Goal: Information Seeking & Learning: Learn about a topic

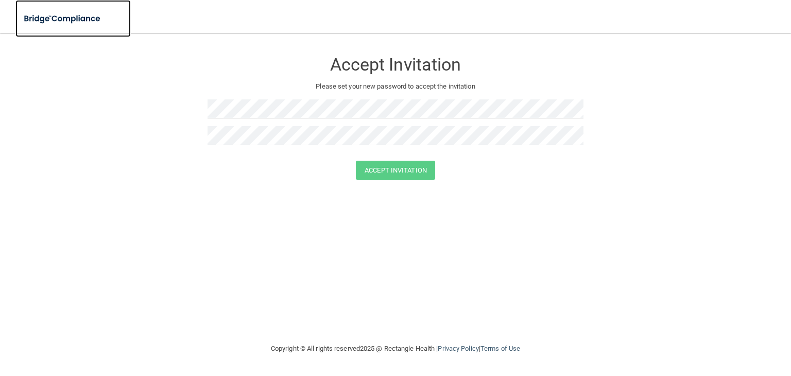
click at [62, 21] on img at bounding box center [62, 18] width 95 height 21
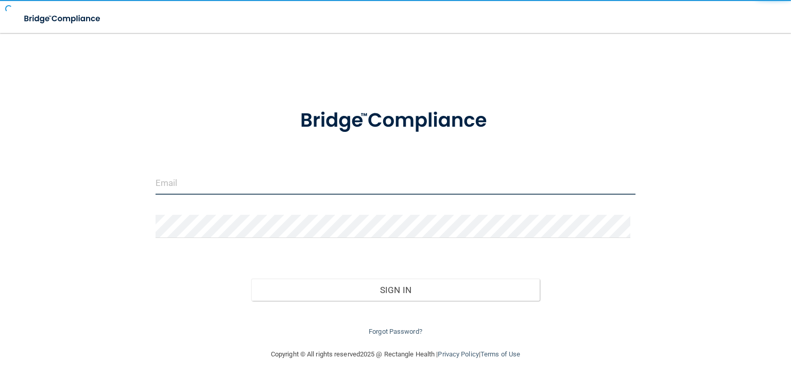
type input "[EMAIL_ADDRESS][DOMAIN_NAME]"
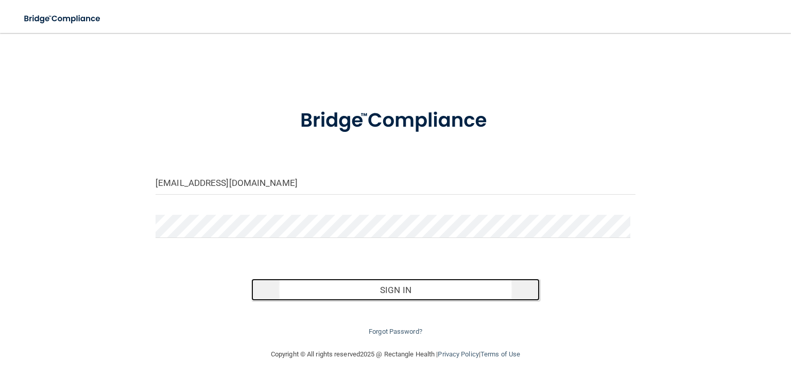
click at [364, 293] on button "Sign In" at bounding box center [395, 290] width 288 height 23
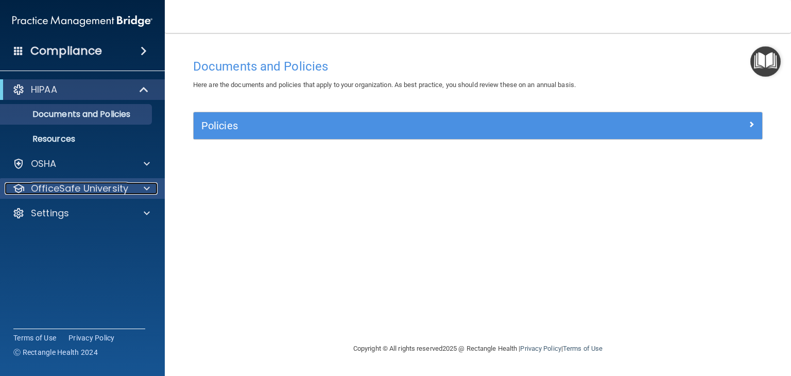
click at [76, 193] on p "OfficeSafe University" at bounding box center [79, 188] width 97 height 12
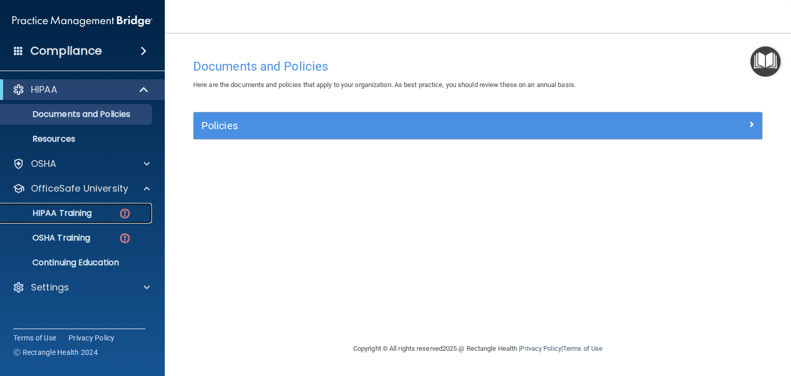
click at [108, 204] on link "HIPAA Training" at bounding box center [71, 213] width 162 height 21
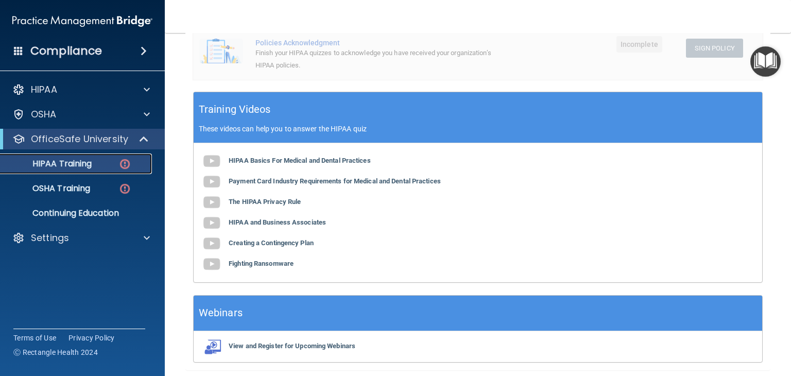
scroll to position [328, 0]
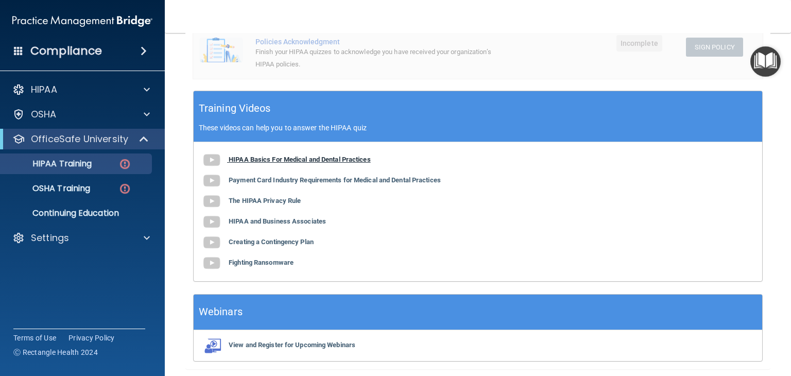
click at [278, 159] on b "HIPAA Basics For Medical and Dental Practices" at bounding box center [300, 160] width 142 height 8
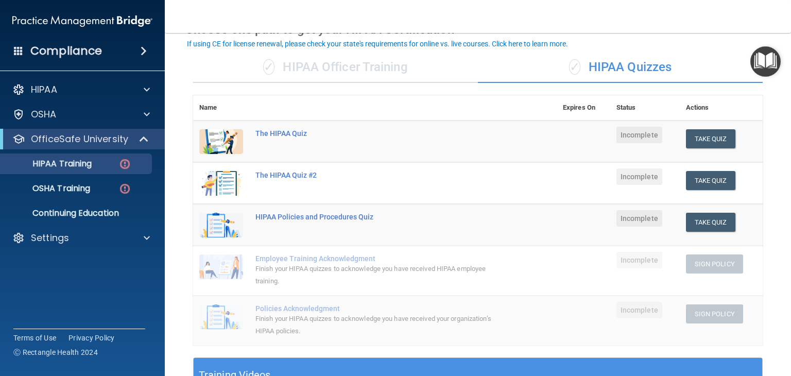
scroll to position [60, 0]
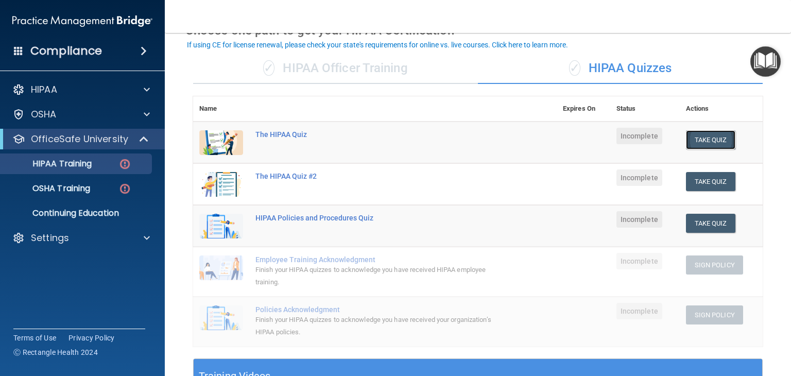
click at [721, 136] on button "Take Quiz" at bounding box center [710, 139] width 49 height 19
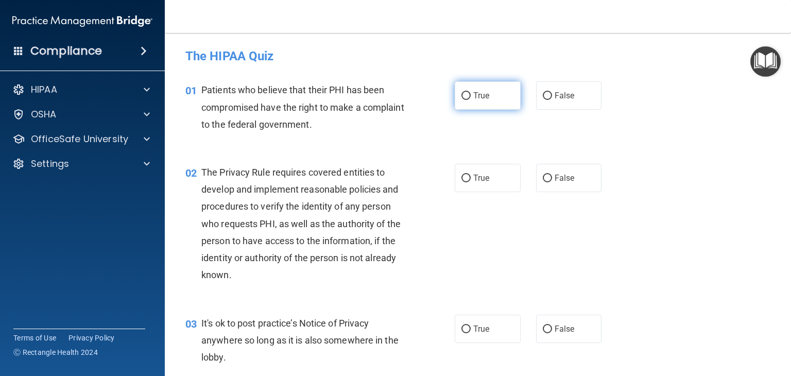
click at [486, 106] on label "True" at bounding box center [488, 95] width 66 height 28
click at [471, 100] on input "True" at bounding box center [466, 96] width 9 height 8
radio input "true"
click at [545, 330] on input "False" at bounding box center [547, 330] width 9 height 8
radio input "true"
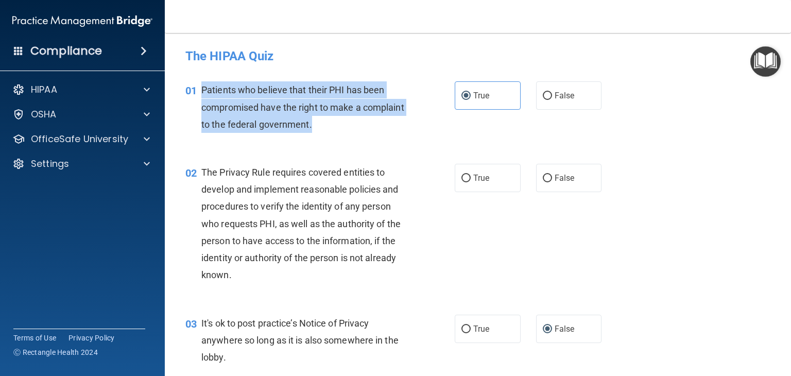
drag, startPoint x: 358, startPoint y: 128, endPoint x: 198, endPoint y: 87, distance: 165.4
click at [198, 87] on div "01 Patients who believe that their PHI has been compromised have the right to m…" at bounding box center [320, 109] width 300 height 57
copy div "Patients who believe that their PHI has been compromised have the right to make…"
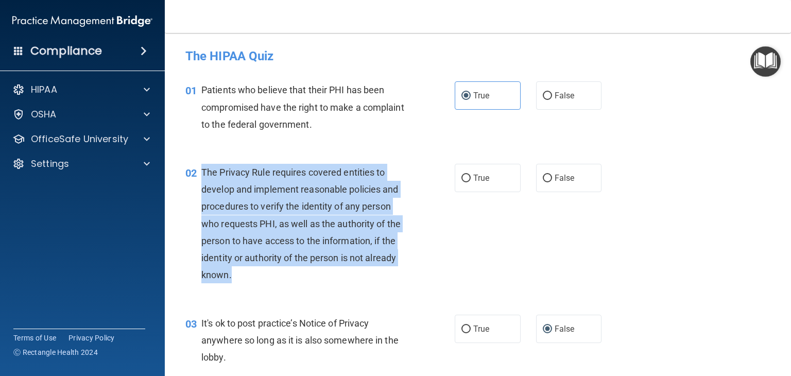
drag, startPoint x: 235, startPoint y: 269, endPoint x: 199, endPoint y: 167, distance: 107.7
click at [199, 167] on div "02 The Privacy Rule requires covered entities to develop and implement reasonab…" at bounding box center [320, 226] width 300 height 125
copy div "The Privacy Rule requires covered entities to develop and implement reasonable …"
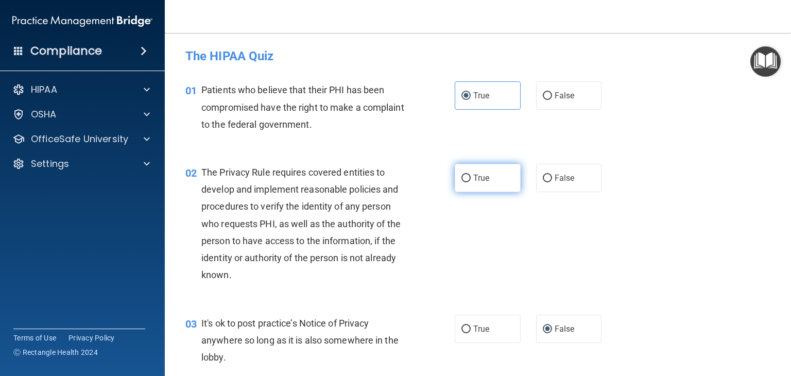
click at [483, 182] on span "True" at bounding box center [481, 178] width 16 height 10
click at [471, 182] on input "True" at bounding box center [466, 179] width 9 height 8
radio input "true"
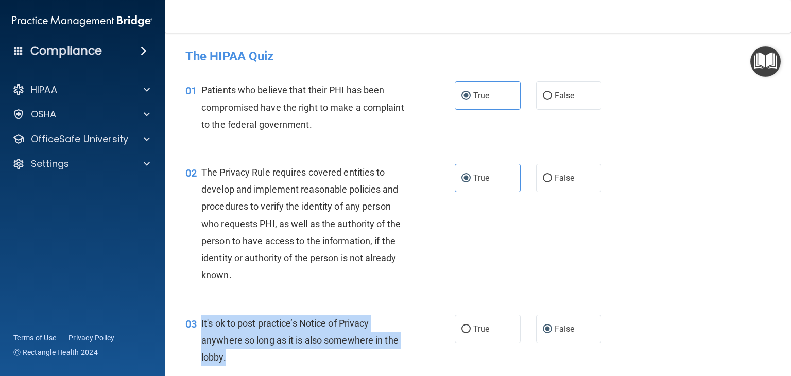
drag, startPoint x: 230, startPoint y: 355, endPoint x: 201, endPoint y: 323, distance: 43.0
click at [201, 323] on div "It's ok to post practice’s Notice of Privacy anywhere so long as it is also som…" at bounding box center [308, 341] width 214 height 52
copy span "It's ok to post practice’s Notice of Privacy anywhere so long as it is also som…"
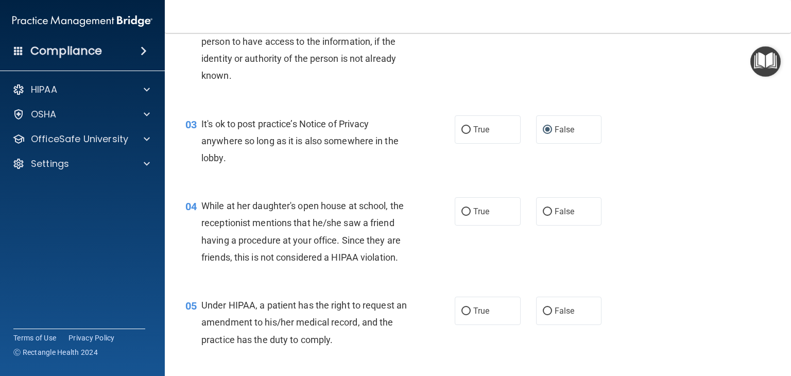
scroll to position [243, 0]
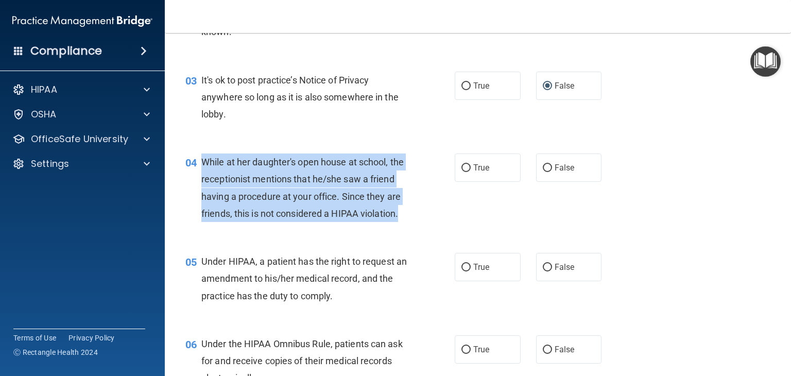
drag, startPoint x: 251, startPoint y: 232, endPoint x: 200, endPoint y: 159, distance: 89.5
click at [200, 159] on div "04 While at her daughter's open house at school, the receptionist mentions that…" at bounding box center [320, 190] width 300 height 74
copy div "While at her daughter's open house at school, the receptionist mentions that he…"
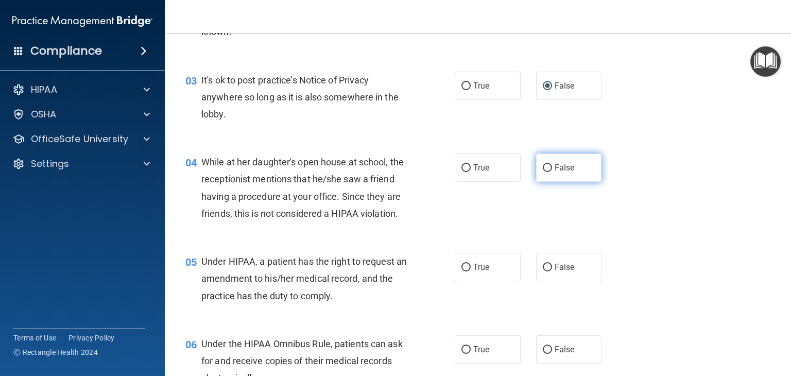
click at [575, 172] on label "False" at bounding box center [569, 167] width 66 height 28
click at [552, 172] on input "False" at bounding box center [547, 168] width 9 height 8
radio input "true"
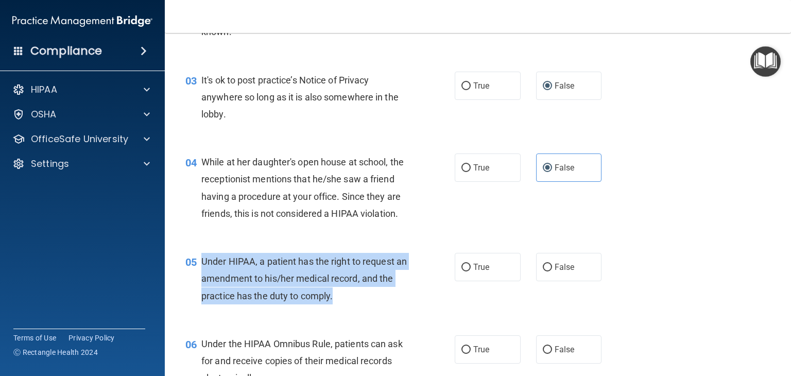
drag, startPoint x: 352, startPoint y: 316, endPoint x: 198, endPoint y: 285, distance: 157.1
click at [198, 285] on div "05 Under HIPAA, a patient has the right to request an amendment to his/her medi…" at bounding box center [320, 281] width 300 height 57
copy div "Under HIPAA, a patient has the right to request an amendment to his/her medical…"
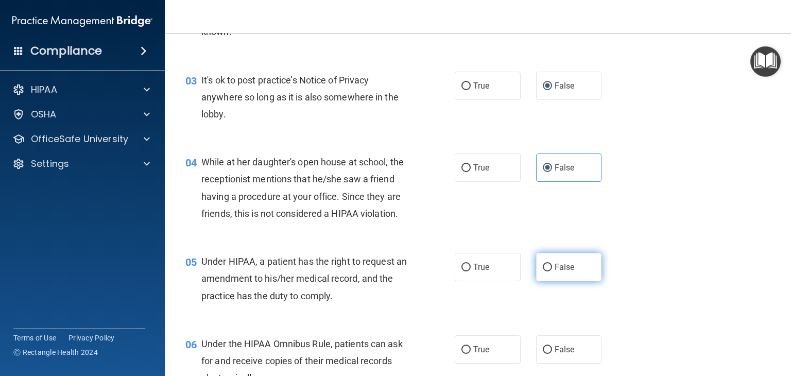
click at [552, 277] on label "False" at bounding box center [569, 267] width 66 height 28
click at [552, 271] on input "False" at bounding box center [547, 268] width 9 height 8
radio input "true"
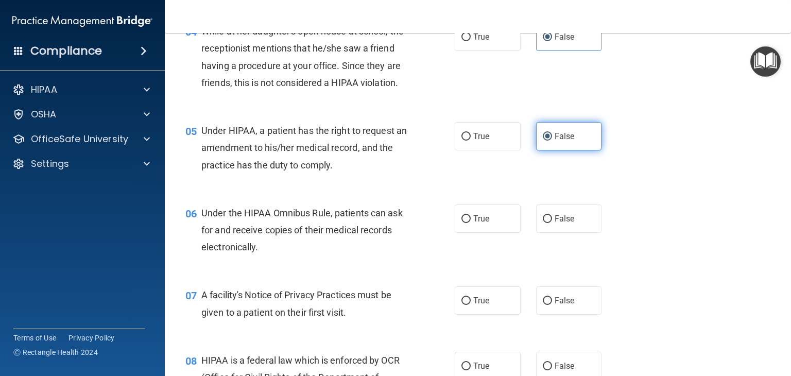
scroll to position [379, 0]
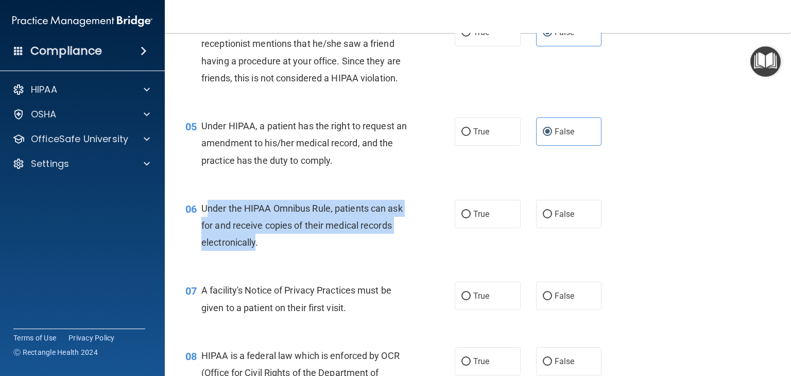
drag, startPoint x: 257, startPoint y: 262, endPoint x: 204, endPoint y: 226, distance: 63.3
click at [204, 226] on span "Under the HIPAA Omnibus Rule, patients can ask for and receive copies of their …" at bounding box center [301, 225] width 201 height 45
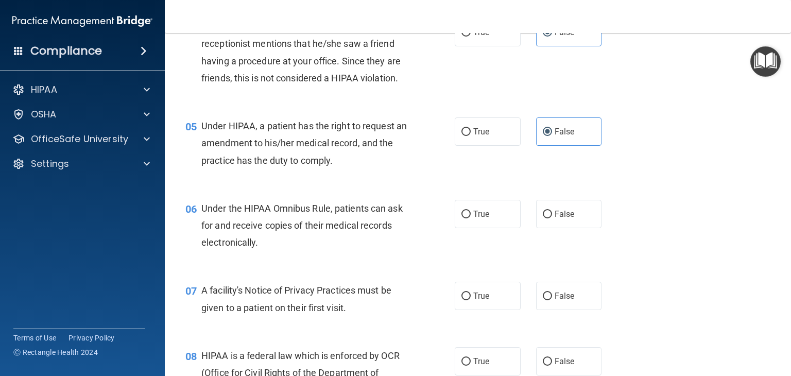
click at [269, 251] on div "Under the HIPAA Omnibus Rule, patients can ask for and receive copies of their …" at bounding box center [308, 226] width 214 height 52
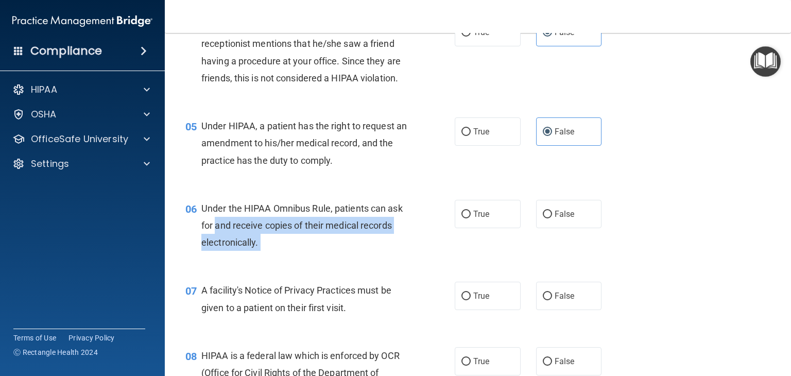
drag, startPoint x: 269, startPoint y: 255, endPoint x: 220, endPoint y: 238, distance: 51.6
click at [220, 238] on div "Under the HIPAA Omnibus Rule, patients can ask for and receive copies of their …" at bounding box center [308, 226] width 214 height 52
click at [275, 251] on div "Under the HIPAA Omnibus Rule, patients can ask for and receive copies of their …" at bounding box center [308, 226] width 214 height 52
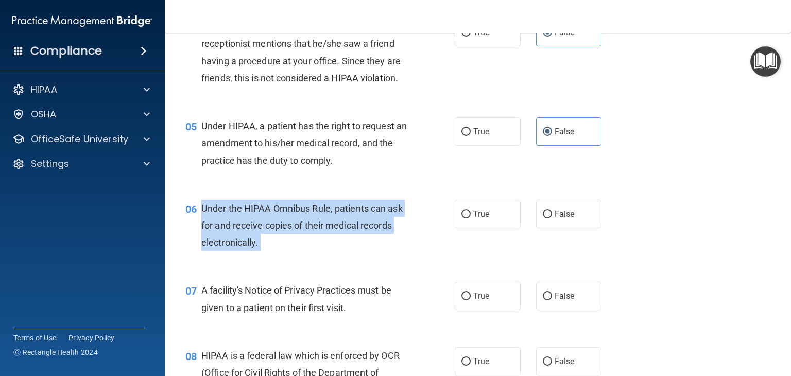
drag, startPoint x: 275, startPoint y: 262, endPoint x: 195, endPoint y: 226, distance: 87.3
click at [195, 226] on div "06 Under the HIPAA Omnibus Rule, patients can ask for and receive copies of the…" at bounding box center [320, 228] width 300 height 57
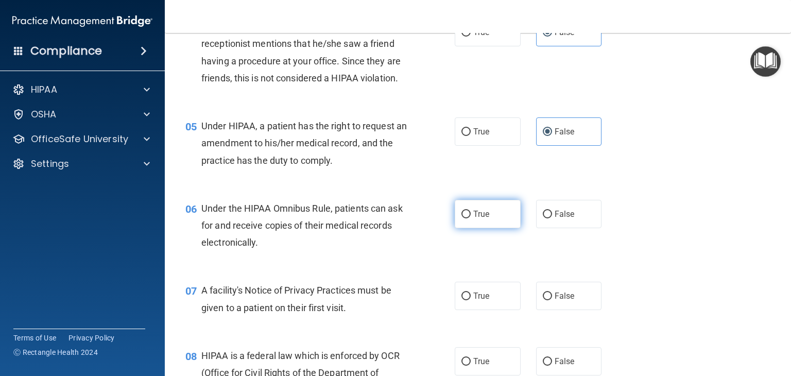
click at [505, 228] on label "True" at bounding box center [488, 214] width 66 height 28
click at [471, 218] on input "True" at bounding box center [466, 215] width 9 height 8
radio input "true"
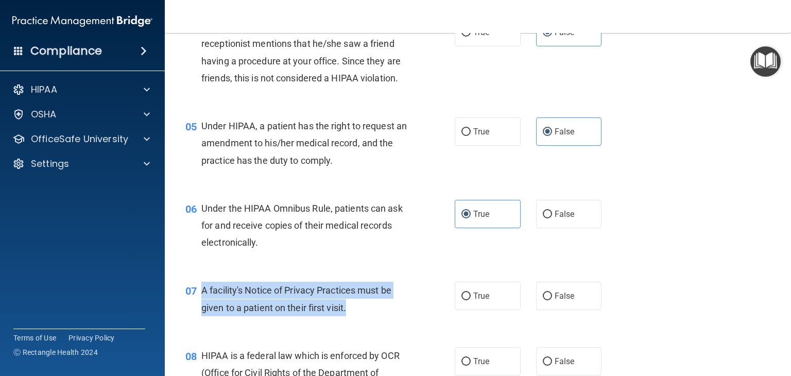
drag, startPoint x: 354, startPoint y: 328, endPoint x: 202, endPoint y: 309, distance: 153.6
click at [202, 309] on div "A facility's Notice of Privacy Practices must be given to a patient on their fi…" at bounding box center [308, 299] width 214 height 34
copy span "A facility's Notice of Privacy Practices must be given to a patient on their fi…"
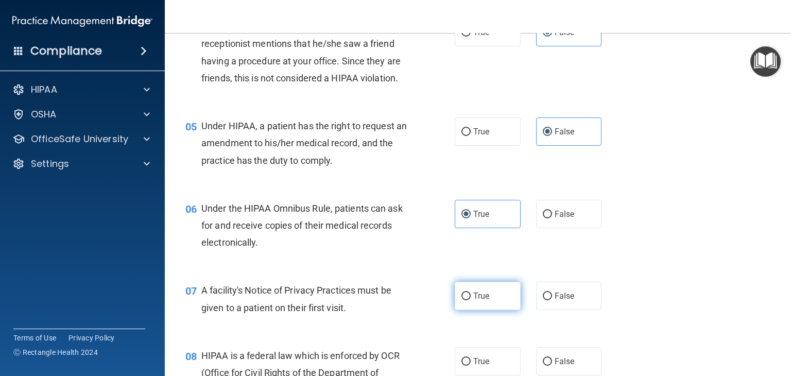
click at [475, 310] on label "True" at bounding box center [488, 296] width 66 height 28
click at [471, 300] on input "True" at bounding box center [466, 297] width 9 height 8
radio input "true"
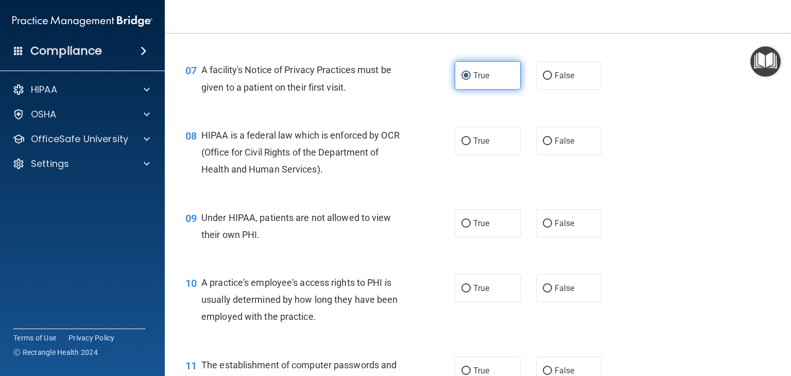
scroll to position [600, 0]
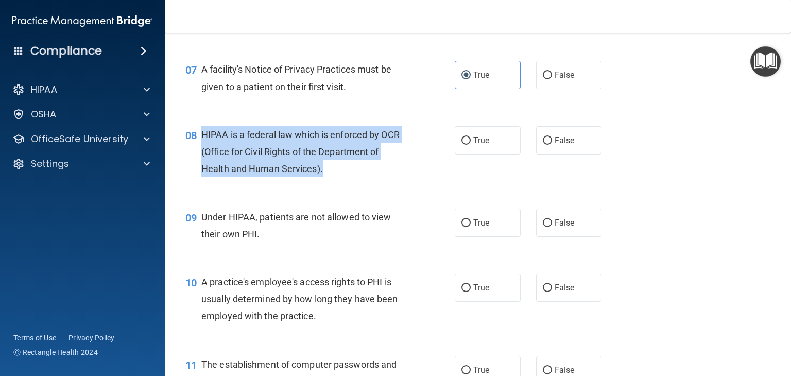
drag, startPoint x: 323, startPoint y: 189, endPoint x: 200, endPoint y: 150, distance: 128.7
click at [200, 150] on div "08 HIPAA is a federal law which is enforced by OCR (Office for Civil Rights of …" at bounding box center [320, 154] width 300 height 57
copy div "HIPAA is a federal law which is enforced by OCR (Office for Civil Rights of the…"
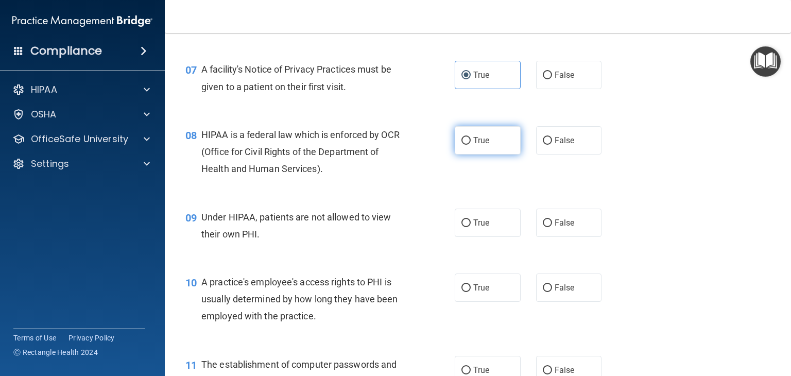
click at [487, 155] on label "True" at bounding box center [488, 140] width 66 height 28
click at [471, 145] on input "True" at bounding box center [466, 141] width 9 height 8
radio input "true"
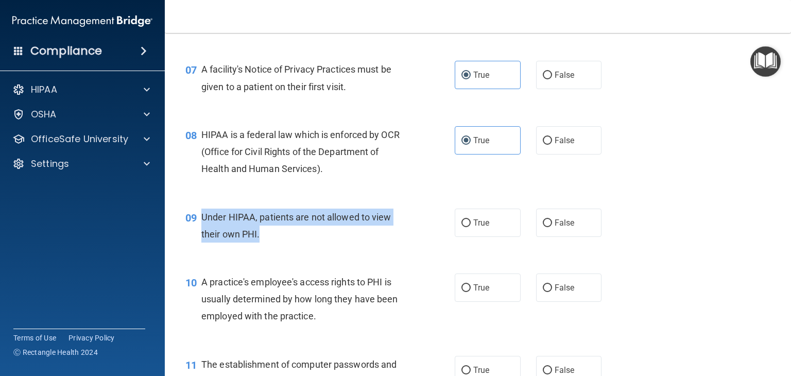
drag, startPoint x: 271, startPoint y: 250, endPoint x: 200, endPoint y: 228, distance: 74.5
click at [200, 228] on div "09 Under HIPAA, patients are not allowed to view their own PHI." at bounding box center [320, 228] width 300 height 39
copy div "Under HIPAA, patients are not allowed to view their own PHI."
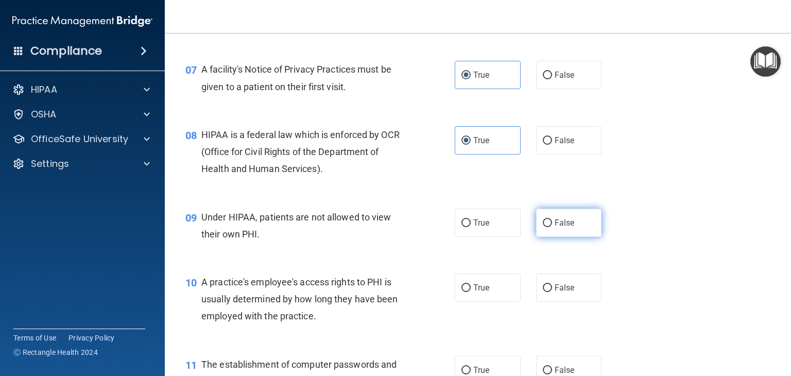
click at [543, 227] on input "False" at bounding box center [547, 223] width 9 height 8
radio input "true"
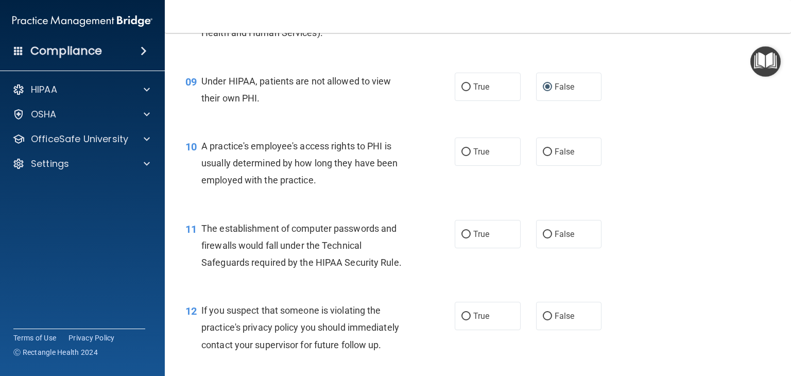
scroll to position [766, 0]
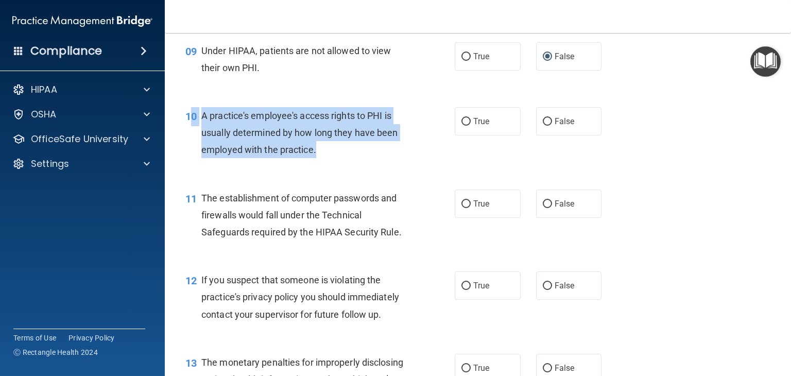
drag, startPoint x: 321, startPoint y: 165, endPoint x: 192, endPoint y: 132, distance: 133.4
click at [192, 132] on div "10 A practice's employee's access rights to PHI is usually determined by how lo…" at bounding box center [320, 135] width 300 height 57
click at [324, 159] on div "A practice's employee's access rights to PHI is usually determined by how long …" at bounding box center [308, 133] width 214 height 52
drag, startPoint x: 324, startPoint y: 174, endPoint x: 201, endPoint y: 128, distance: 131.8
click at [201, 128] on div "A practice's employee's access rights to PHI is usually determined by how long …" at bounding box center [308, 133] width 214 height 52
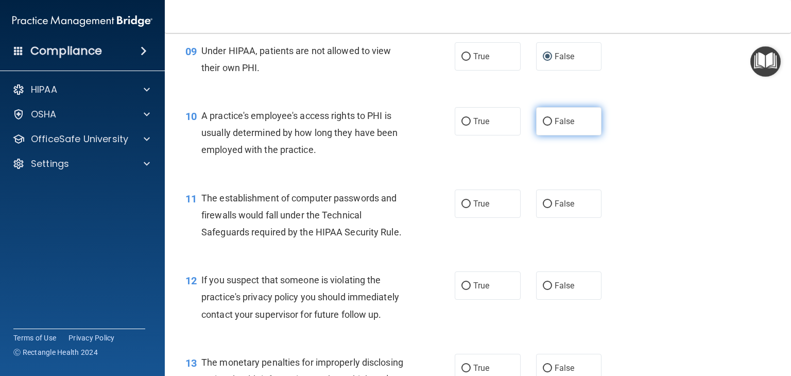
click at [569, 126] on span "False" at bounding box center [565, 121] width 20 height 10
click at [552, 126] on input "False" at bounding box center [547, 122] width 9 height 8
radio input "true"
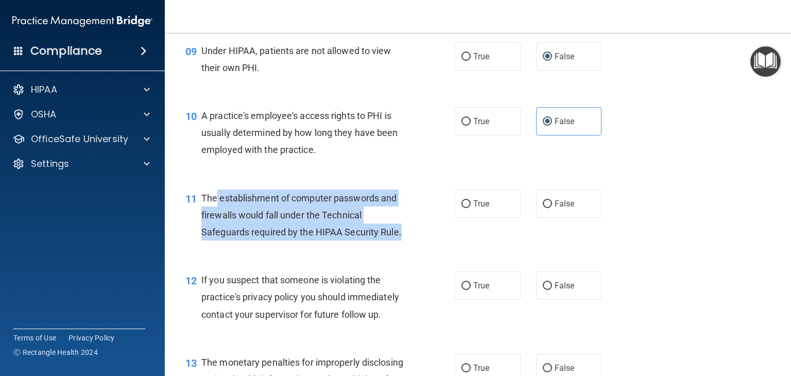
drag, startPoint x: 400, startPoint y: 249, endPoint x: 214, endPoint y: 221, distance: 188.4
click at [214, 221] on div "The establishment of computer passwords and firewalls would fall under the Tech…" at bounding box center [308, 216] width 214 height 52
click at [397, 237] on span "The establishment of computer passwords and firewalls would fall under the Tech…" at bounding box center [301, 215] width 200 height 45
drag, startPoint x: 397, startPoint y: 251, endPoint x: 198, endPoint y: 217, distance: 201.6
click at [198, 217] on div "11 The establishment of computer passwords and firewalls would fall under the T…" at bounding box center [320, 218] width 300 height 57
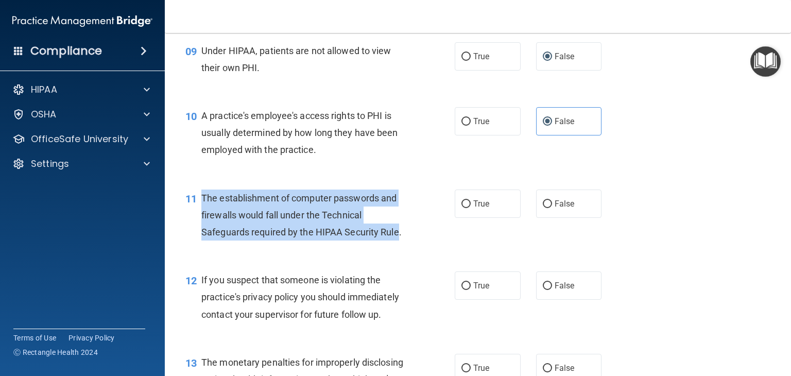
copy div "The establishment of computer passwords and firewalls would fall under the Tech…"
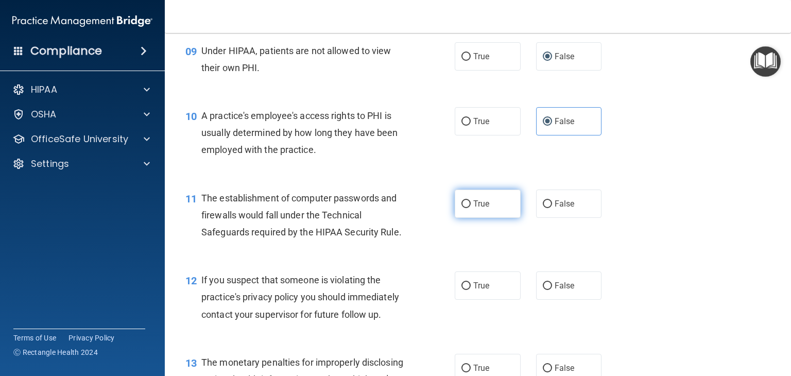
click at [457, 218] on label "True" at bounding box center [488, 204] width 66 height 28
click at [462, 208] on input "True" at bounding box center [466, 204] width 9 height 8
radio input "true"
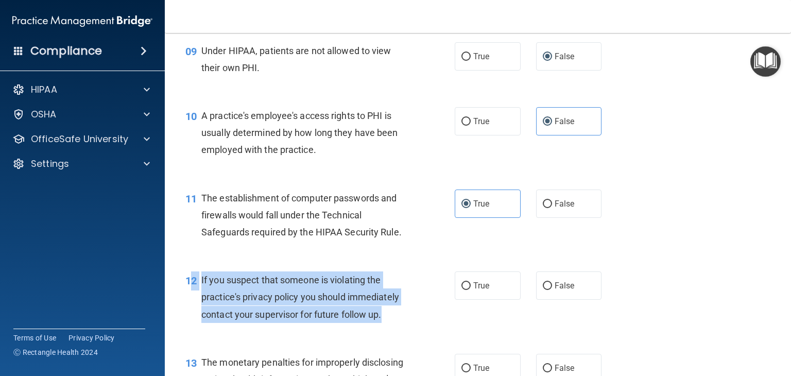
drag, startPoint x: 387, startPoint y: 332, endPoint x: 194, endPoint y: 297, distance: 196.8
click at [194, 297] on div "12 If you suspect that someone is violating the practice's privacy policy you s…" at bounding box center [320, 299] width 300 height 57
click at [386, 323] on div "If you suspect that someone is violating the practice's privacy policy you shou…" at bounding box center [308, 297] width 214 height 52
drag, startPoint x: 386, startPoint y: 334, endPoint x: 203, endPoint y: 301, distance: 186.4
click at [203, 301] on div "If you suspect that someone is violating the practice's privacy policy you shou…" at bounding box center [308, 297] width 214 height 52
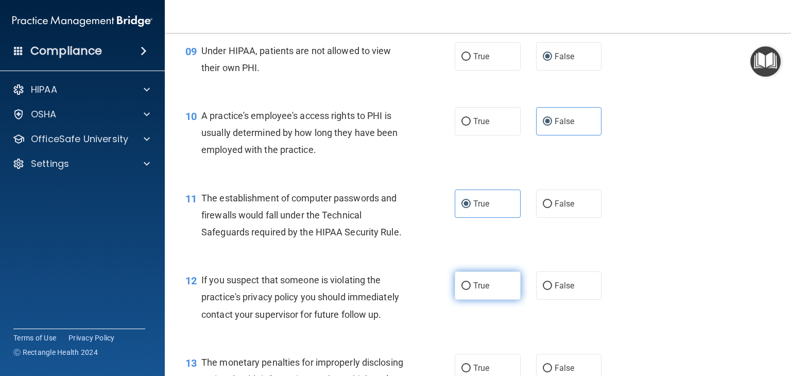
click at [477, 290] on span "True" at bounding box center [481, 286] width 16 height 10
click at [471, 290] on input "True" at bounding box center [466, 286] width 9 height 8
radio input "true"
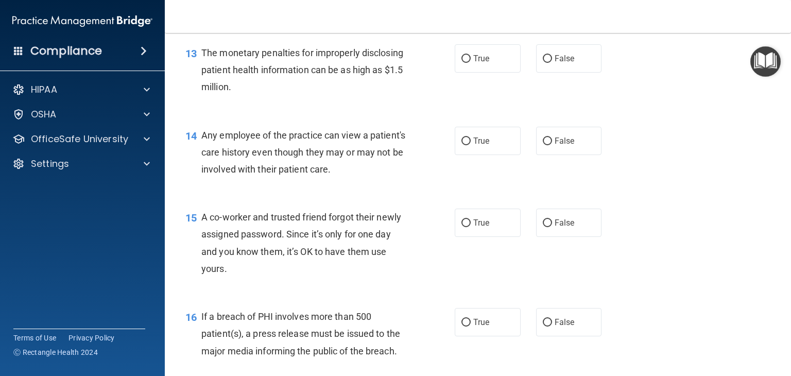
scroll to position [1075, 0]
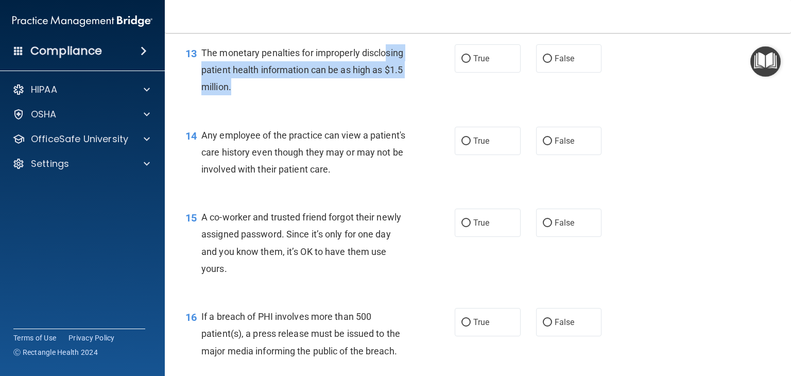
drag, startPoint x: 283, startPoint y: 114, endPoint x: 220, endPoint y: 83, distance: 70.0
click at [220, 83] on div "13 The monetary penalties for improperly disclosing patient health information …" at bounding box center [320, 72] width 300 height 57
click at [282, 92] on span "The monetary penalties for improperly disclosing patient health information can…" at bounding box center [302, 69] width 202 height 45
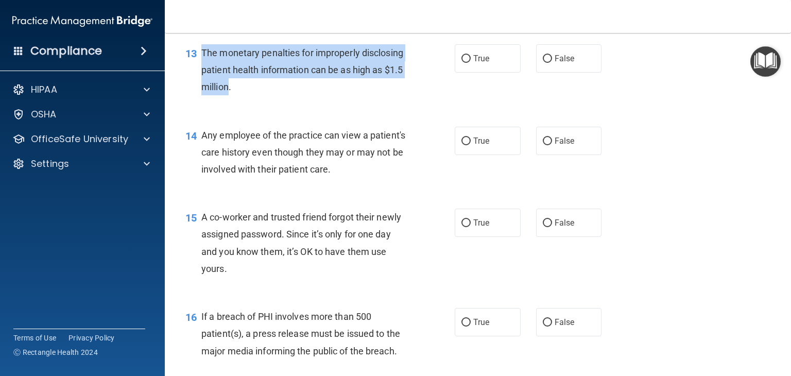
drag, startPoint x: 282, startPoint y: 105, endPoint x: 201, endPoint y: 69, distance: 89.2
click at [201, 69] on span "The monetary penalties for improperly disclosing patient health information can…" at bounding box center [302, 69] width 202 height 45
copy span "The monetary penalties for improperly disclosing patient health information can…"
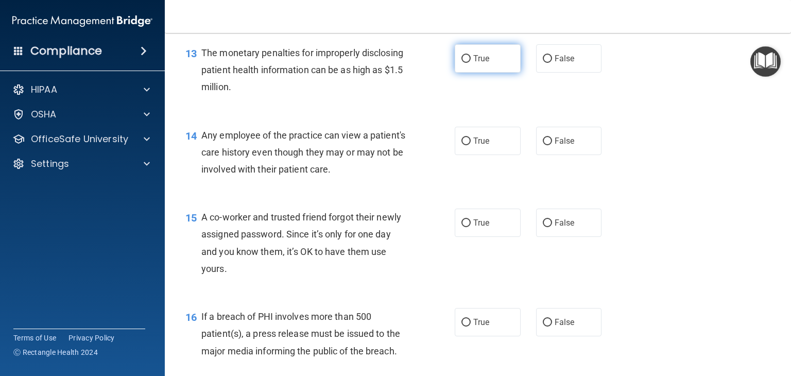
click at [469, 73] on label "True" at bounding box center [488, 58] width 66 height 28
click at [469, 63] on input "True" at bounding box center [466, 59] width 9 height 8
radio input "true"
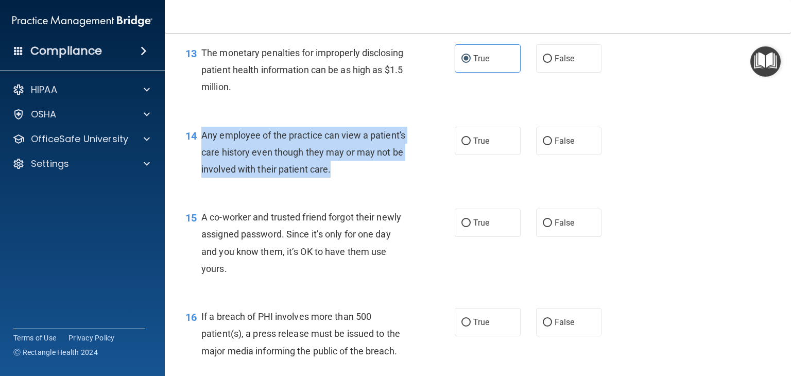
drag, startPoint x: 381, startPoint y: 186, endPoint x: 202, endPoint y: 149, distance: 183.0
click at [202, 149] on div "Any employee of the practice can view a patient's care history even though they…" at bounding box center [308, 153] width 214 height 52
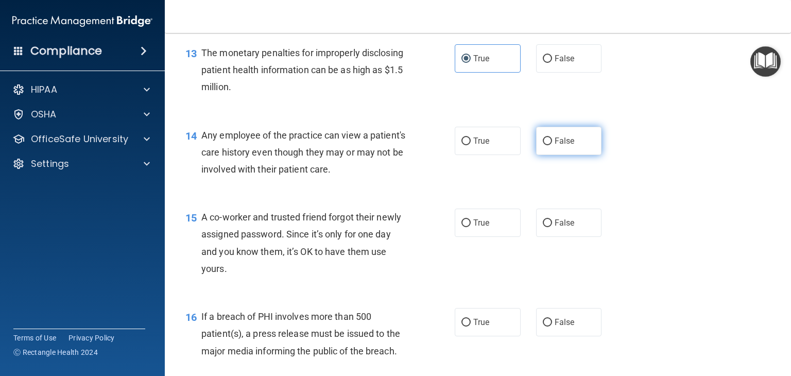
click at [550, 155] on label "False" at bounding box center [569, 141] width 66 height 28
click at [550, 145] on input "False" at bounding box center [547, 142] width 9 height 8
radio input "true"
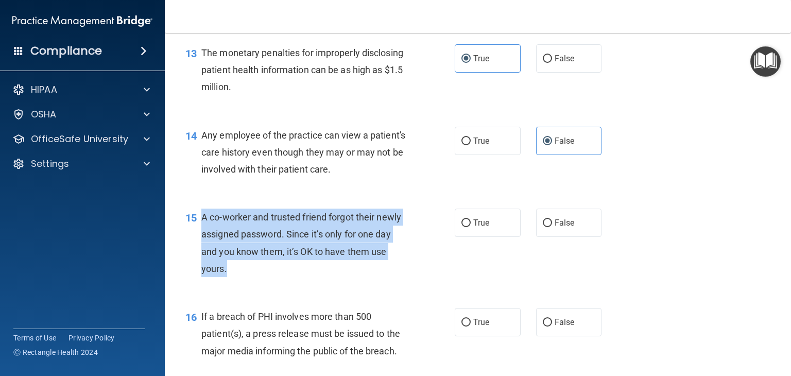
drag, startPoint x: 234, startPoint y: 285, endPoint x: 203, endPoint y: 227, distance: 65.4
click at [203, 227] on div "A co-worker and trusted friend forgot their newly assigned password. Since it’s…" at bounding box center [308, 243] width 214 height 69
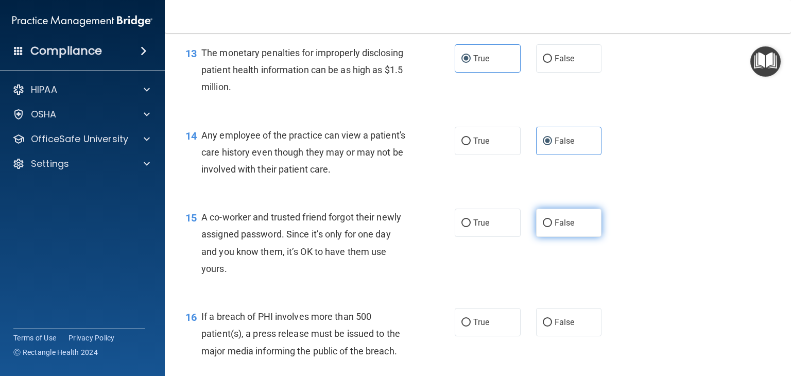
click at [550, 237] on label "False" at bounding box center [569, 223] width 66 height 28
click at [550, 227] on input "False" at bounding box center [547, 223] width 9 height 8
radio input "true"
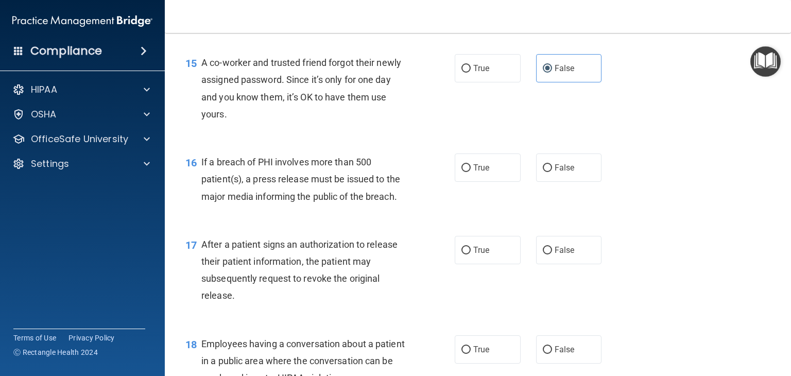
scroll to position [1238, 0]
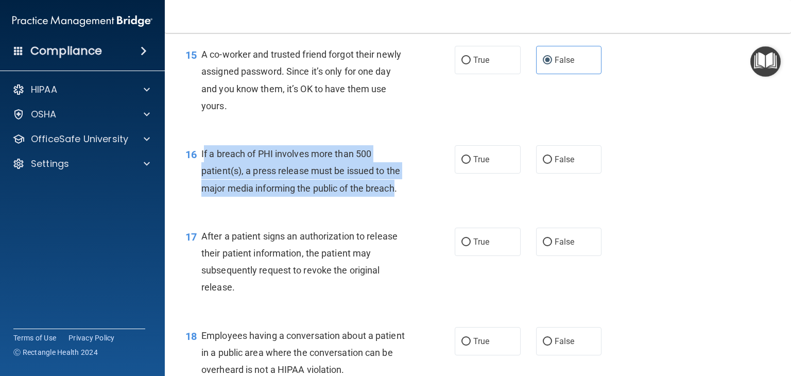
drag, startPoint x: 397, startPoint y: 202, endPoint x: 203, endPoint y: 168, distance: 196.7
click at [203, 168] on span "If a breach of PHI involves more than 500 patient(s), a press release must be i…" at bounding box center [300, 170] width 199 height 45
click at [394, 193] on span "If a breach of PHI involves more than 500 patient(s), a press release must be i…" at bounding box center [300, 170] width 199 height 45
drag, startPoint x: 394, startPoint y: 200, endPoint x: 200, endPoint y: 169, distance: 195.6
click at [200, 169] on div "16 If a breach of PHI involves more than 500 patient(s), a press release must b…" at bounding box center [320, 173] width 300 height 57
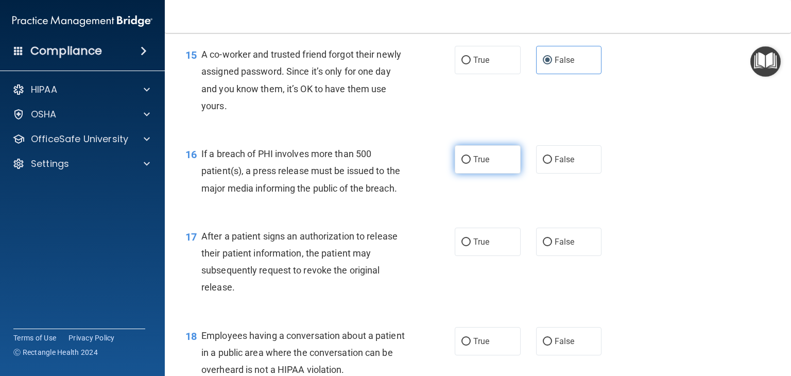
click at [483, 164] on span "True" at bounding box center [481, 160] width 16 height 10
click at [471, 164] on input "True" at bounding box center [466, 160] width 9 height 8
radio input "true"
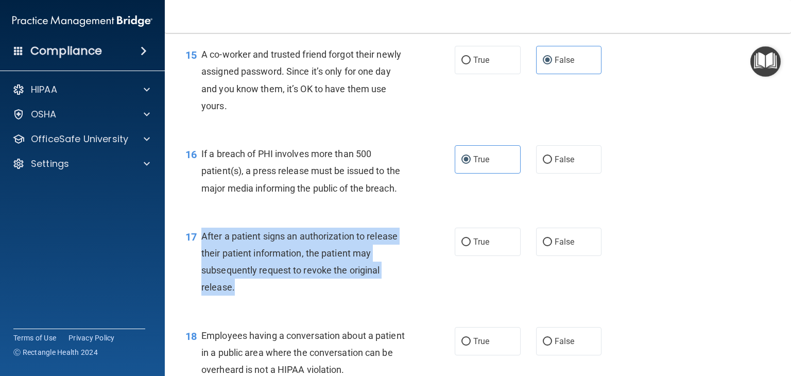
drag, startPoint x: 235, startPoint y: 304, endPoint x: 202, endPoint y: 252, distance: 61.4
click at [202, 252] on div "After a patient signs an authorization to release their patient information, th…" at bounding box center [308, 262] width 214 height 69
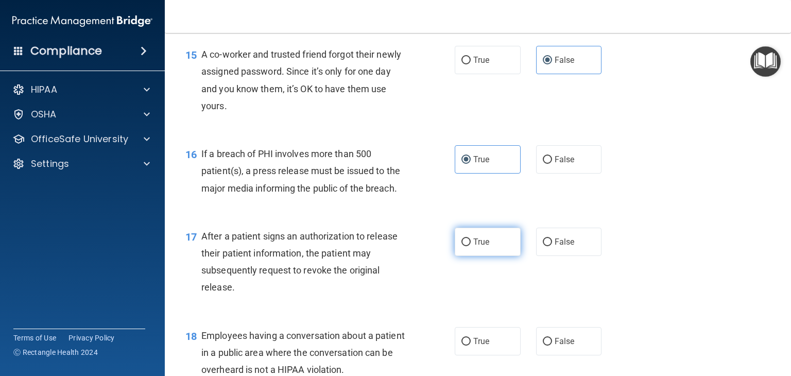
click at [481, 256] on label "True" at bounding box center [488, 242] width 66 height 28
click at [471, 246] on input "True" at bounding box center [466, 242] width 9 height 8
radio input "true"
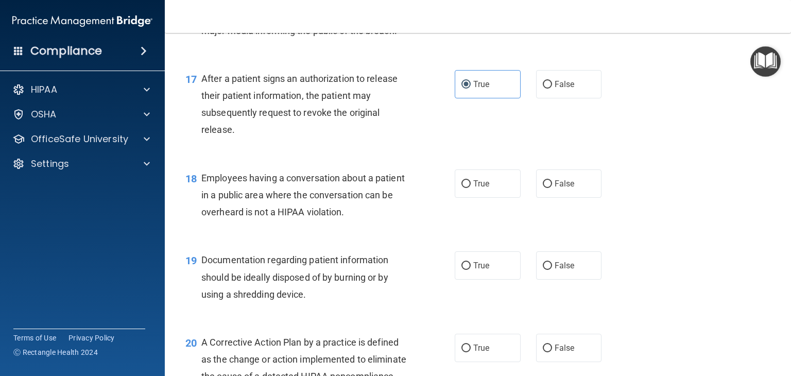
scroll to position [1397, 0]
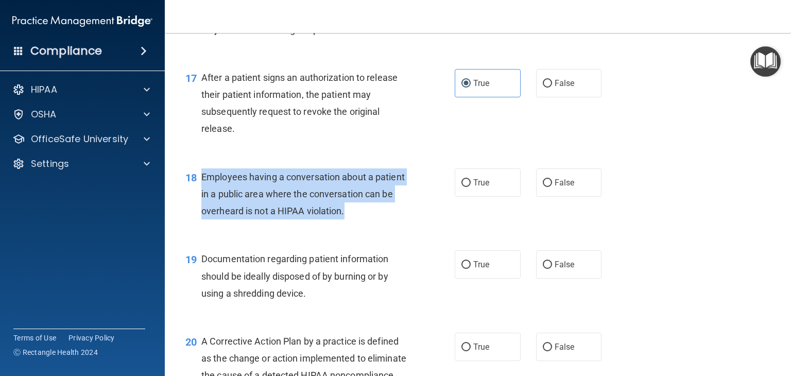
drag, startPoint x: 380, startPoint y: 227, endPoint x: 202, endPoint y: 194, distance: 180.6
click at [202, 194] on div "Employees having a conversation about a patient in a public area where the conv…" at bounding box center [308, 194] width 214 height 52
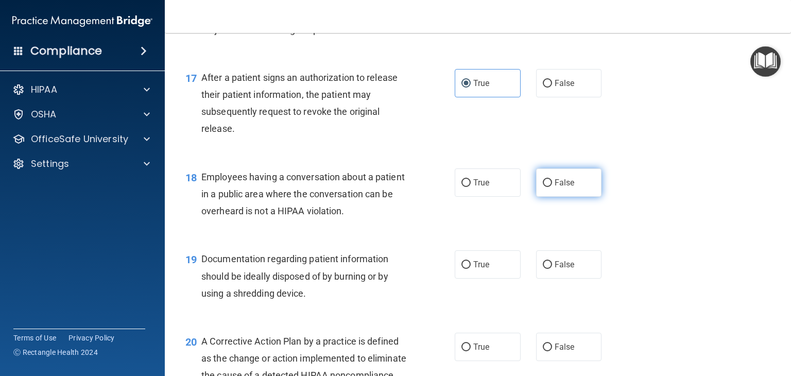
click at [558, 187] on span "False" at bounding box center [565, 183] width 20 height 10
click at [552, 187] on input "False" at bounding box center [547, 183] width 9 height 8
radio input "true"
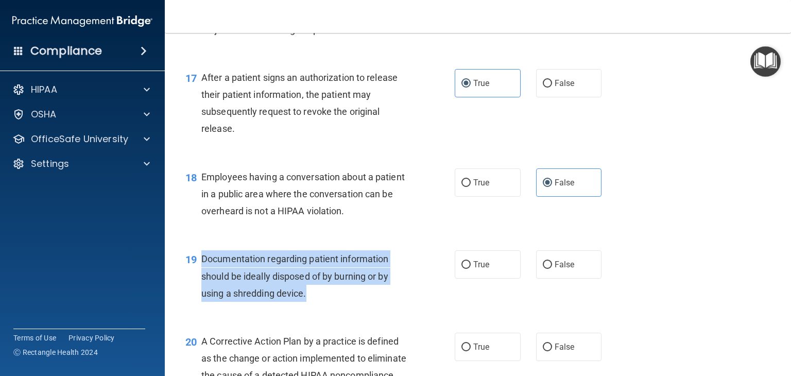
drag, startPoint x: 313, startPoint y: 307, endPoint x: 202, endPoint y: 277, distance: 115.0
click at [202, 277] on div "Documentation regarding patient information should be ideally disposed of by bu…" at bounding box center [308, 276] width 214 height 52
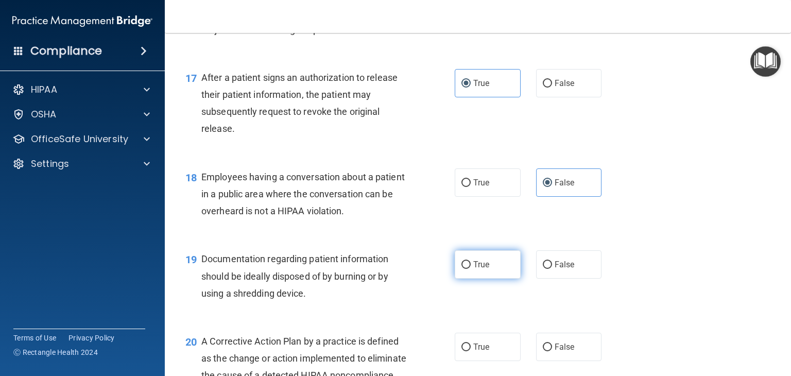
click at [488, 279] on label "True" at bounding box center [488, 264] width 66 height 28
click at [471, 269] on input "True" at bounding box center [466, 265] width 9 height 8
radio input "true"
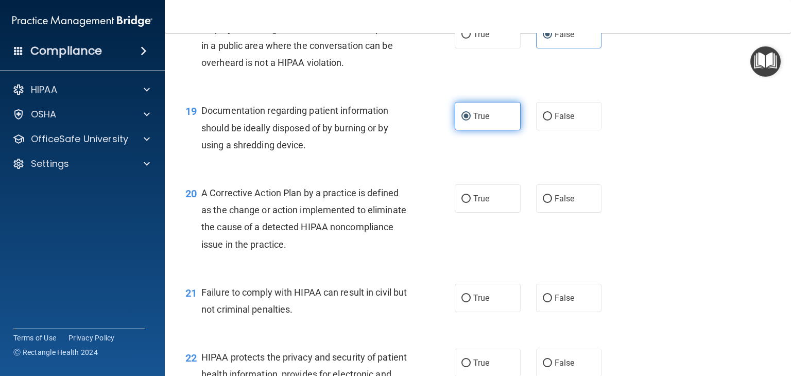
scroll to position [1559, 0]
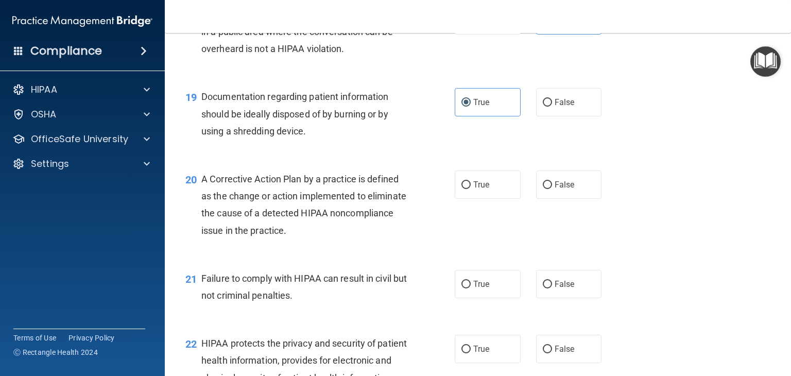
click at [357, 239] on div "A Corrective Action Plan by a practice is defined as the change or action imple…" at bounding box center [308, 204] width 214 height 69
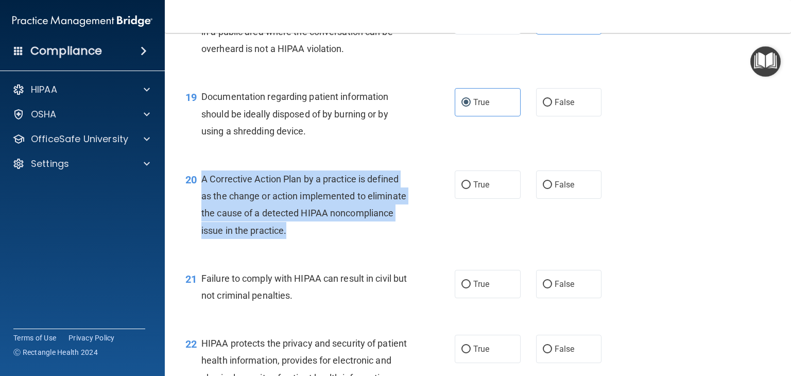
drag, startPoint x: 358, startPoint y: 244, endPoint x: 203, endPoint y: 197, distance: 162.0
click at [203, 197] on div "A Corrective Action Plan by a practice is defined as the change or action imple…" at bounding box center [308, 204] width 214 height 69
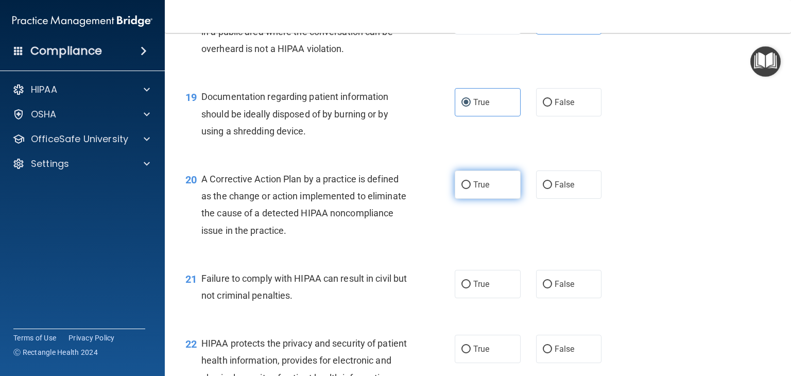
click at [477, 190] on span "True" at bounding box center [481, 185] width 16 height 10
click at [471, 189] on input "True" at bounding box center [466, 185] width 9 height 8
radio input "true"
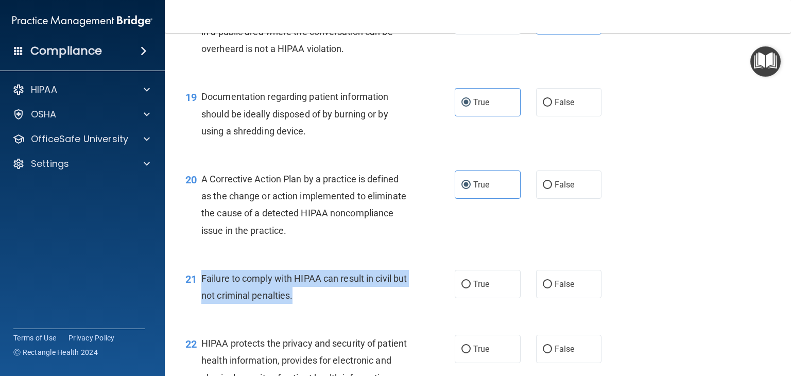
drag, startPoint x: 315, startPoint y: 313, endPoint x: 202, endPoint y: 297, distance: 114.4
click at [202, 297] on div "Failure to comply with HIPAA can result in civil but not criminal penalties." at bounding box center [308, 287] width 214 height 34
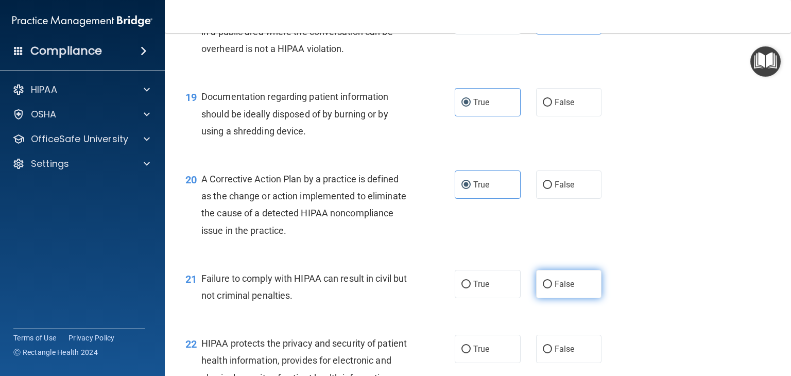
click at [543, 288] on input "False" at bounding box center [547, 285] width 9 height 8
radio input "true"
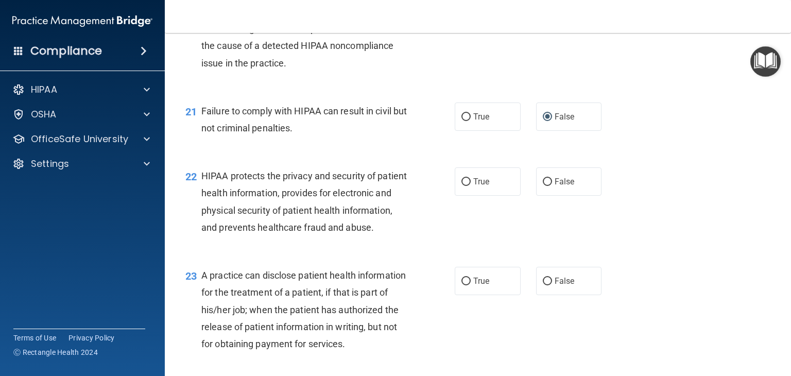
scroll to position [1728, 0]
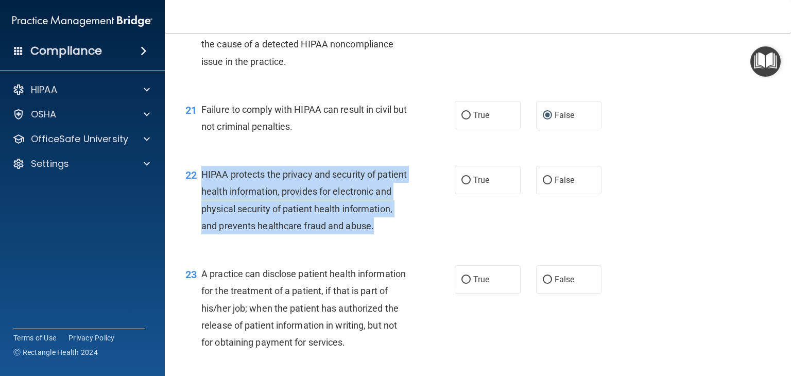
drag, startPoint x: 237, startPoint y: 262, endPoint x: 202, endPoint y: 195, distance: 75.1
click at [202, 195] on div "HIPAA protects the privacy and security of patient health information, provides…" at bounding box center [308, 200] width 214 height 69
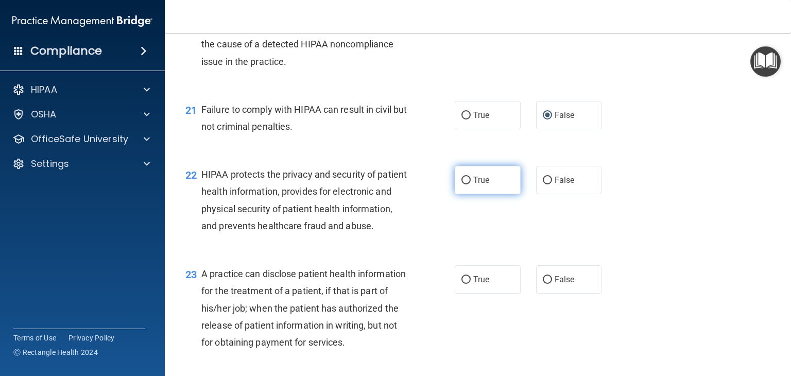
click at [487, 194] on label "True" at bounding box center [488, 180] width 66 height 28
click at [471, 184] on input "True" at bounding box center [466, 181] width 9 height 8
radio input "true"
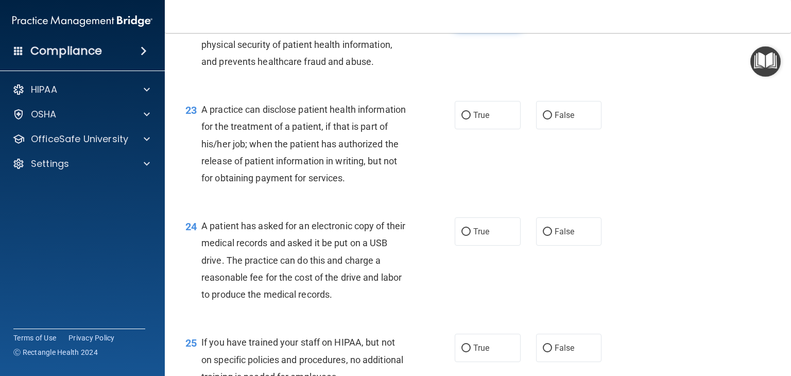
scroll to position [1893, 0]
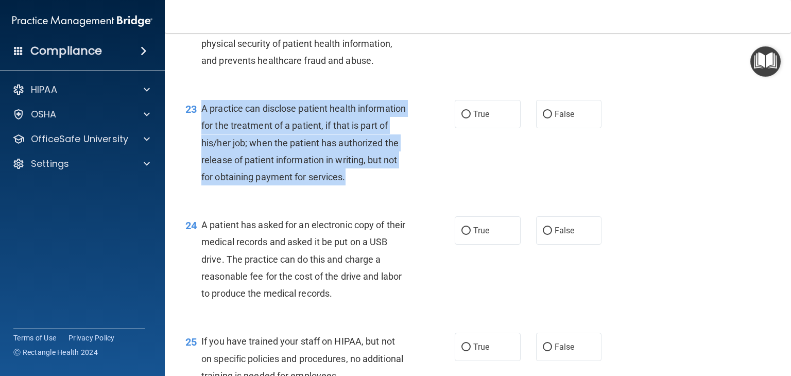
drag, startPoint x: 241, startPoint y: 231, endPoint x: 200, endPoint y: 144, distance: 96.6
click at [200, 144] on div "23 A practice can disclose patient health information for the treatment of a pa…" at bounding box center [320, 145] width 300 height 91
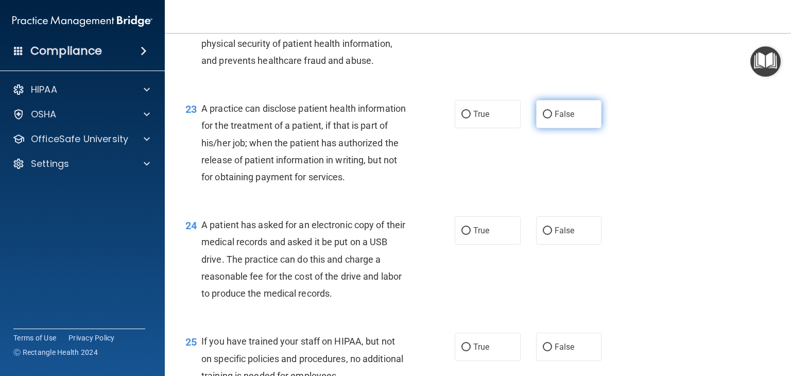
click at [562, 128] on label "False" at bounding box center [569, 114] width 66 height 28
click at [552, 118] on input "False" at bounding box center [547, 115] width 9 height 8
radio input "true"
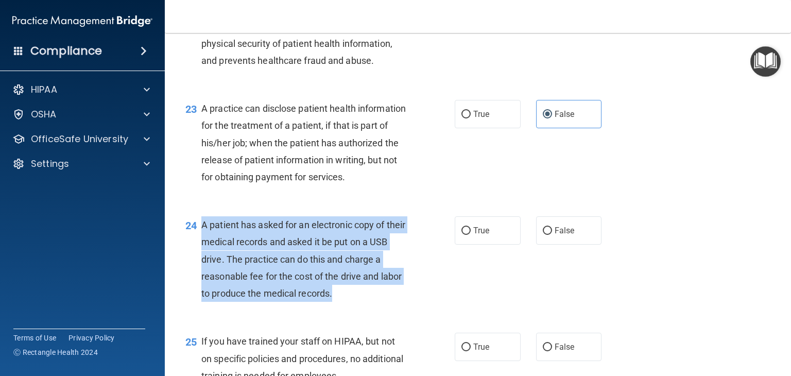
drag, startPoint x: 338, startPoint y: 341, endPoint x: 197, endPoint y: 278, distance: 154.4
click at [197, 278] on div "24 A patient has asked for an electronic copy of their medical records and aske…" at bounding box center [320, 261] width 300 height 91
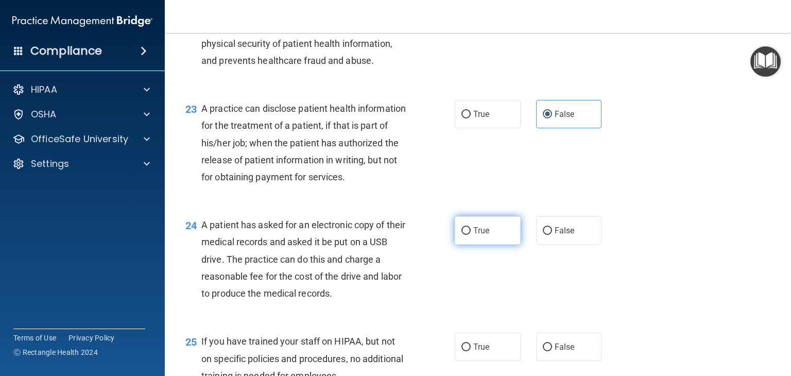
click at [486, 245] on label "True" at bounding box center [488, 230] width 66 height 28
click at [471, 235] on input "True" at bounding box center [466, 231] width 9 height 8
radio input "true"
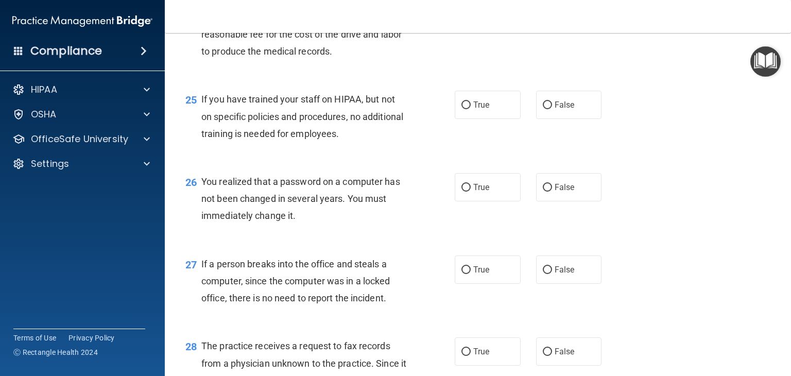
scroll to position [2137, 0]
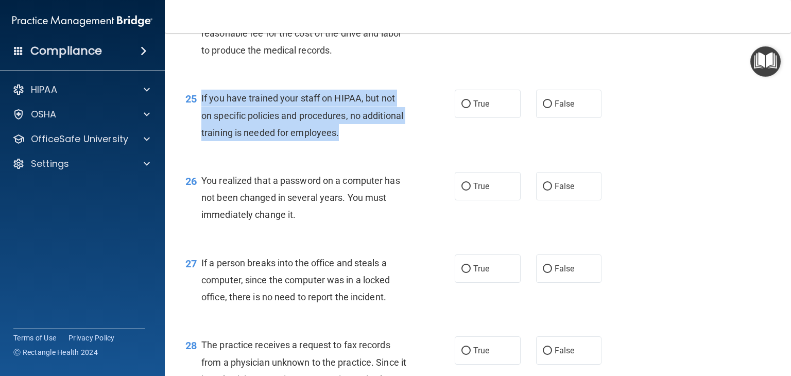
drag, startPoint x: 386, startPoint y: 181, endPoint x: 202, endPoint y: 153, distance: 186.0
click at [202, 141] on div "If you have trained your staff on HIPAA, but not on specific policies and proce…" at bounding box center [308, 116] width 214 height 52
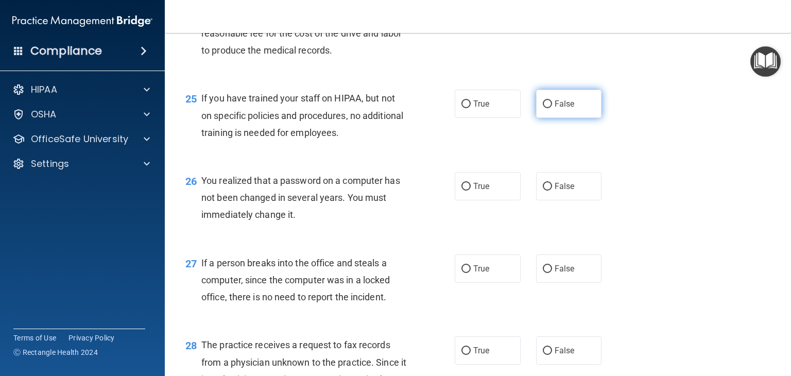
click at [546, 118] on label "False" at bounding box center [569, 104] width 66 height 28
click at [546, 108] on input "False" at bounding box center [547, 104] width 9 height 8
radio input "true"
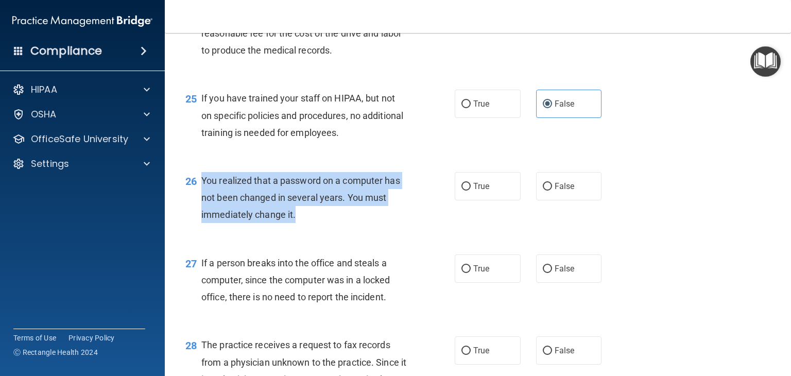
drag, startPoint x: 298, startPoint y: 269, endPoint x: 195, endPoint y: 238, distance: 107.2
click at [195, 229] on div "26 You realized that a password on a computer has not been changed in several y…" at bounding box center [320, 200] width 300 height 57
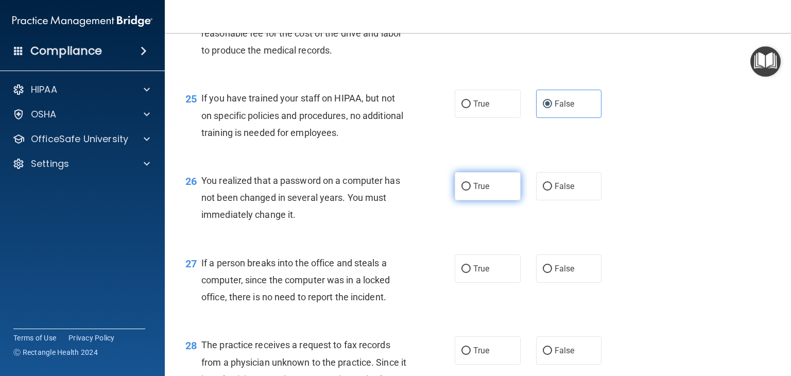
click at [486, 200] on label "True" at bounding box center [488, 186] width 66 height 28
click at [471, 191] on input "True" at bounding box center [466, 187] width 9 height 8
radio input "true"
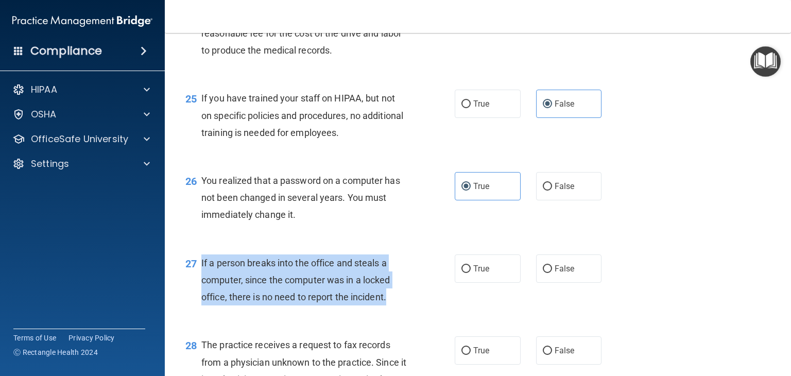
drag, startPoint x: 389, startPoint y: 349, endPoint x: 202, endPoint y: 319, distance: 189.9
click at [202, 306] on div "If a person breaks into the office and steals a computer, since the computer wa…" at bounding box center [308, 280] width 214 height 52
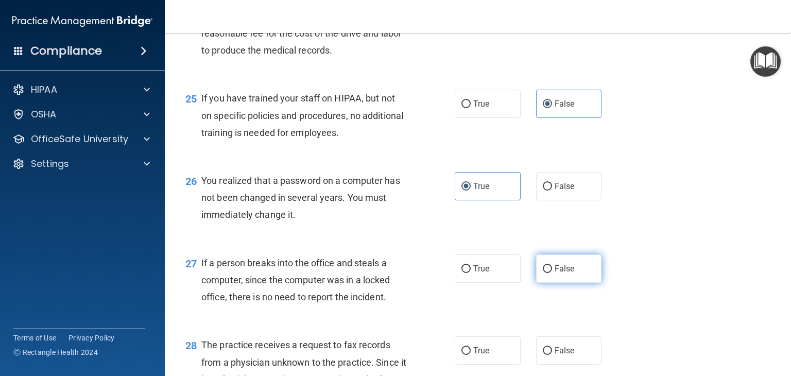
click at [575, 283] on label "False" at bounding box center [569, 268] width 66 height 28
click at [552, 273] on input "False" at bounding box center [547, 269] width 9 height 8
radio input "true"
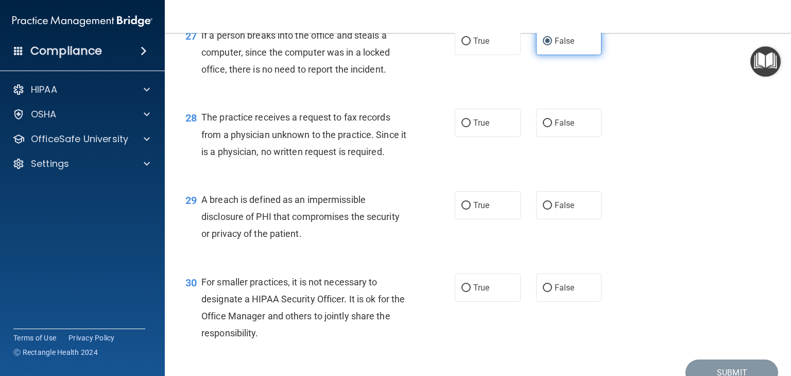
scroll to position [2375, 0]
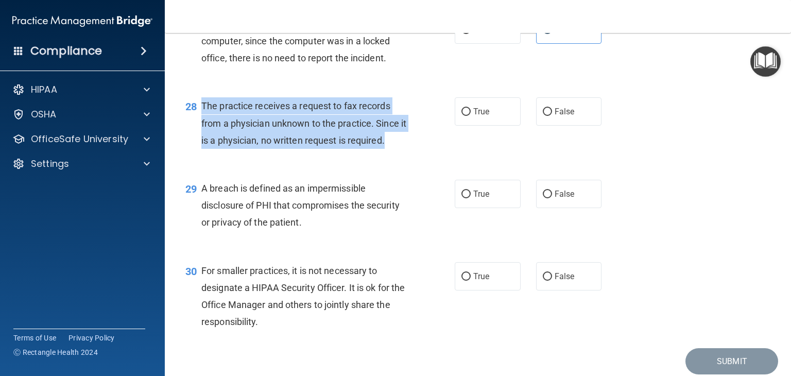
drag, startPoint x: 394, startPoint y: 194, endPoint x: 203, endPoint y: 159, distance: 193.9
click at [203, 145] on span "The practice receives a request to fax records from a physician unknown to the …" at bounding box center [303, 122] width 205 height 45
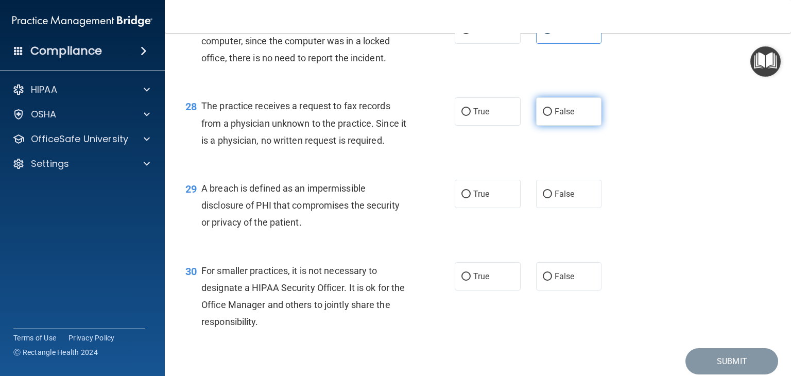
click at [546, 126] on label "False" at bounding box center [569, 111] width 66 height 28
click at [546, 116] on input "False" at bounding box center [547, 112] width 9 height 8
radio input "true"
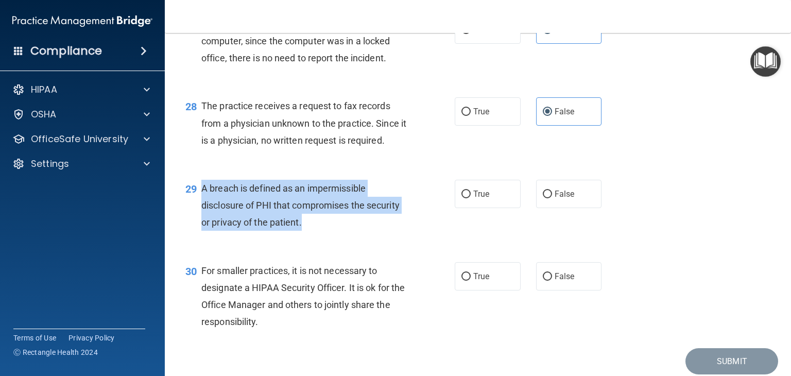
drag, startPoint x: 304, startPoint y: 272, endPoint x: 196, endPoint y: 234, distance: 114.9
click at [196, 234] on div "29 A breach is defined as an impermissible disclosure of PHI that compromises t…" at bounding box center [320, 208] width 300 height 57
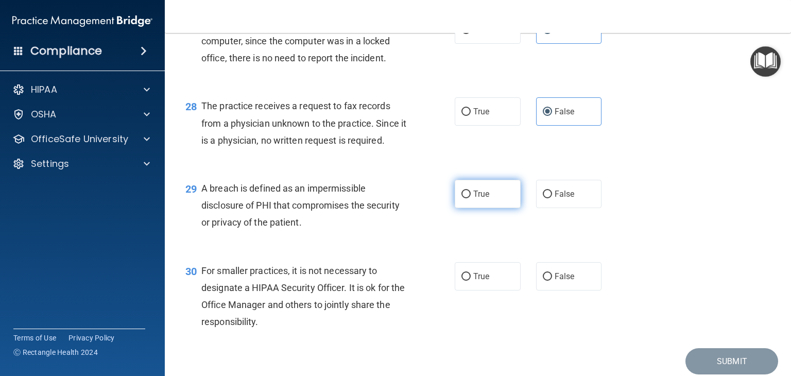
click at [474, 208] on label "True" at bounding box center [488, 194] width 66 height 28
click at [471, 198] on input "True" at bounding box center [466, 195] width 9 height 8
radio input "true"
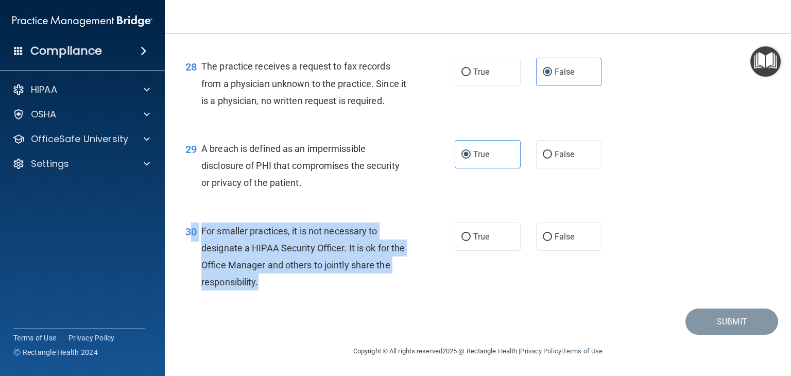
drag, startPoint x: 281, startPoint y: 283, endPoint x: 194, endPoint y: 235, distance: 99.8
click at [194, 235] on div "30 For smaller practices, it is not necessary to designate a HIPAA Security Off…" at bounding box center [320, 260] width 300 height 74
click at [289, 285] on div "For smaller practices, it is not necessary to designate a HIPAA Security Office…" at bounding box center [308, 257] width 214 height 69
drag, startPoint x: 289, startPoint y: 285, endPoint x: 208, endPoint y: 233, distance: 96.6
click at [208, 233] on div "For smaller practices, it is not necessary to designate a HIPAA Security Office…" at bounding box center [308, 257] width 214 height 69
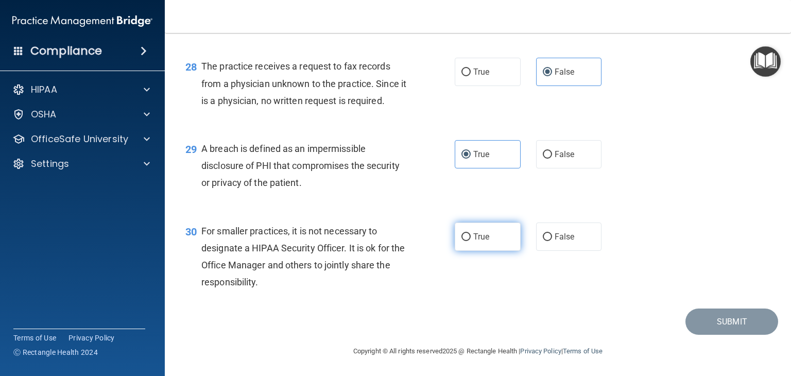
click at [473, 238] on span "True" at bounding box center [481, 237] width 16 height 10
click at [471, 238] on input "True" at bounding box center [466, 237] width 9 height 8
radio input "true"
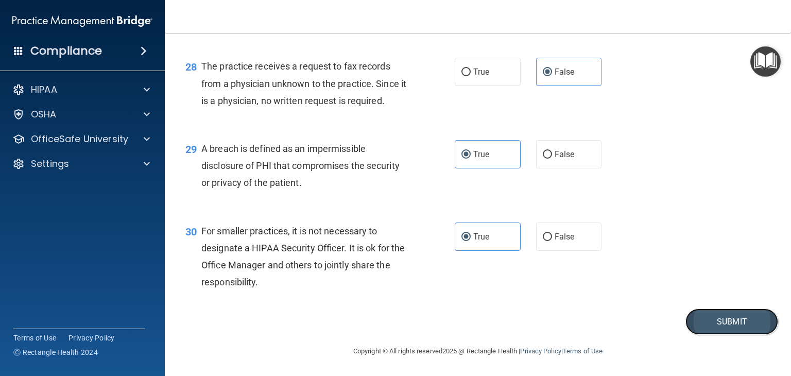
click at [724, 324] on button "Submit" at bounding box center [732, 322] width 93 height 26
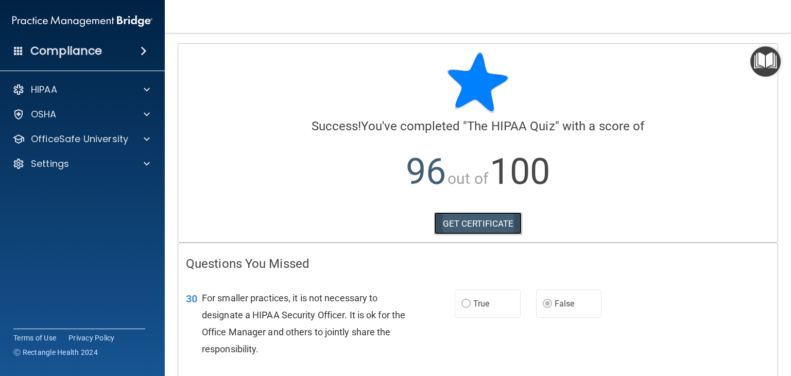
click at [452, 225] on link "GET CERTIFICATE" at bounding box center [478, 223] width 88 height 23
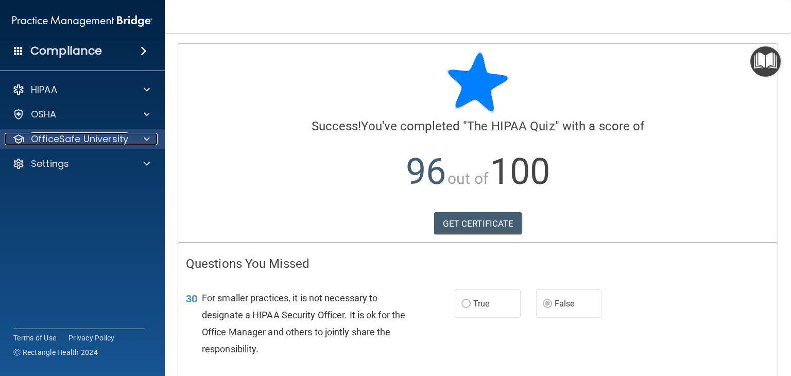
click at [89, 141] on p "OfficeSafe University" at bounding box center [79, 139] width 97 height 12
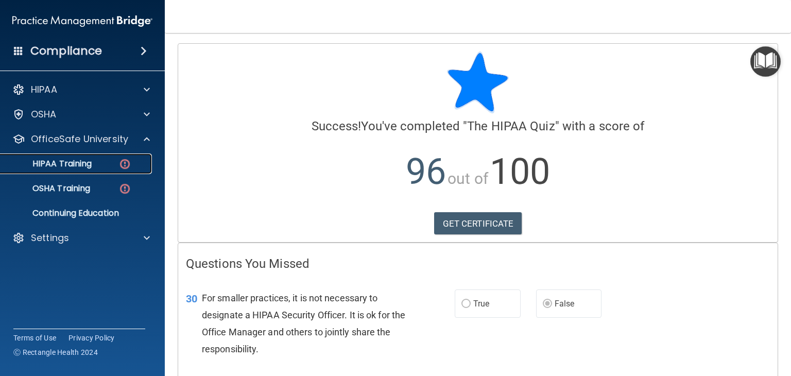
click at [91, 165] on p "HIPAA Training" at bounding box center [49, 164] width 85 height 10
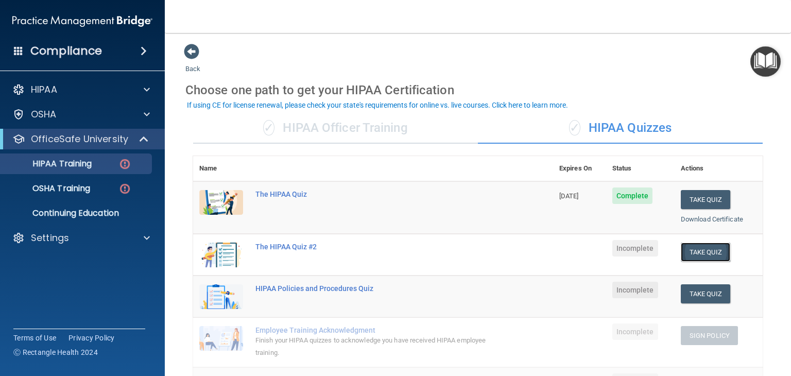
click at [712, 255] on button "Take Quiz" at bounding box center [705, 252] width 49 height 19
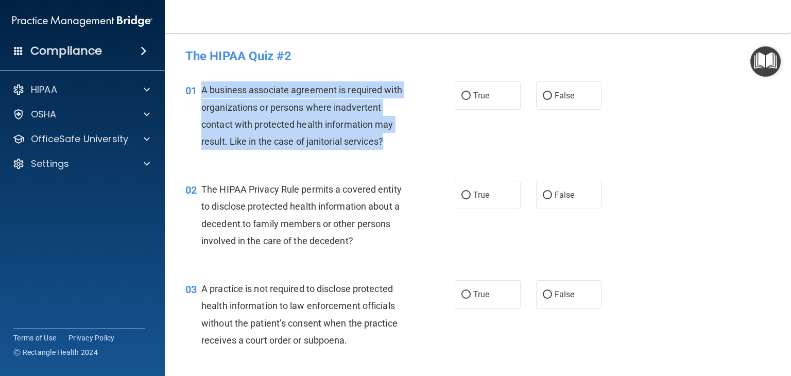
drag, startPoint x: 389, startPoint y: 144, endPoint x: 200, endPoint y: 92, distance: 195.6
click at [200, 92] on div "01 A business associate agreement is required with organizations or persons whe…" at bounding box center [320, 118] width 300 height 74
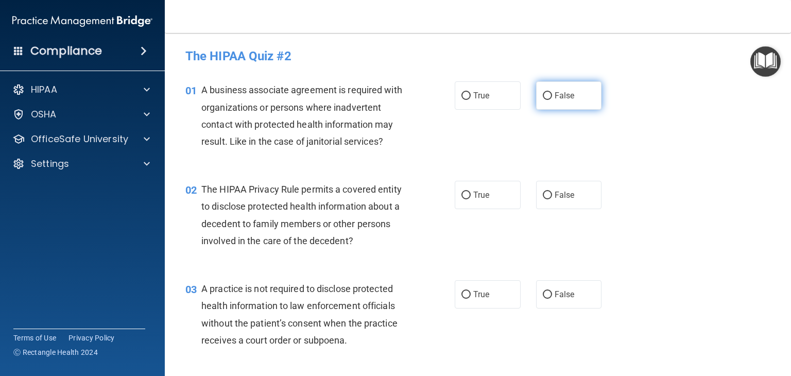
click at [575, 100] on label "False" at bounding box center [569, 95] width 66 height 28
click at [552, 100] on input "False" at bounding box center [547, 96] width 9 height 8
radio input "true"
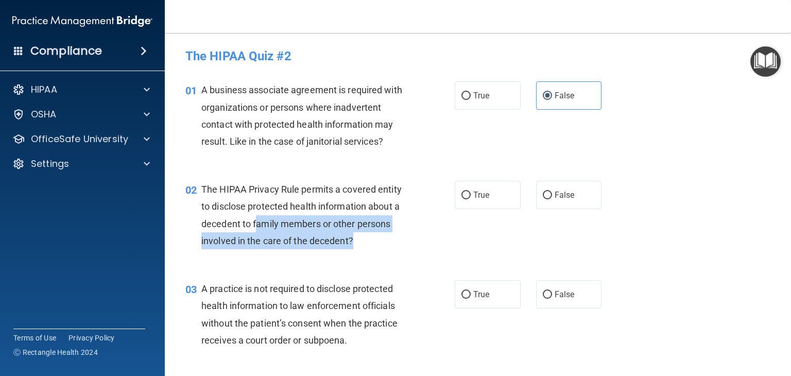
drag, startPoint x: 363, startPoint y: 236, endPoint x: 218, endPoint y: 221, distance: 145.5
click at [218, 221] on div "The HIPAA Privacy Rule permits a covered entity to disclose protected health in…" at bounding box center [308, 215] width 214 height 69
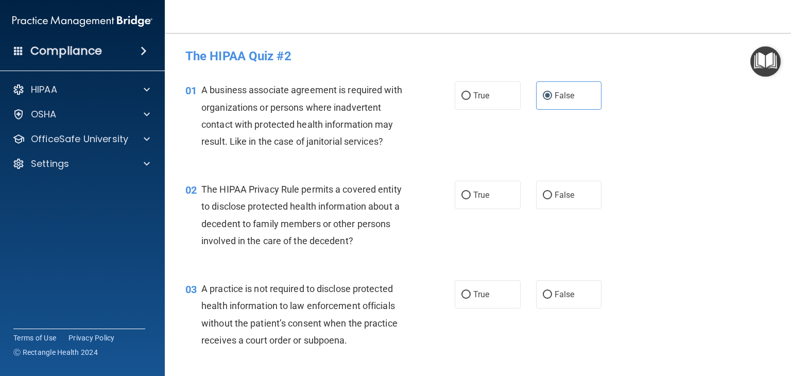
click at [201, 192] on span "The HIPAA Privacy Rule permits a covered entity to disclose protected health in…" at bounding box center [301, 215] width 200 height 62
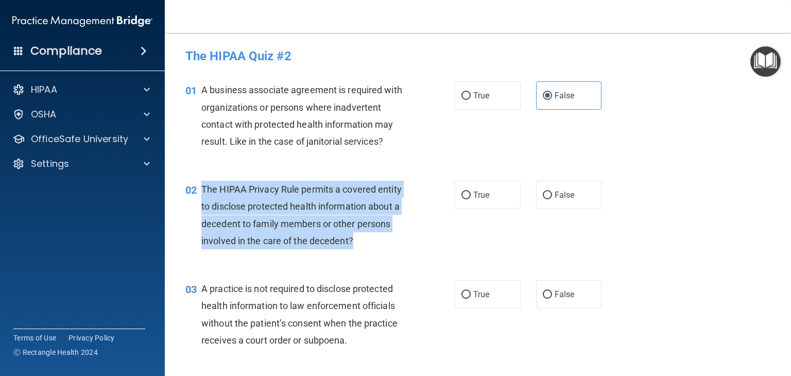
drag, startPoint x: 357, startPoint y: 242, endPoint x: 201, endPoint y: 186, distance: 166.3
click at [201, 186] on div "The HIPAA Privacy Rule permits a covered entity to disclose protected health in…" at bounding box center [308, 215] width 214 height 69
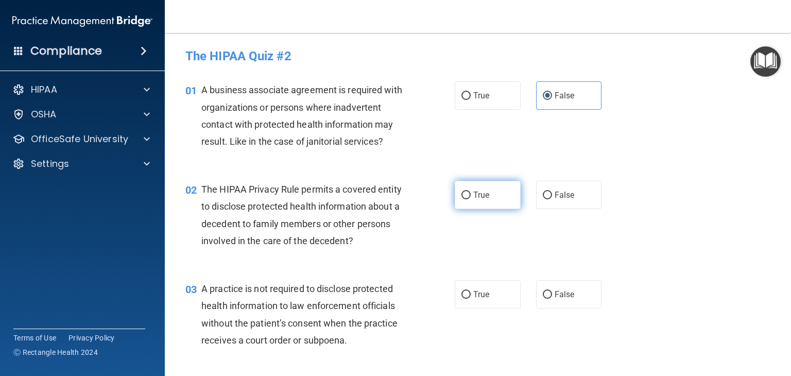
click at [468, 197] on label "True" at bounding box center [488, 195] width 66 height 28
click at [468, 197] on input "True" at bounding box center [466, 196] width 9 height 8
radio input "true"
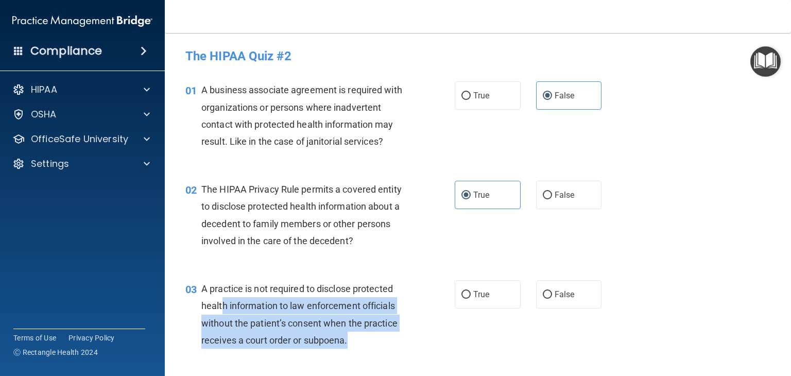
drag, startPoint x: 350, startPoint y: 341, endPoint x: 223, endPoint y: 301, distance: 133.4
click at [223, 301] on div "A practice is not required to disclose protected health information to law enfo…" at bounding box center [308, 314] width 214 height 69
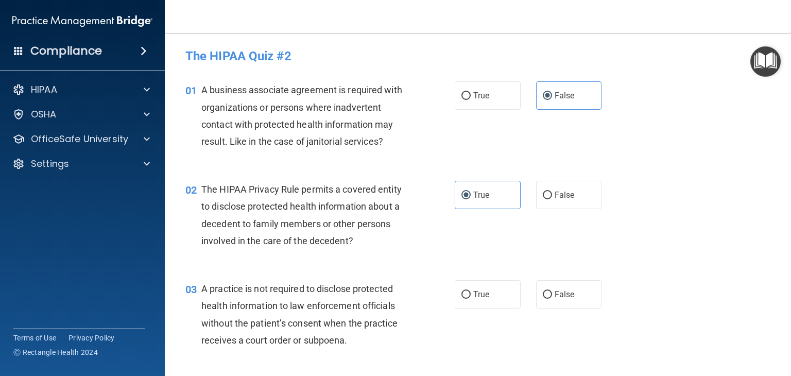
click at [215, 293] on span "A practice is not required to disclose protected health information to law enfo…" at bounding box center [299, 314] width 196 height 62
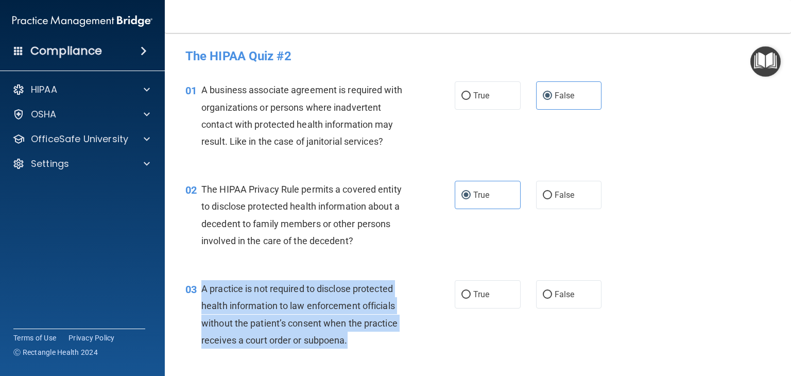
drag, startPoint x: 351, startPoint y: 336, endPoint x: 201, endPoint y: 286, distance: 157.7
click at [201, 286] on div "A practice is not required to disclose protected health information to law enfo…" at bounding box center [308, 314] width 214 height 69
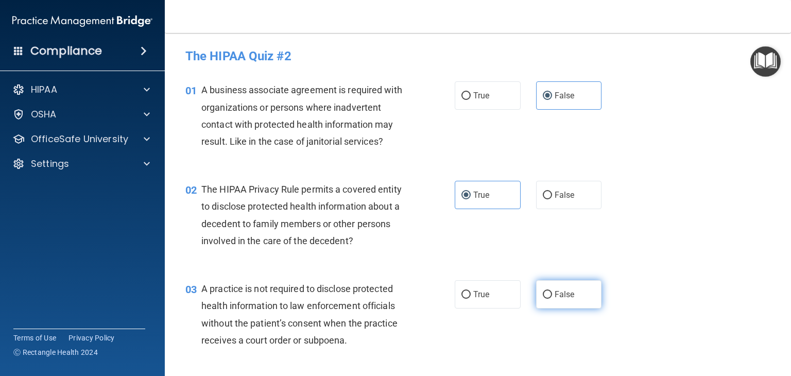
click at [547, 282] on label "False" at bounding box center [569, 294] width 66 height 28
click at [547, 291] on input "False" at bounding box center [547, 295] width 9 height 8
radio input "true"
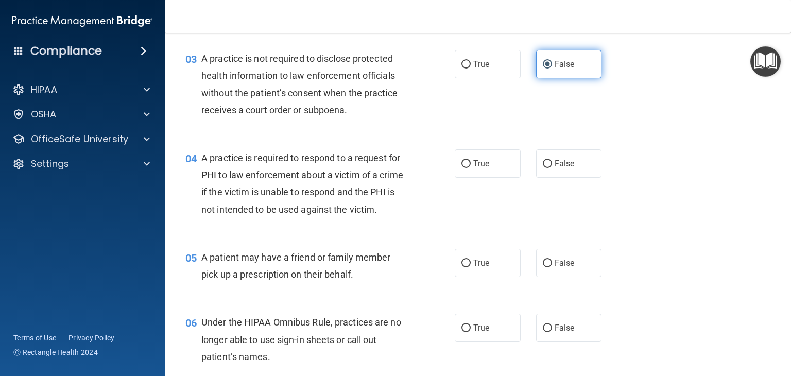
scroll to position [235, 0]
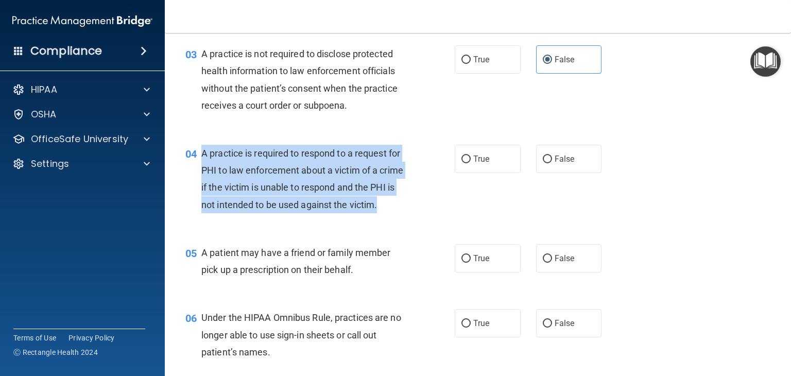
drag, startPoint x: 246, startPoint y: 221, endPoint x: 200, endPoint y: 153, distance: 81.7
click at [200, 153] on div "04 A practice is required to respond to a request for PHI to law enforcement ab…" at bounding box center [320, 182] width 300 height 74
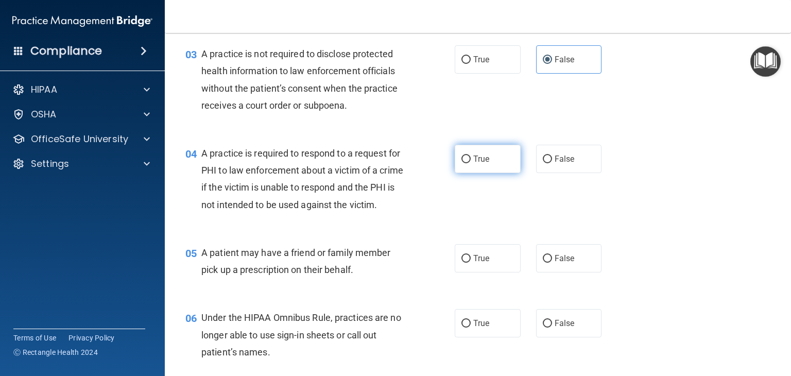
click at [478, 170] on label "True" at bounding box center [488, 159] width 66 height 28
click at [471, 163] on input "True" at bounding box center [466, 160] width 9 height 8
radio input "true"
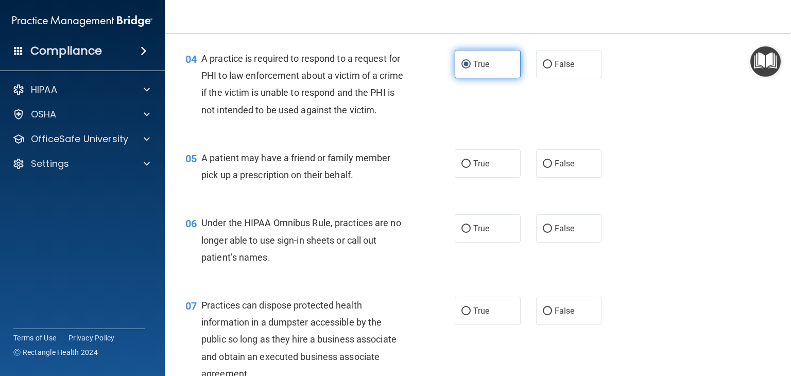
scroll to position [339, 0]
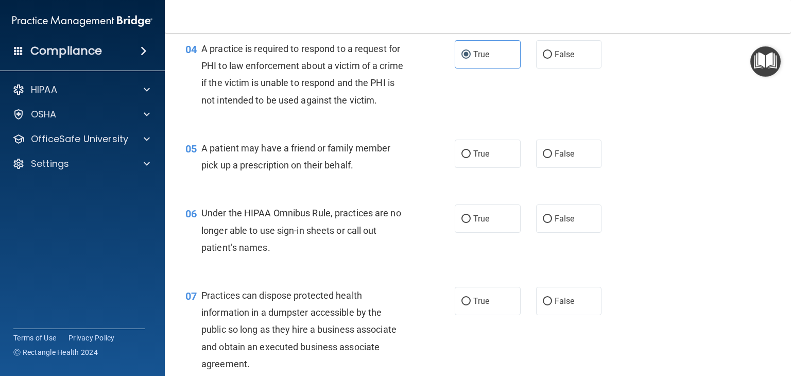
click at [377, 174] on div "A patient may have a friend or family member pick up a prescription on their be…" at bounding box center [308, 157] width 214 height 34
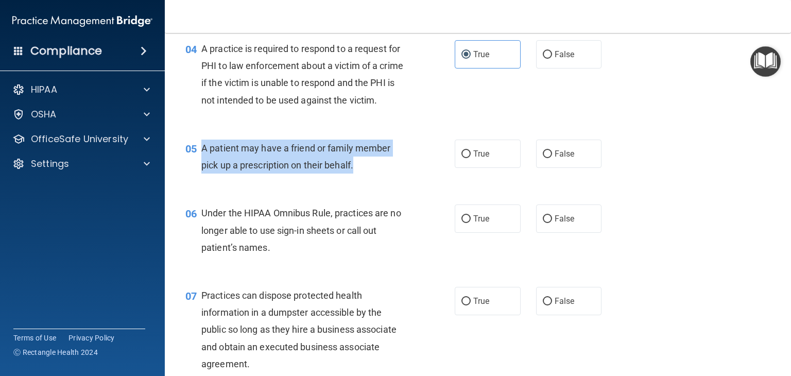
drag, startPoint x: 357, startPoint y: 188, endPoint x: 201, endPoint y: 167, distance: 156.9
click at [201, 167] on div "A patient may have a friend or family member pick up a prescription on their be…" at bounding box center [308, 157] width 214 height 34
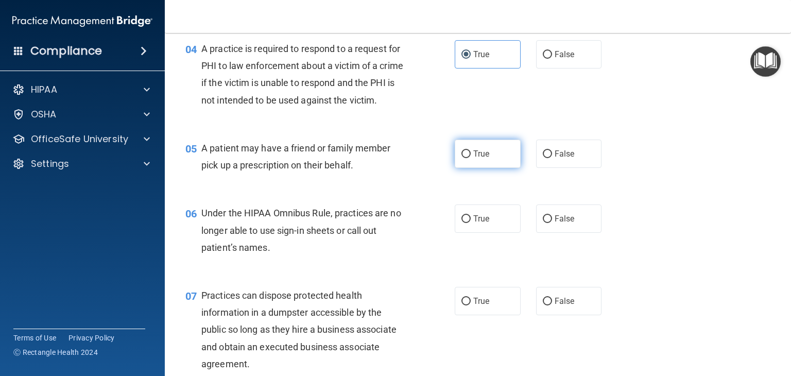
click at [492, 168] on label "True" at bounding box center [488, 154] width 66 height 28
click at [471, 158] on input "True" at bounding box center [466, 154] width 9 height 8
radio input "true"
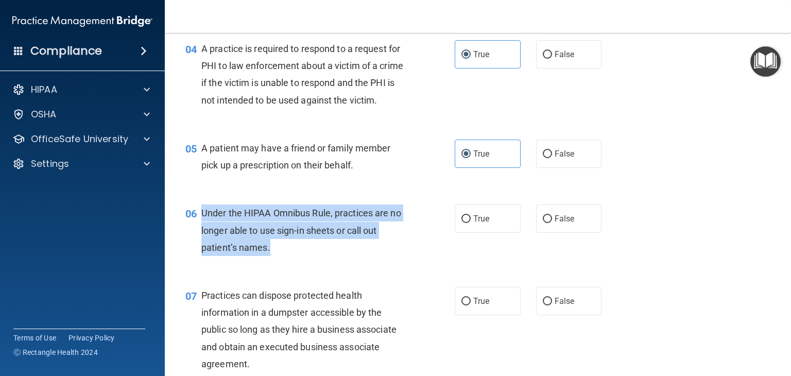
drag, startPoint x: 282, startPoint y: 263, endPoint x: 201, endPoint y: 234, distance: 85.9
click at [201, 234] on div "Under the HIPAA Omnibus Rule, practices are no longer able to use sign-in sheet…" at bounding box center [308, 230] width 214 height 52
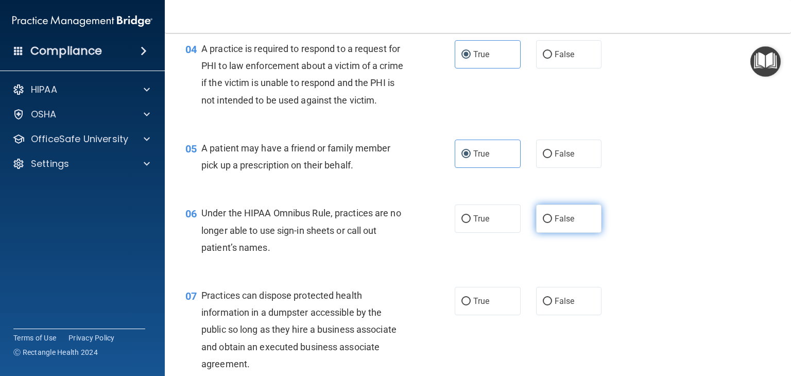
click at [555, 224] on span "False" at bounding box center [565, 219] width 20 height 10
click at [552, 223] on input "False" at bounding box center [547, 219] width 9 height 8
radio input "true"
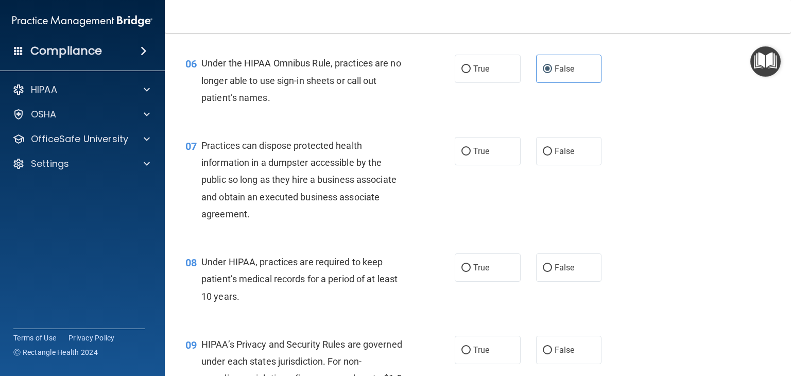
scroll to position [505, 0]
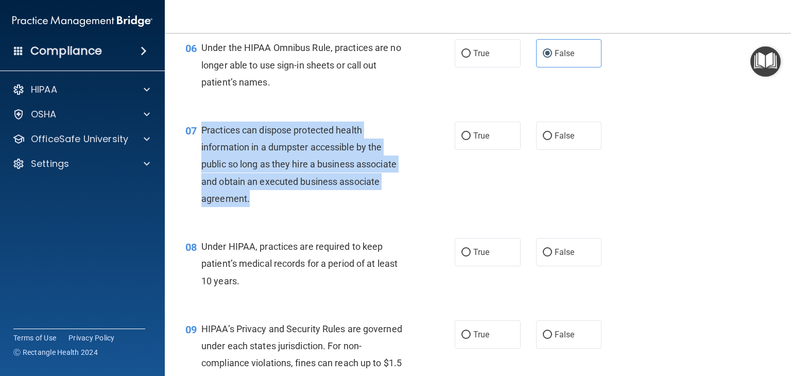
drag, startPoint x: 264, startPoint y: 219, endPoint x: 201, endPoint y: 145, distance: 96.8
click at [201, 145] on div "Practices can dispose protected health information in a dumpster accessible by …" at bounding box center [308, 165] width 214 height 86
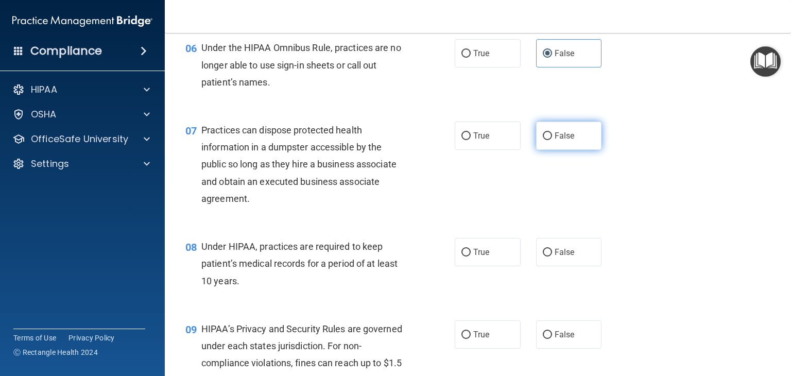
click at [546, 150] on label "False" at bounding box center [569, 136] width 66 height 28
click at [546, 140] on input "False" at bounding box center [547, 136] width 9 height 8
radio input "true"
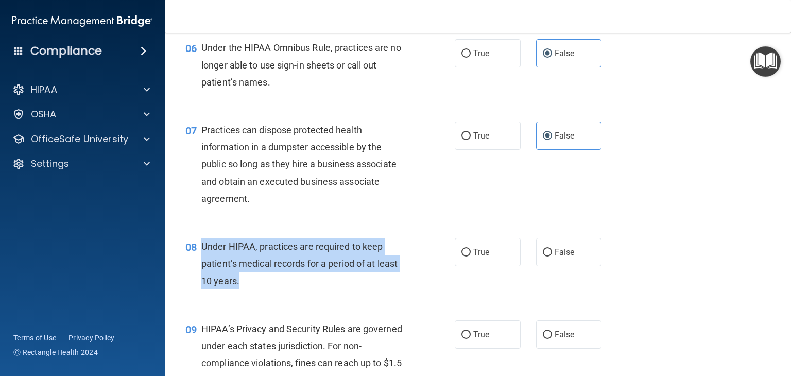
drag, startPoint x: 239, startPoint y: 296, endPoint x: 202, endPoint y: 262, distance: 49.6
click at [202, 262] on div "Under HIPAA, practices are required to keep patient’s medical records for a per…" at bounding box center [308, 264] width 214 height 52
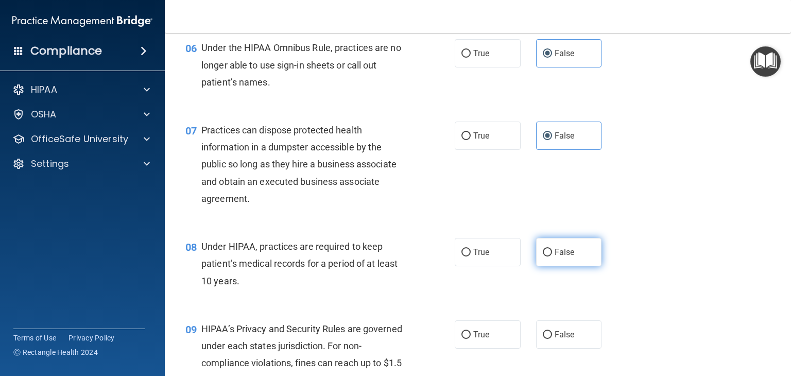
click at [555, 257] on span "False" at bounding box center [565, 252] width 20 height 10
click at [552, 257] on input "False" at bounding box center [547, 253] width 9 height 8
radio input "true"
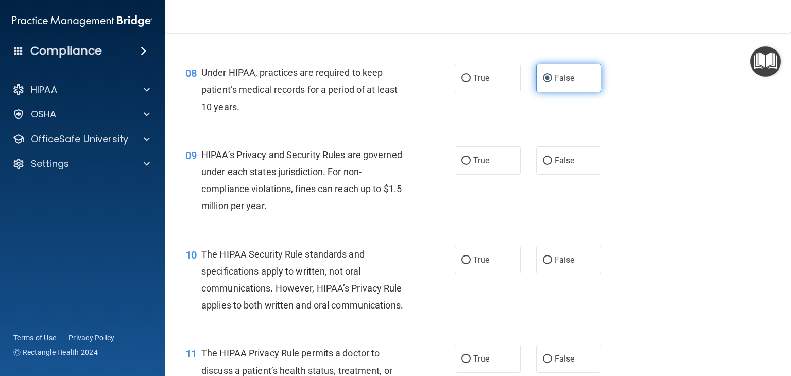
scroll to position [680, 0]
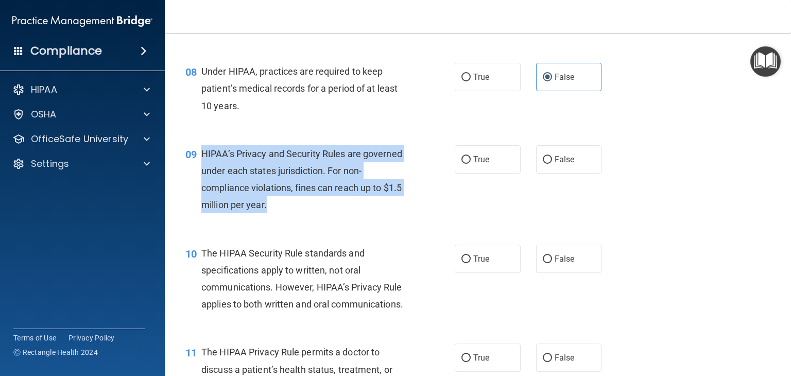
drag, startPoint x: 309, startPoint y: 217, endPoint x: 194, endPoint y: 174, distance: 122.3
click at [194, 174] on div "09 HIPAA’s Privacy and Security Rules are governed under each states jurisdicti…" at bounding box center [320, 182] width 300 height 74
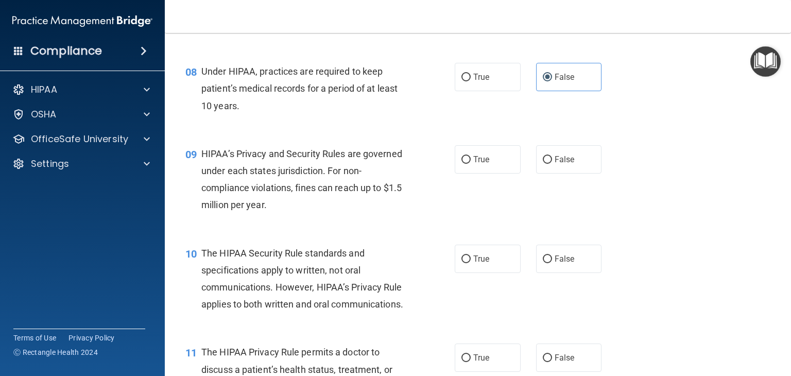
click at [478, 193] on div "09 HIPAA’s Privacy and Security Rules are governed under each states jurisdicti…" at bounding box center [478, 181] width 601 height 99
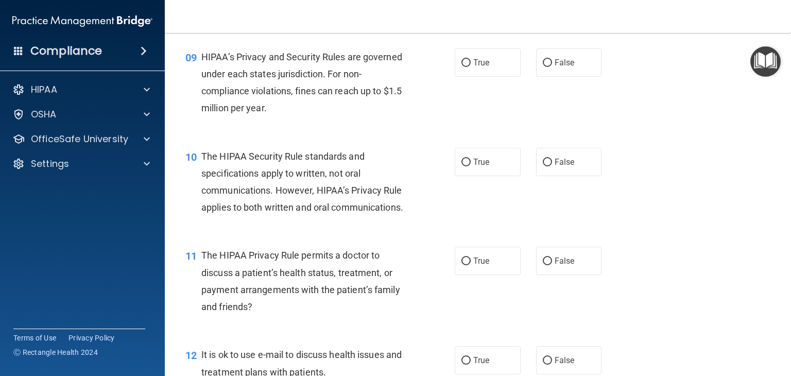
scroll to position [780, 0]
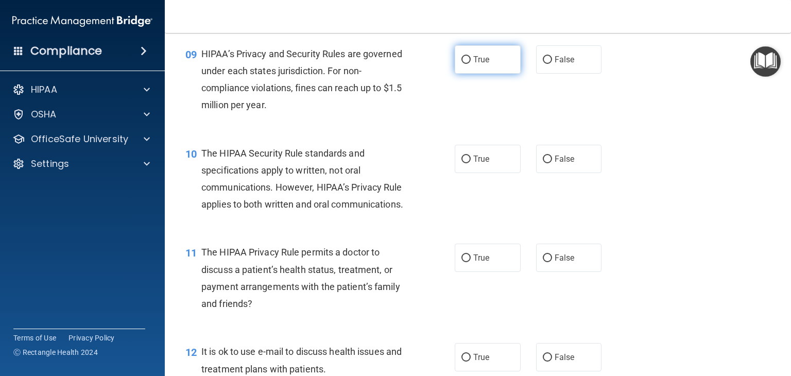
click at [489, 73] on label "True" at bounding box center [488, 59] width 66 height 28
click at [471, 64] on input "True" at bounding box center [466, 60] width 9 height 8
radio input "true"
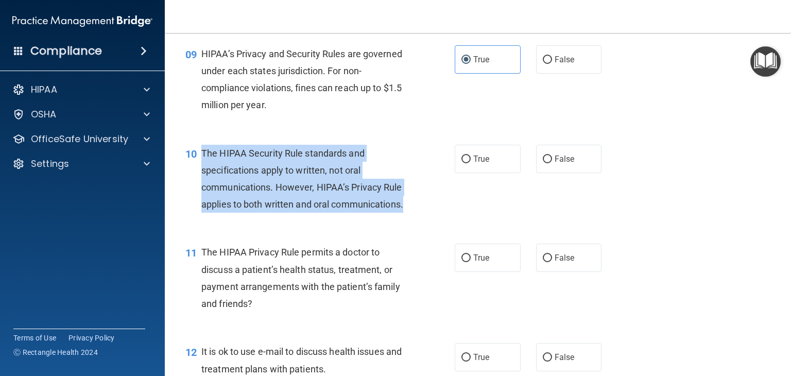
drag, startPoint x: 281, startPoint y: 240, endPoint x: 202, endPoint y: 170, distance: 105.1
click at [202, 170] on div "The HIPAA Security Rule standards and specifications apply to written, not oral…" at bounding box center [308, 179] width 214 height 69
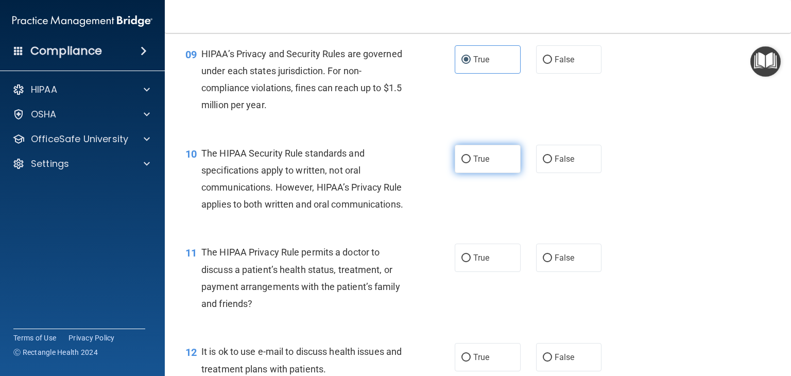
click at [473, 164] on span "True" at bounding box center [481, 159] width 16 height 10
click at [470, 163] on input "True" at bounding box center [466, 160] width 9 height 8
radio input "true"
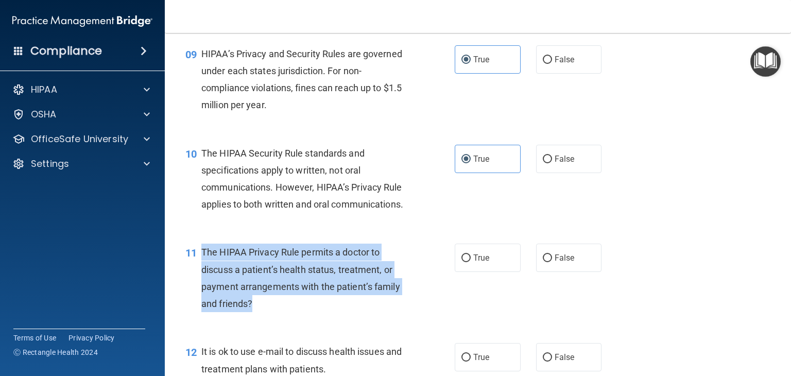
drag, startPoint x: 268, startPoint y: 337, endPoint x: 201, endPoint y: 284, distance: 85.4
click at [201, 284] on div "The HIPAA Privacy Rule permits a doctor to discuss a patient’s health status, t…" at bounding box center [308, 278] width 214 height 69
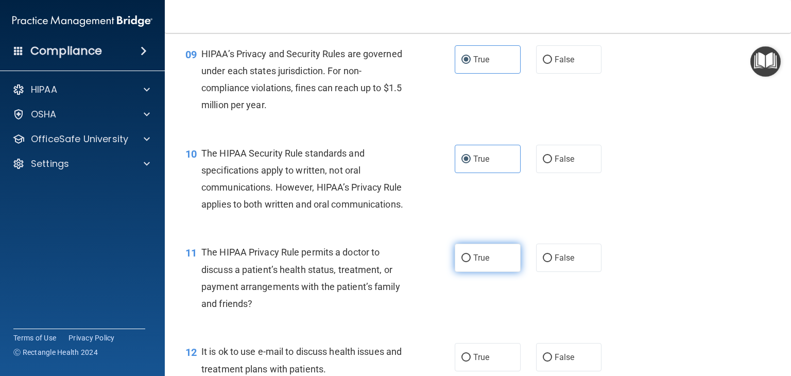
click at [473, 263] on span "True" at bounding box center [481, 258] width 16 height 10
click at [471, 262] on input "True" at bounding box center [466, 258] width 9 height 8
radio input "true"
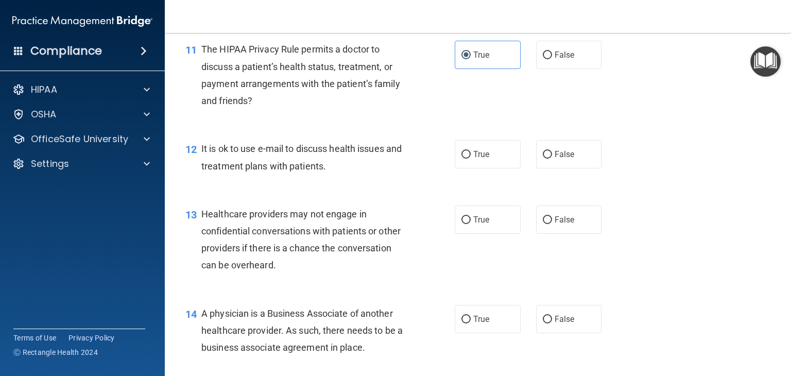
scroll to position [984, 0]
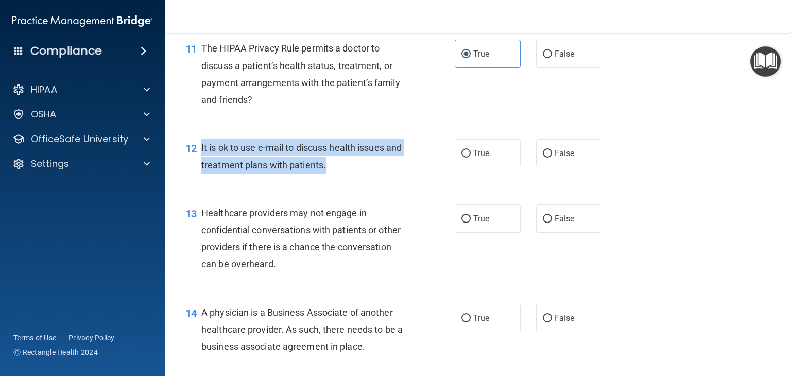
drag, startPoint x: 350, startPoint y: 200, endPoint x: 201, endPoint y: 174, distance: 151.2
click at [201, 173] on div "It is ok to use e-mail to discuss health issues and treatment plans with patien…" at bounding box center [308, 156] width 214 height 34
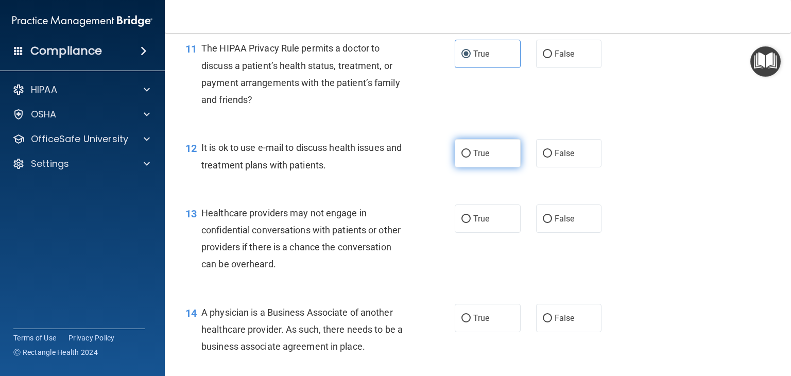
click at [486, 167] on label "True" at bounding box center [488, 153] width 66 height 28
click at [471, 158] on input "True" at bounding box center [466, 154] width 9 height 8
radio input "true"
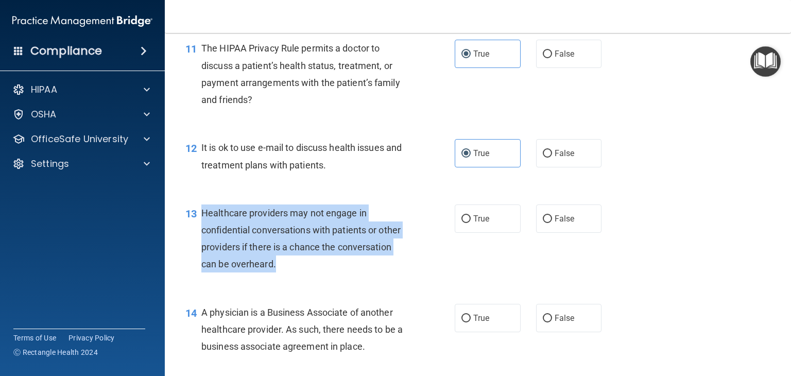
drag, startPoint x: 283, startPoint y: 296, endPoint x: 199, endPoint y: 246, distance: 97.5
click at [199, 246] on div "13 Healthcare providers may not engage in confidential conversations with patie…" at bounding box center [320, 241] width 300 height 74
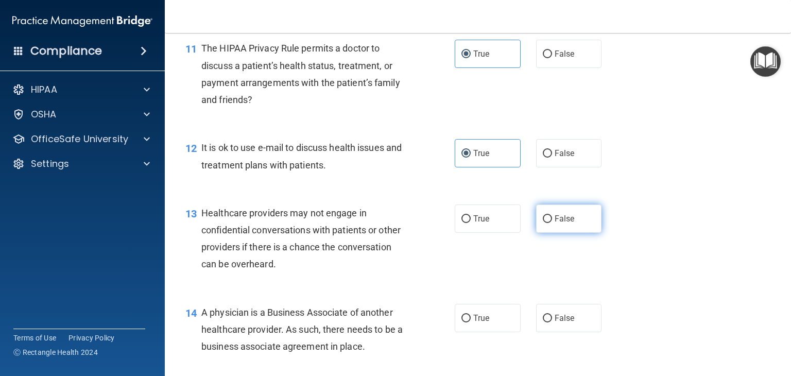
click at [555, 224] on span "False" at bounding box center [565, 219] width 20 height 10
click at [552, 223] on input "False" at bounding box center [547, 219] width 9 height 8
radio input "true"
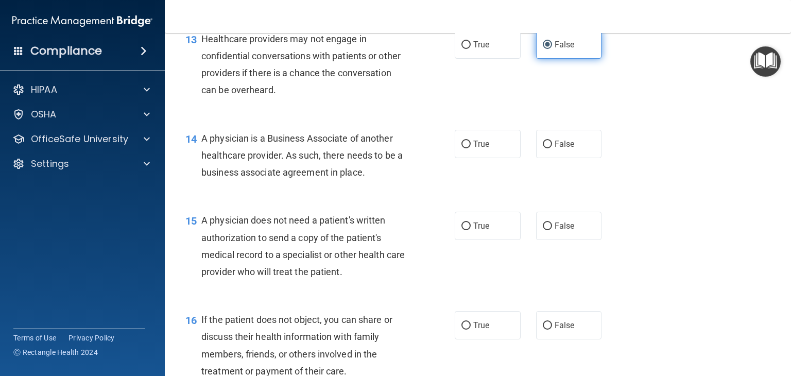
scroll to position [1159, 0]
drag, startPoint x: 366, startPoint y: 199, endPoint x: 199, endPoint y: 172, distance: 169.2
click at [199, 172] on div "14 A physician is a Business Associate of another healthcare provider. As such,…" at bounding box center [320, 157] width 300 height 57
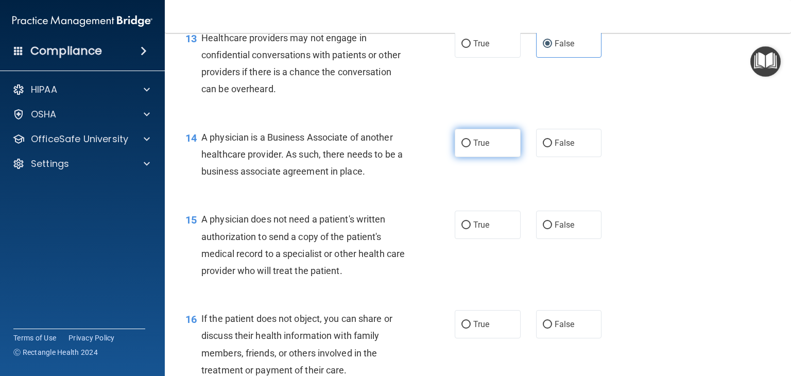
click at [485, 148] on span "True" at bounding box center [481, 143] width 16 height 10
click at [471, 147] on input "True" at bounding box center [466, 144] width 9 height 8
radio input "true"
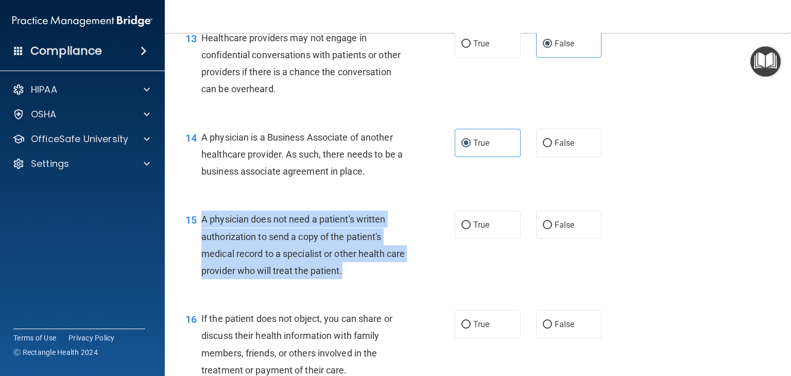
drag, startPoint x: 371, startPoint y: 303, endPoint x: 196, endPoint y: 256, distance: 181.9
click at [196, 256] on div "15 A physician does not need a patient's written authorization to send a copy o…" at bounding box center [320, 248] width 300 height 74
click at [462, 229] on input "True" at bounding box center [466, 225] width 9 height 8
radio input "true"
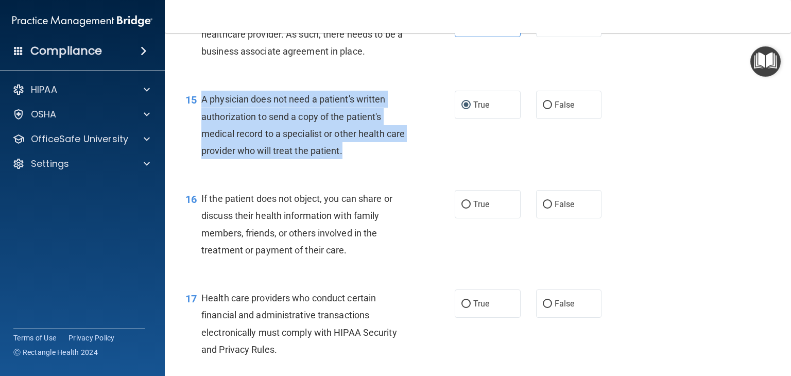
scroll to position [1306, 0]
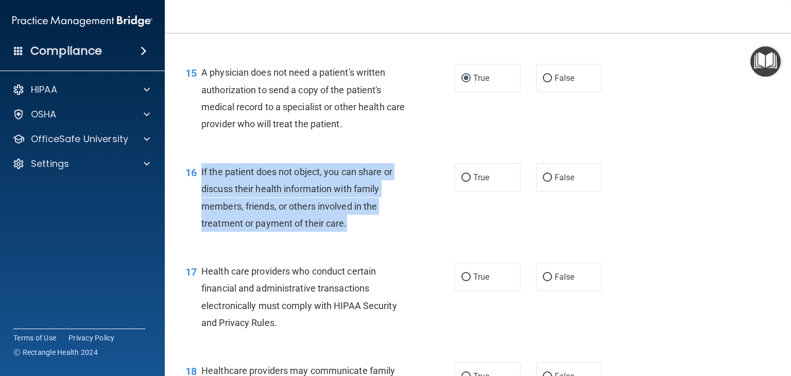
drag, startPoint x: 352, startPoint y: 256, endPoint x: 199, endPoint y: 212, distance: 158.8
click at [199, 212] on div "16 If the patient does not object, you can share or discuss their health inform…" at bounding box center [320, 200] width 300 height 74
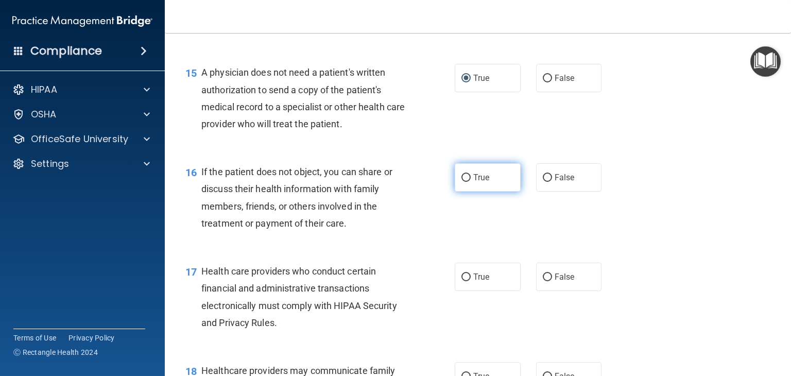
click at [482, 192] on label "True" at bounding box center [488, 177] width 66 height 28
click at [471, 182] on input "True" at bounding box center [466, 178] width 9 height 8
radio input "true"
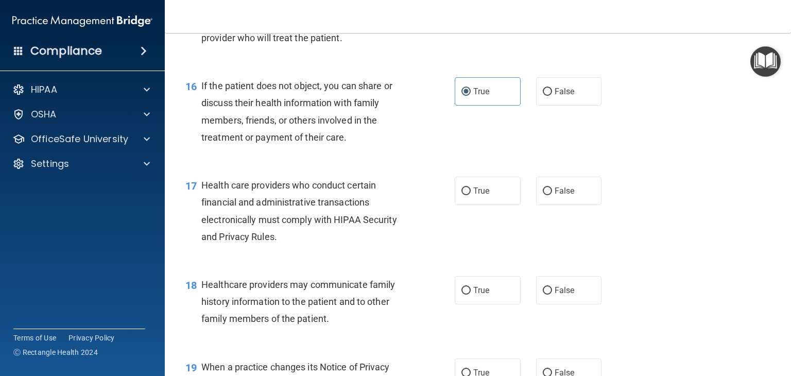
scroll to position [1392, 0]
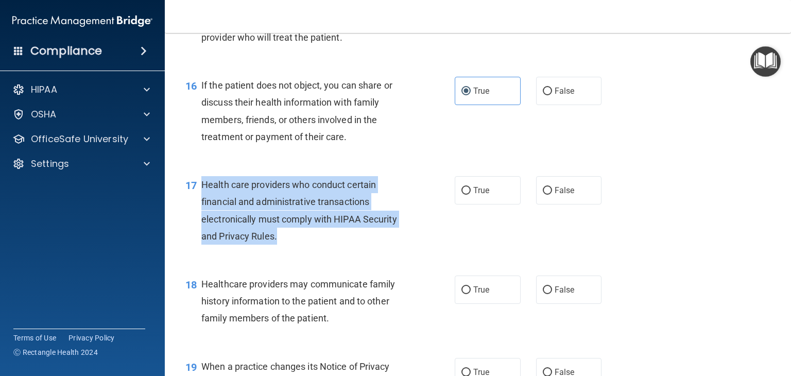
drag, startPoint x: 286, startPoint y: 264, endPoint x: 202, endPoint y: 224, distance: 93.8
click at [202, 224] on div "Health care providers who conduct certain financial and administrative transact…" at bounding box center [308, 210] width 214 height 69
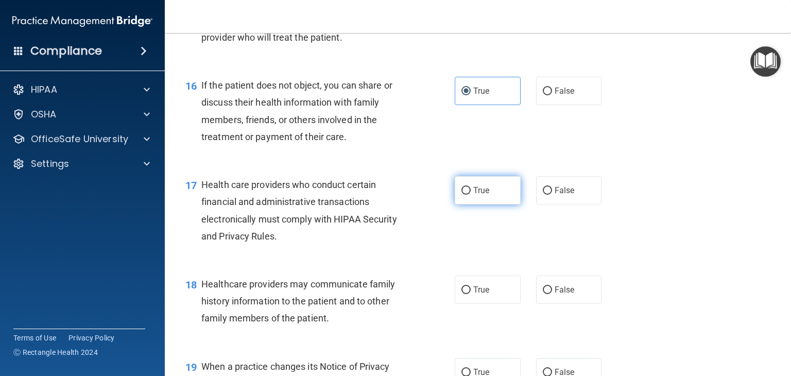
click at [480, 195] on span "True" at bounding box center [481, 190] width 16 height 10
click at [471, 195] on input "True" at bounding box center [466, 191] width 9 height 8
radio input "true"
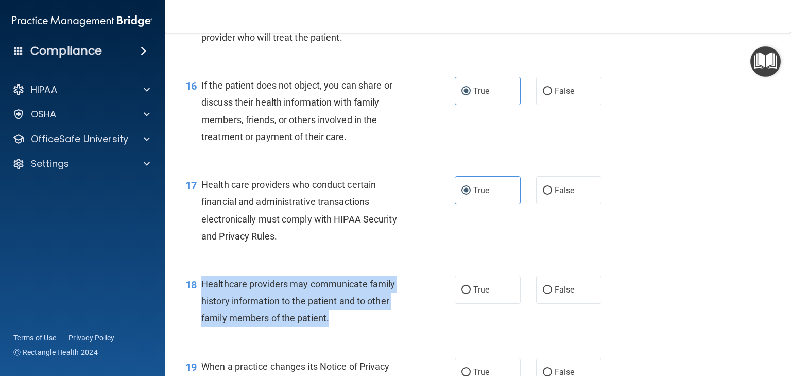
drag, startPoint x: 331, startPoint y: 354, endPoint x: 201, endPoint y: 310, distance: 137.1
click at [201, 310] on div "Healthcare providers may communicate family history information to the patient …" at bounding box center [308, 302] width 214 height 52
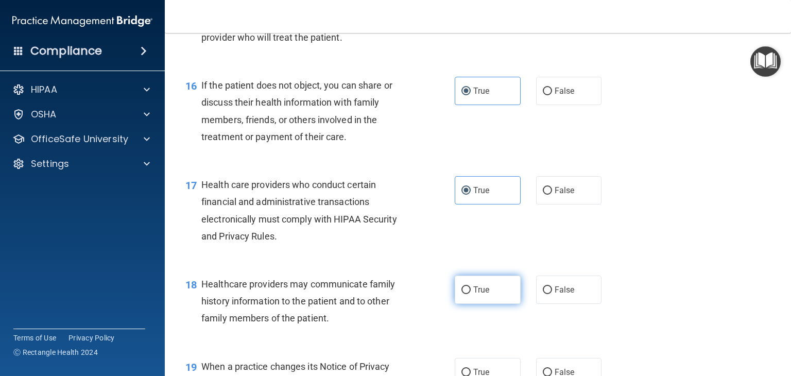
click at [495, 304] on label "True" at bounding box center [488, 290] width 66 height 28
click at [471, 294] on input "True" at bounding box center [466, 290] width 9 height 8
radio input "true"
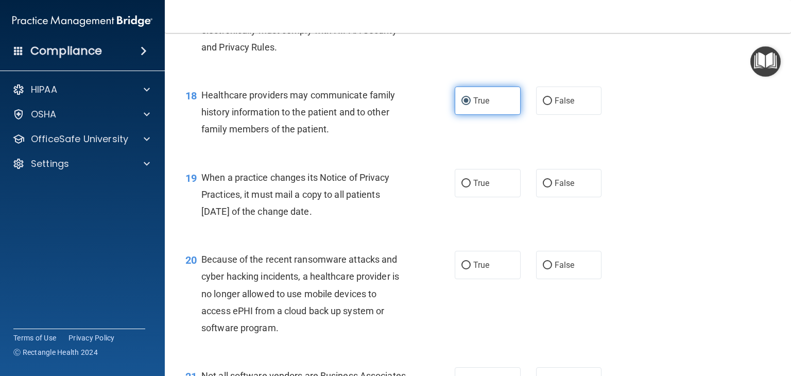
scroll to position [1586, 0]
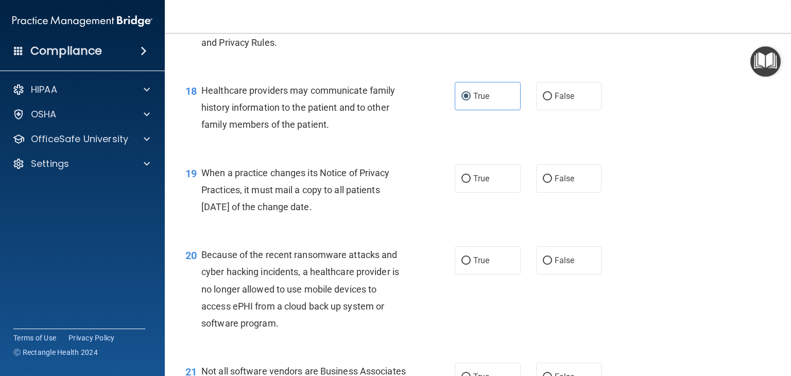
drag, startPoint x: 356, startPoint y: 247, endPoint x: 199, endPoint y: 203, distance: 163.2
click at [199, 203] on div "19 When a practice changes its Notice of Privacy Practices, it must mail a copy…" at bounding box center [320, 192] width 300 height 57
click at [571, 193] on label "False" at bounding box center [569, 178] width 66 height 28
click at [552, 183] on input "False" at bounding box center [547, 179] width 9 height 8
radio input "true"
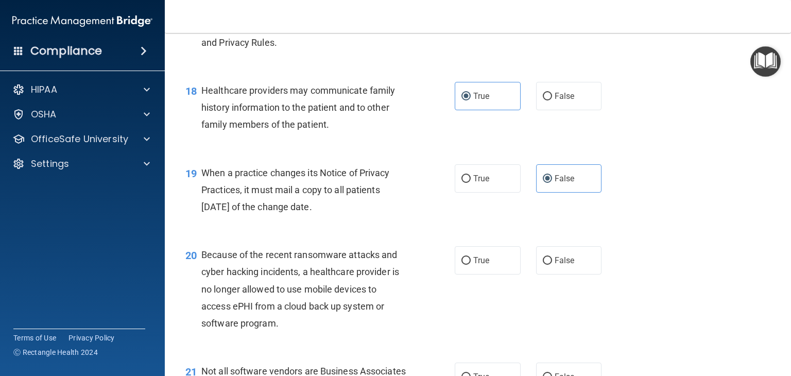
scroll to position [1705, 0]
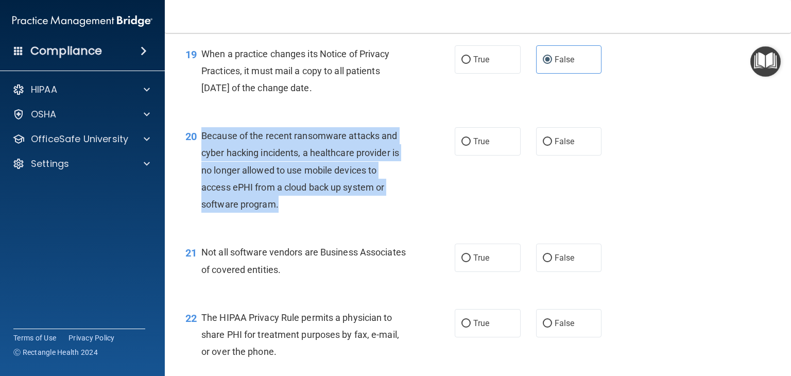
drag, startPoint x: 282, startPoint y: 233, endPoint x: 200, endPoint y: 172, distance: 103.0
click at [200, 172] on div "20 Because of the recent ransomware attacks and cyber hacking incidents, a heal…" at bounding box center [320, 172] width 300 height 91
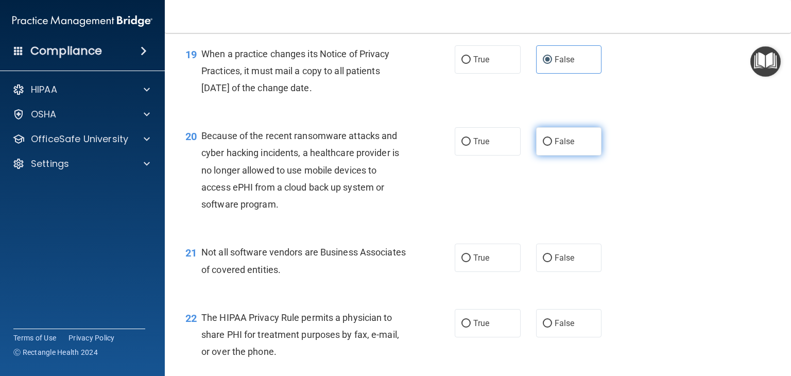
click at [565, 156] on label "False" at bounding box center [569, 141] width 66 height 28
click at [552, 146] on input "False" at bounding box center [547, 142] width 9 height 8
radio input "true"
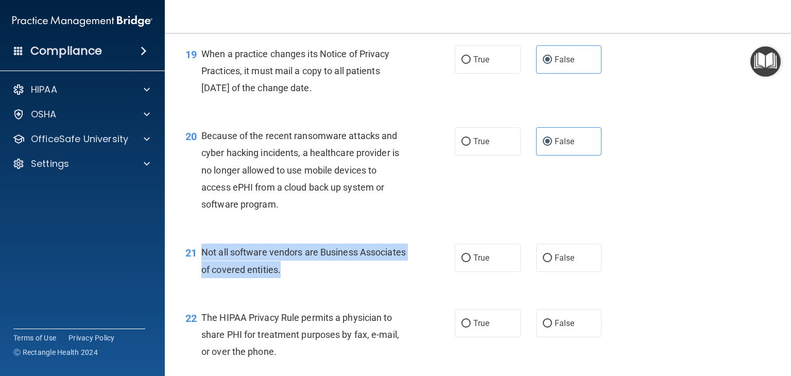
drag, startPoint x: 333, startPoint y: 304, endPoint x: 200, endPoint y: 287, distance: 134.0
click at [200, 283] on div "21 Not all software vendors are Business Associates of covered entities." at bounding box center [320, 263] width 300 height 39
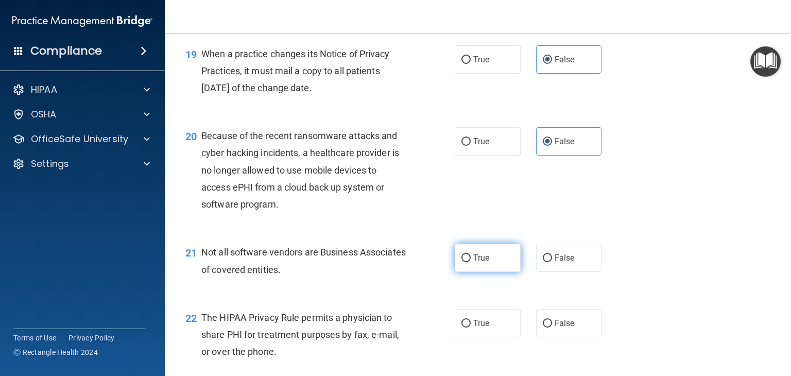
click at [494, 272] on label "True" at bounding box center [488, 258] width 66 height 28
click at [471, 262] on input "True" at bounding box center [466, 258] width 9 height 8
radio input "true"
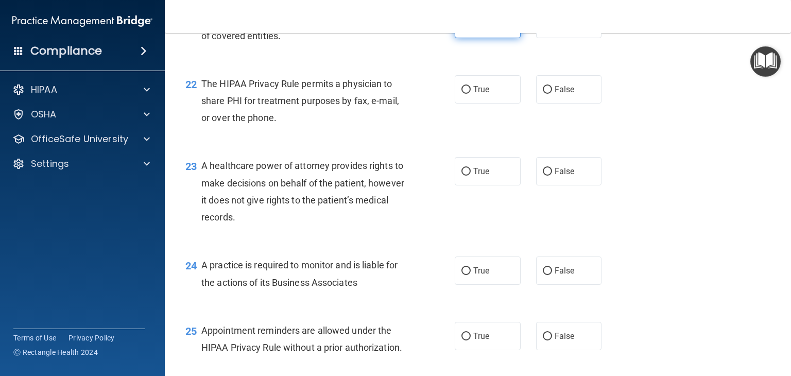
scroll to position [1939, 0]
click at [283, 127] on div "The HIPAA Privacy Rule permits a physician to share PHI for treatment purposes …" at bounding box center [308, 101] width 214 height 52
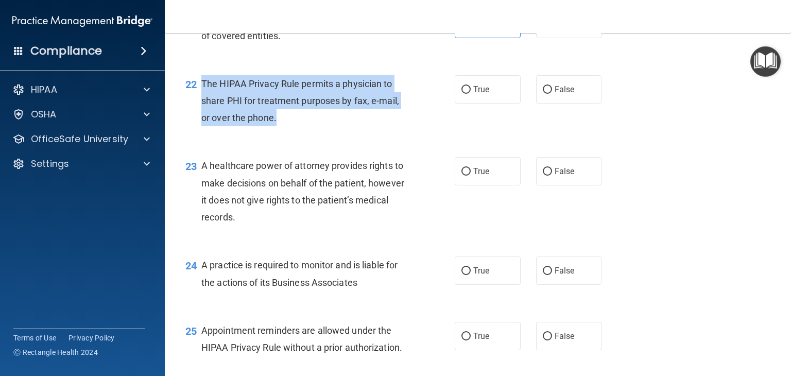
drag, startPoint x: 283, startPoint y: 150, endPoint x: 200, endPoint y: 117, distance: 89.0
click at [200, 117] on div "22 The HIPAA Privacy Rule permits a physician to share PHI for treatment purpos…" at bounding box center [320, 103] width 300 height 57
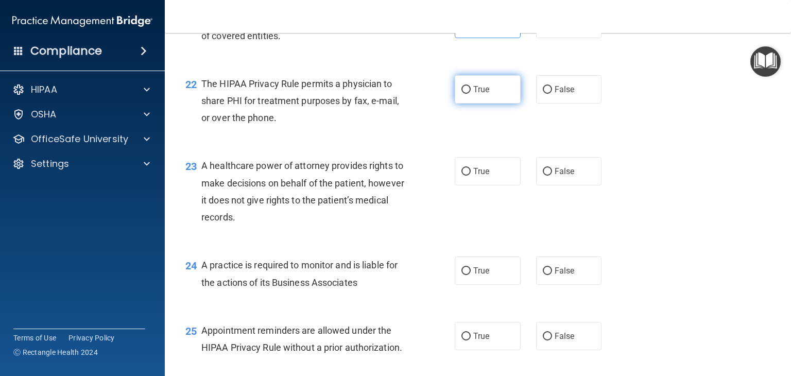
click at [473, 94] on span "True" at bounding box center [481, 89] width 16 height 10
click at [470, 94] on input "True" at bounding box center [466, 90] width 9 height 8
radio input "true"
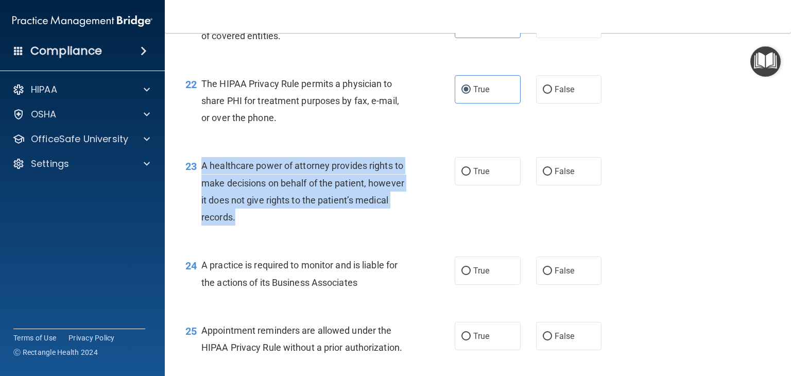
drag, startPoint x: 282, startPoint y: 248, endPoint x: 196, endPoint y: 195, distance: 101.1
click at [196, 195] on div "23 A healthcare power of attorney provides rights to make decisions on behalf o…" at bounding box center [320, 194] width 300 height 74
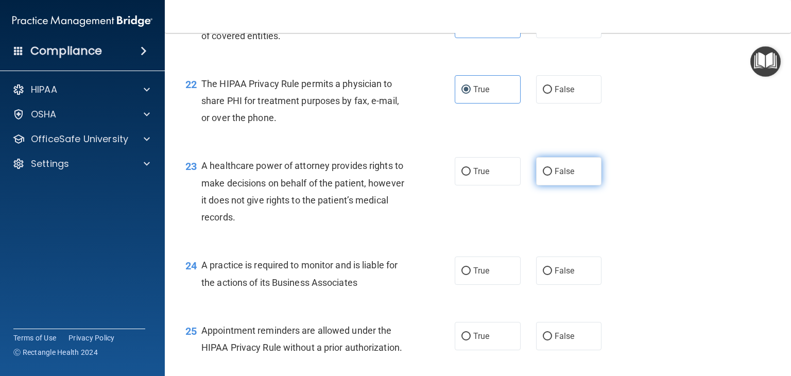
click at [574, 185] on label "False" at bounding box center [569, 171] width 66 height 28
click at [552, 176] on input "False" at bounding box center [547, 172] width 9 height 8
radio input "true"
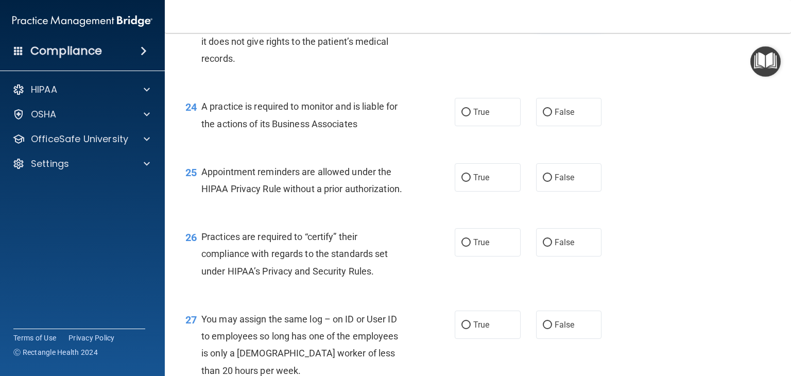
scroll to position [2097, 0]
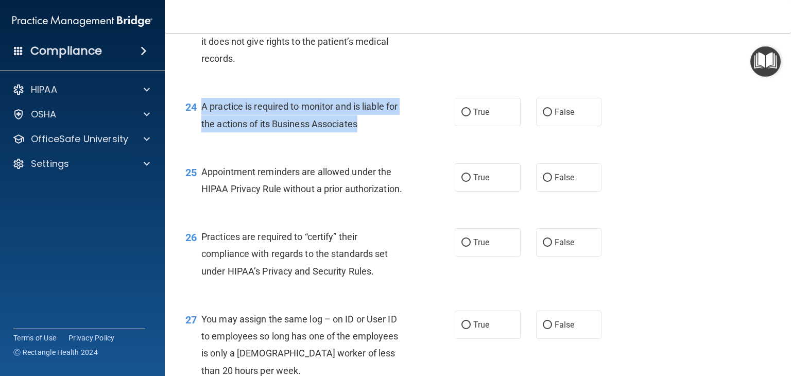
drag, startPoint x: 370, startPoint y: 158, endPoint x: 199, endPoint y: 145, distance: 171.4
click at [199, 137] on div "24 A practice is required to monitor and is liable for the actions of its Busin…" at bounding box center [320, 117] width 300 height 39
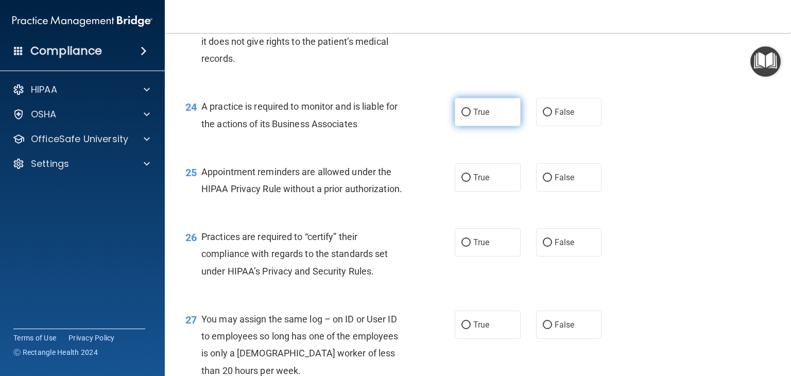
click at [488, 126] on label "True" at bounding box center [488, 112] width 66 height 28
click at [471, 116] on input "True" at bounding box center [466, 113] width 9 height 8
radio input "true"
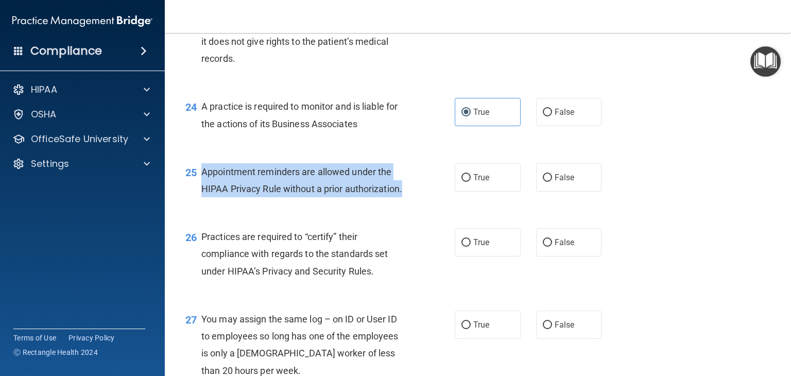
drag, startPoint x: 409, startPoint y: 227, endPoint x: 201, endPoint y: 204, distance: 209.8
click at [201, 197] on div "Appointment reminders are allowed under the HIPAA Privacy Rule without a prior …" at bounding box center [308, 180] width 214 height 34
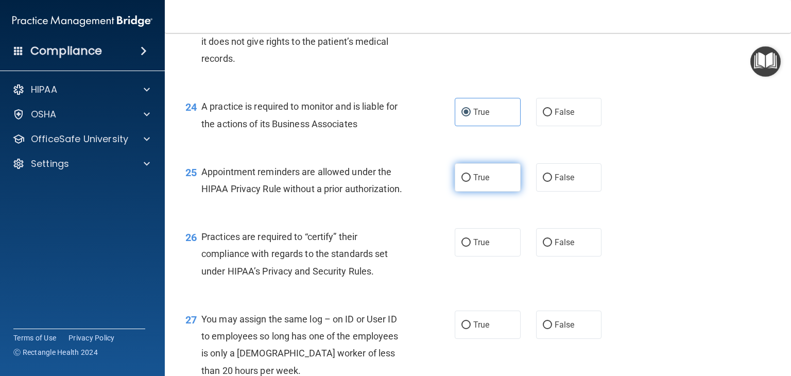
click at [501, 192] on label "True" at bounding box center [488, 177] width 66 height 28
click at [471, 182] on input "True" at bounding box center [466, 178] width 9 height 8
radio input "true"
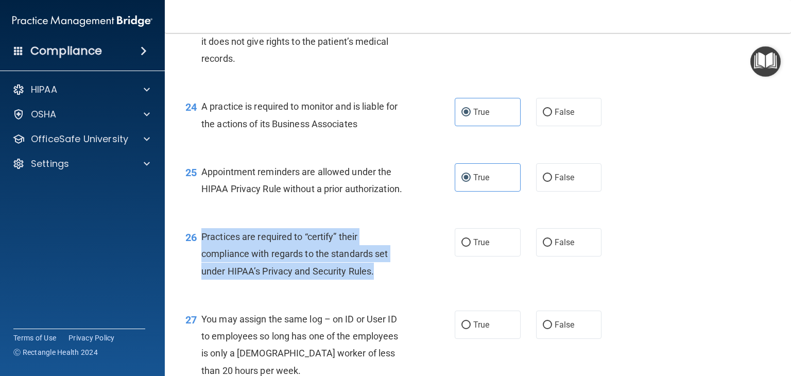
drag, startPoint x: 381, startPoint y: 307, endPoint x: 201, endPoint y: 267, distance: 184.1
click at [201, 267] on div "Practices are required to “certify” their compliance with regards to the standa…" at bounding box center [308, 254] width 214 height 52
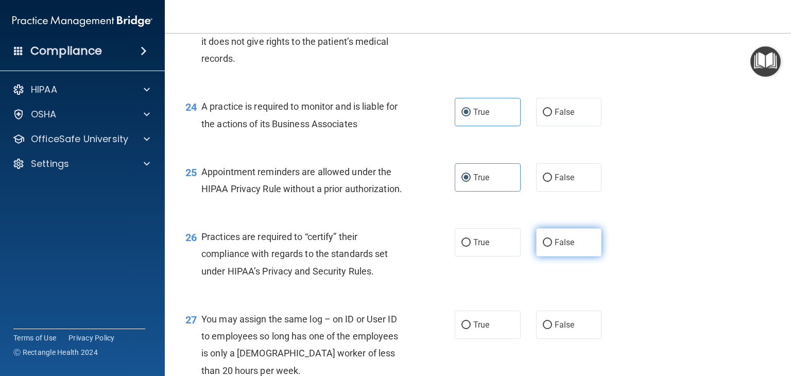
click at [561, 247] on span "False" at bounding box center [565, 242] width 20 height 10
click at [552, 247] on input "False" at bounding box center [547, 243] width 9 height 8
radio input "true"
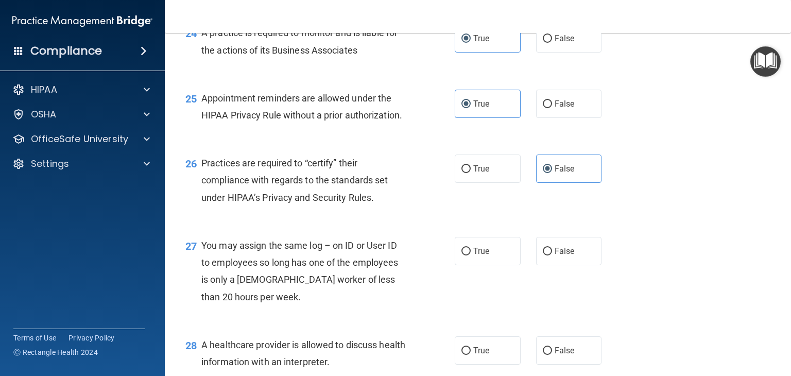
scroll to position [2177, 0]
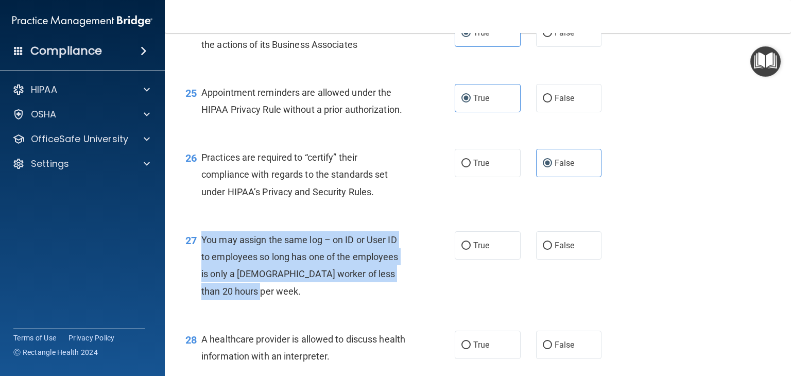
drag, startPoint x: 241, startPoint y: 323, endPoint x: 200, endPoint y: 279, distance: 60.1
click at [200, 279] on div "27 You may assign the same log – on ID or User ID to employees so long has one …" at bounding box center [320, 268] width 300 height 74
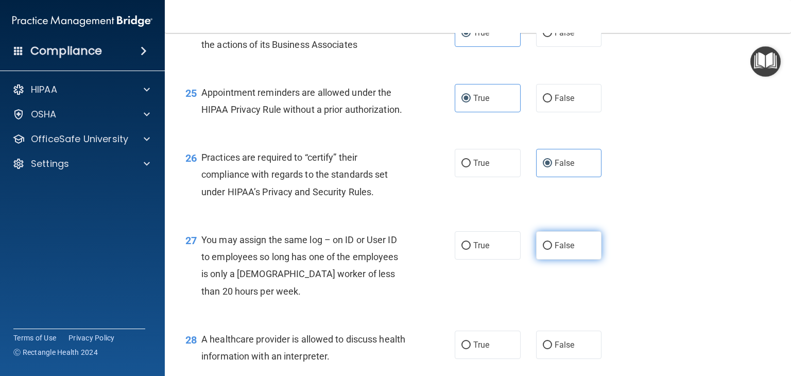
click at [555, 250] on span "False" at bounding box center [565, 246] width 20 height 10
click at [552, 250] on input "False" at bounding box center [547, 246] width 9 height 8
radio input "true"
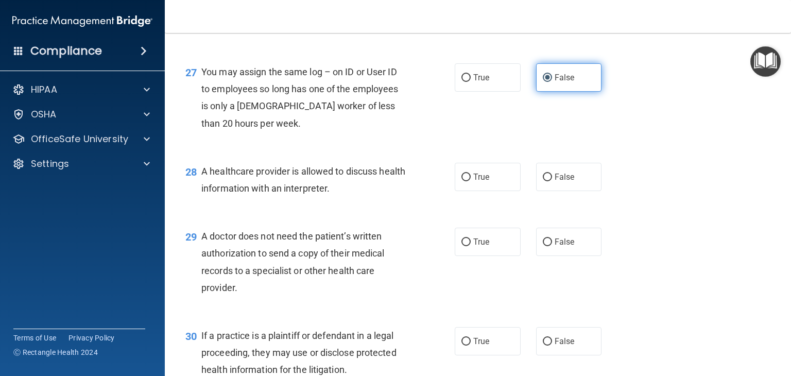
scroll to position [2346, 0]
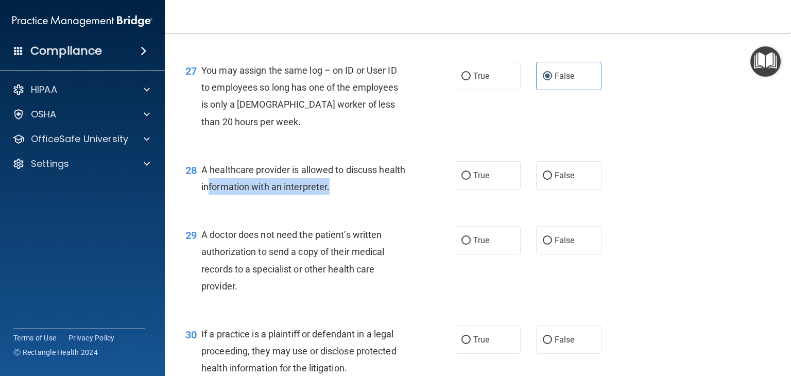
drag, startPoint x: 361, startPoint y: 223, endPoint x: 227, endPoint y: 220, distance: 134.5
click at [227, 195] on div "A healthcare provider is allowed to discuss health information with an interpre…" at bounding box center [308, 178] width 214 height 34
click at [361, 195] on div "A healthcare provider is allowed to discuss health information with an interpre…" at bounding box center [308, 178] width 214 height 34
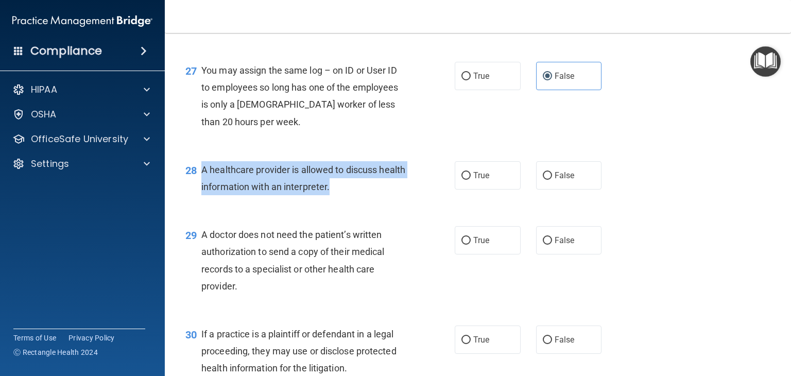
drag, startPoint x: 361, startPoint y: 217, endPoint x: 196, endPoint y: 208, distance: 165.1
click at [196, 200] on div "28 A healthcare provider is allowed to discuss health information with an inter…" at bounding box center [320, 180] width 300 height 39
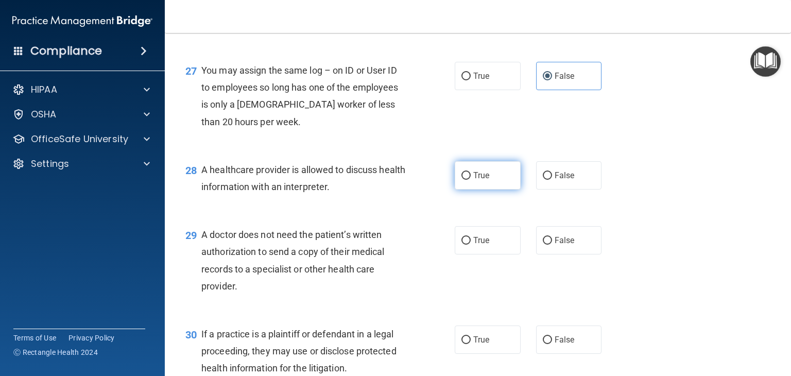
click at [470, 190] on label "True" at bounding box center [488, 175] width 66 height 28
click at [470, 180] on input "True" at bounding box center [466, 176] width 9 height 8
radio input "true"
drag, startPoint x: 244, startPoint y: 322, endPoint x: 194, endPoint y: 271, distance: 71.4
click at [194, 271] on div "29 A doctor does not need the patient’s written authorization to send a copy of…" at bounding box center [320, 263] width 300 height 74
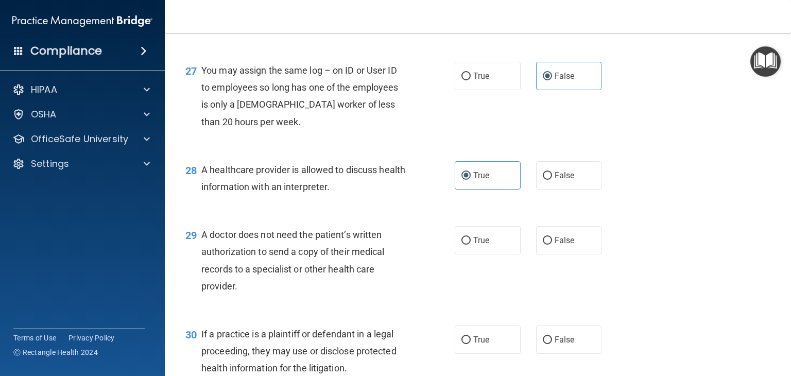
click at [238, 295] on div "A doctor does not need the patient’s written authorization to send a copy of th…" at bounding box center [308, 260] width 214 height 69
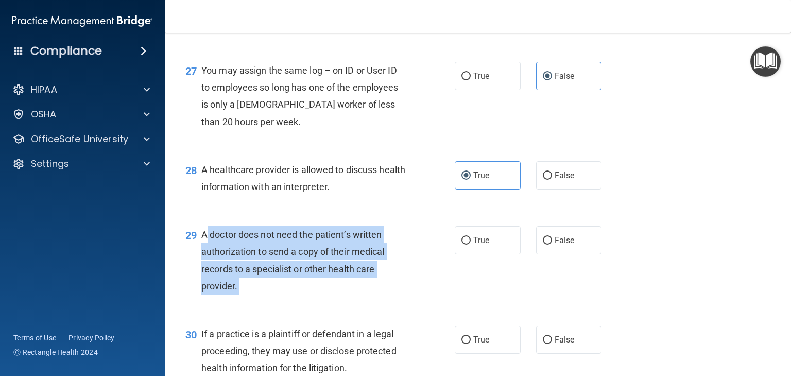
drag, startPoint x: 238, startPoint y: 323, endPoint x: 202, endPoint y: 271, distance: 63.6
click at [202, 271] on div "A doctor does not need the patient’s written authorization to send a copy of th…" at bounding box center [308, 260] width 214 height 69
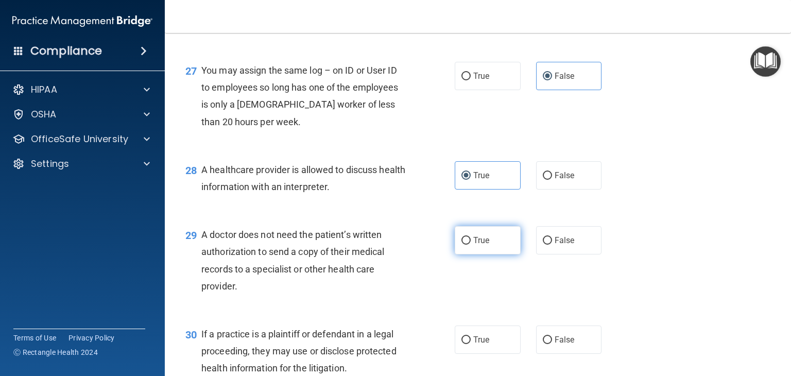
click at [465, 254] on label "True" at bounding box center [488, 240] width 66 height 28
click at [465, 245] on input "True" at bounding box center [466, 241] width 9 height 8
radio input "true"
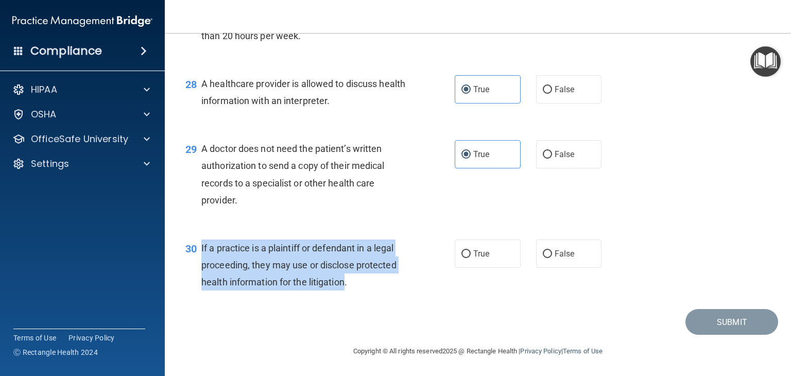
drag, startPoint x: 345, startPoint y: 277, endPoint x: 199, endPoint y: 243, distance: 149.1
click at [199, 243] on div "30 If a practice is a plaintiff or defendant in a legal proceeding, they may us…" at bounding box center [320, 268] width 300 height 57
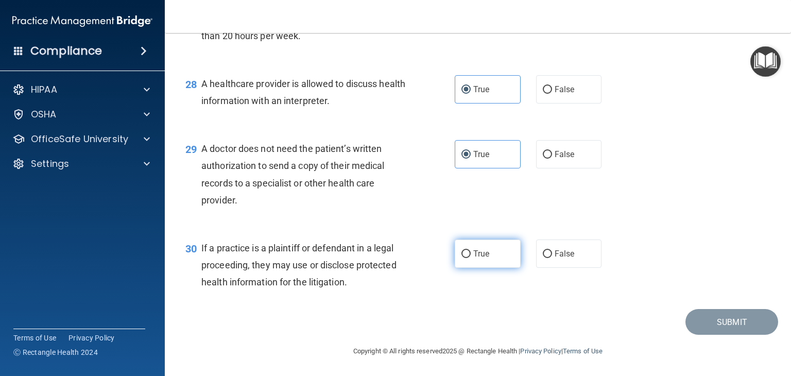
click at [489, 251] on label "True" at bounding box center [488, 254] width 66 height 28
click at [471, 251] on input "True" at bounding box center [466, 254] width 9 height 8
radio input "true"
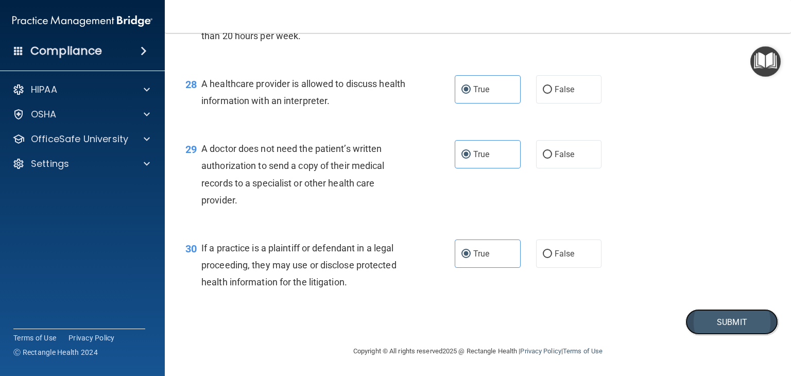
click at [719, 323] on button "Submit" at bounding box center [732, 322] width 93 height 26
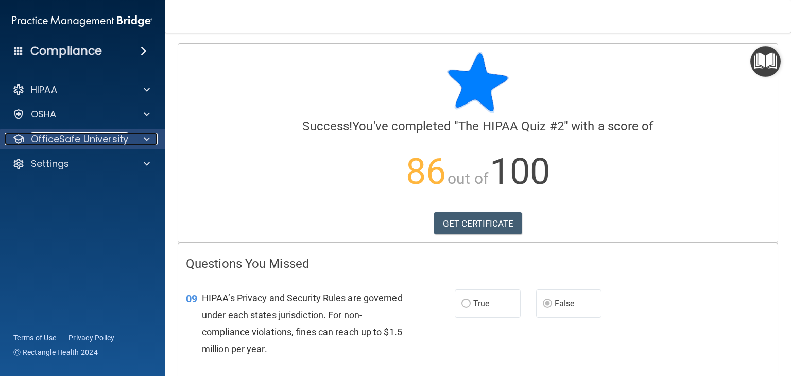
click at [126, 134] on p "OfficeSafe University" at bounding box center [79, 139] width 97 height 12
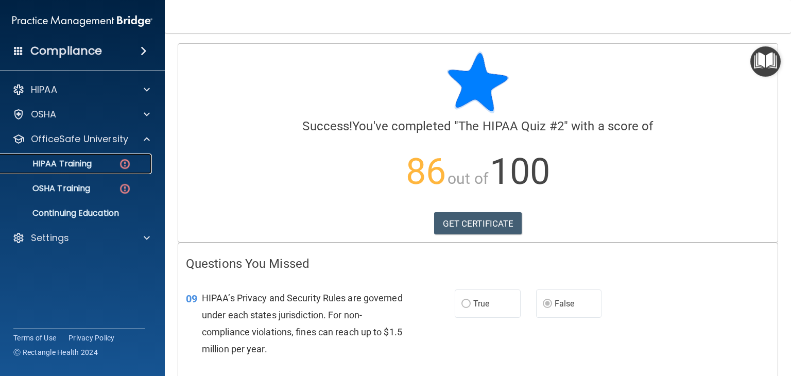
click at [104, 162] on div "HIPAA Training" at bounding box center [77, 164] width 141 height 10
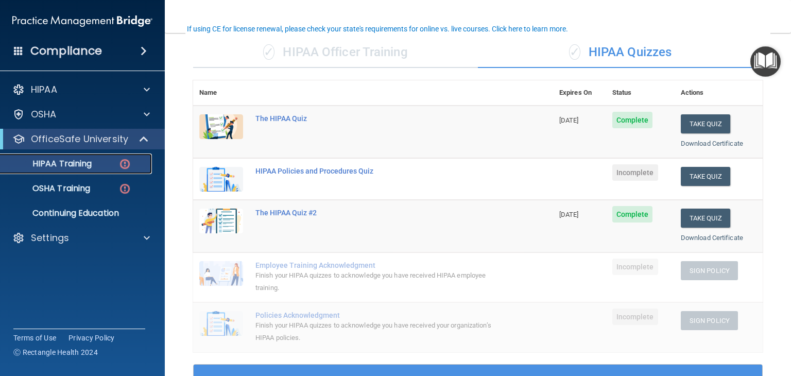
scroll to position [83, 0]
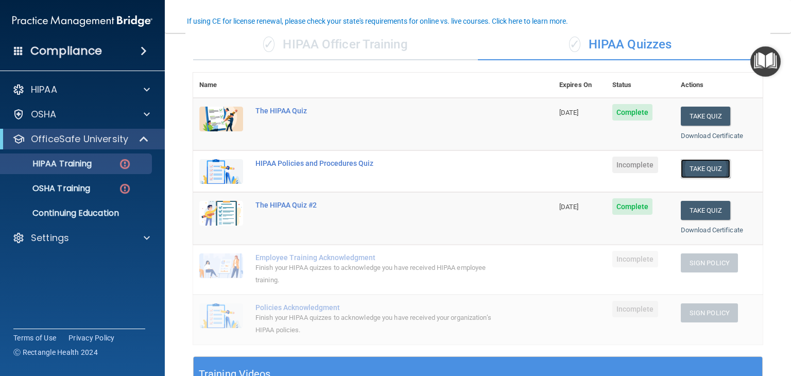
click at [700, 172] on button "Take Quiz" at bounding box center [705, 168] width 49 height 19
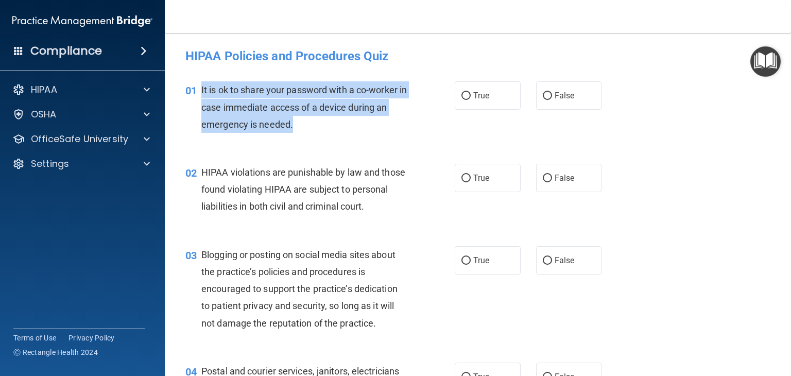
drag, startPoint x: 293, startPoint y: 125, endPoint x: 202, endPoint y: 83, distance: 100.3
click at [202, 83] on div "It is ok to share your password with a co-worker in case immediate access of a …" at bounding box center [308, 107] width 214 height 52
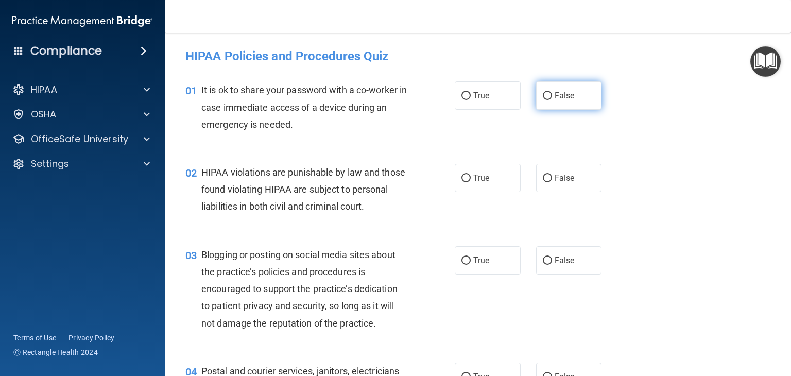
click at [562, 94] on span "False" at bounding box center [565, 96] width 20 height 10
click at [552, 94] on input "False" at bounding box center [547, 96] width 9 height 8
radio input "true"
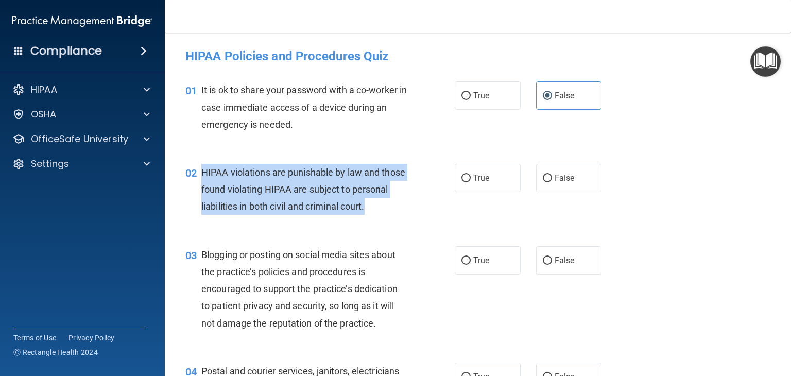
drag, startPoint x: 231, startPoint y: 217, endPoint x: 196, endPoint y: 180, distance: 50.7
click at [196, 180] on div "02 HIPAA violations are punishable by law and those found violating HIPAA are s…" at bounding box center [320, 192] width 300 height 57
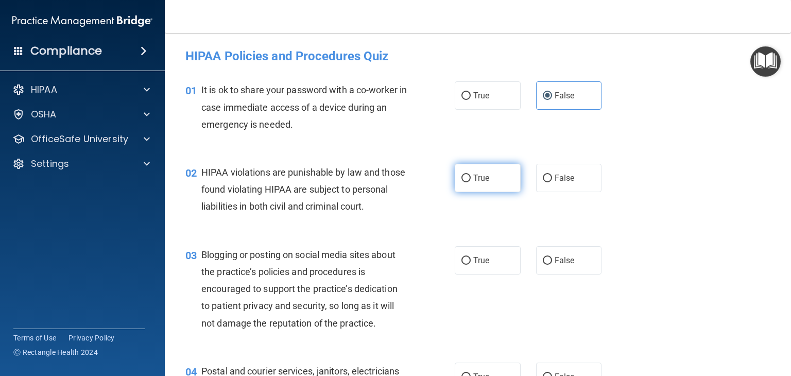
click at [499, 177] on label "True" at bounding box center [488, 178] width 66 height 28
click at [471, 177] on input "True" at bounding box center [466, 179] width 9 height 8
radio input "true"
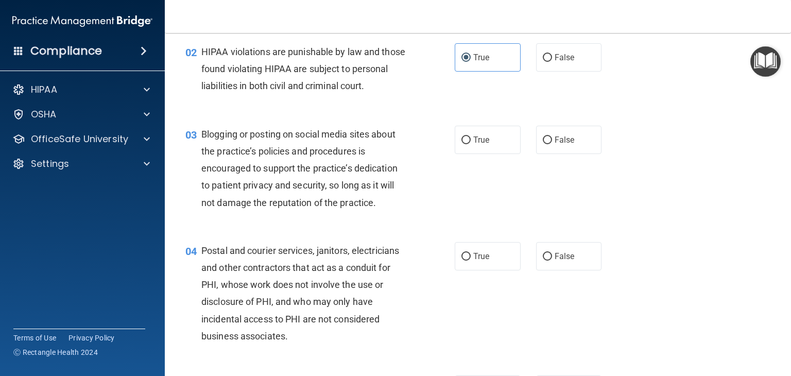
scroll to position [144, 0]
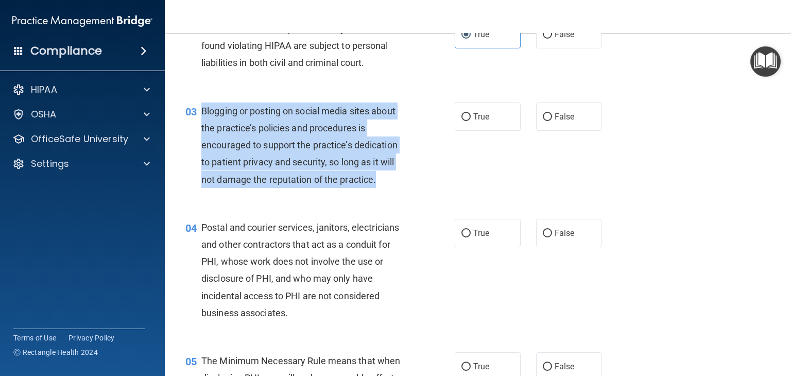
drag, startPoint x: 386, startPoint y: 196, endPoint x: 200, endPoint y: 122, distance: 200.2
click at [200, 122] on div "03 Blogging or posting on social media sites about the practice’s policies and …" at bounding box center [320, 147] width 300 height 91
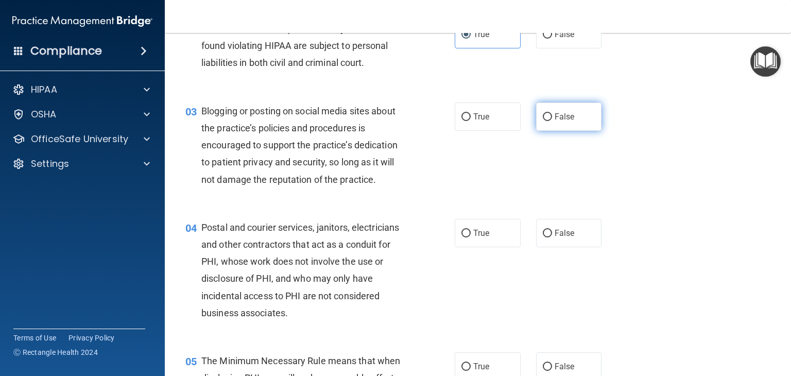
click at [557, 131] on label "False" at bounding box center [569, 116] width 66 height 28
click at [552, 121] on input "False" at bounding box center [547, 117] width 9 height 8
radio input "true"
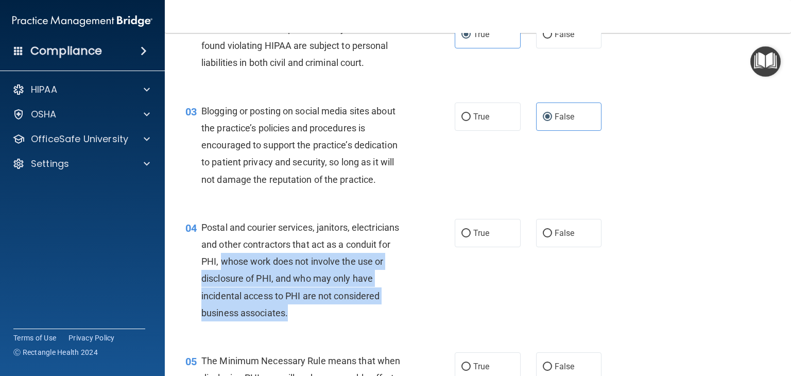
drag, startPoint x: 289, startPoint y: 328, endPoint x: 219, endPoint y: 281, distance: 84.3
click at [219, 281] on div "Postal and courier services, janitors, electricians and other contractors that …" at bounding box center [308, 270] width 214 height 102
click at [292, 321] on div "Postal and courier services, janitors, electricians and other contractors that …" at bounding box center [308, 270] width 214 height 102
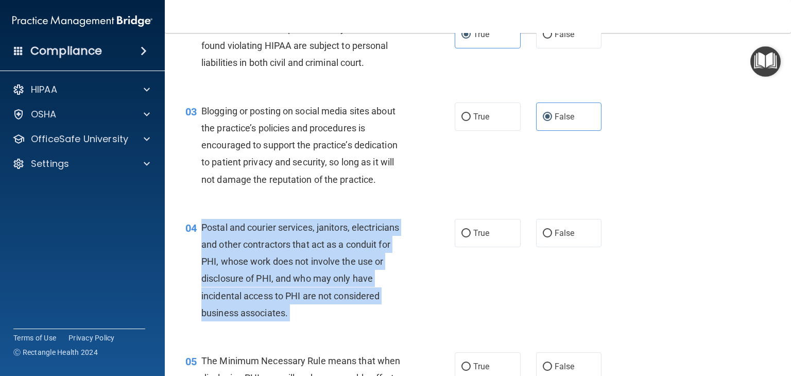
drag, startPoint x: 292, startPoint y: 328, endPoint x: 202, endPoint y: 242, distance: 124.9
click at [202, 242] on div "Postal and courier services, janitors, electricians and other contractors that …" at bounding box center [308, 270] width 214 height 102
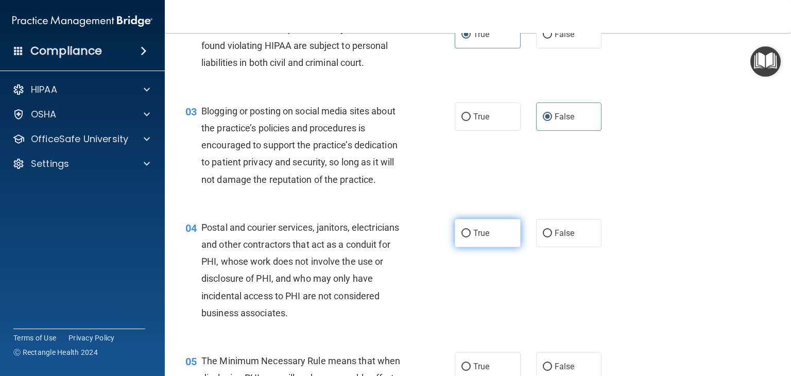
click at [476, 238] on span "True" at bounding box center [481, 233] width 16 height 10
click at [471, 237] on input "True" at bounding box center [466, 234] width 9 height 8
radio input "true"
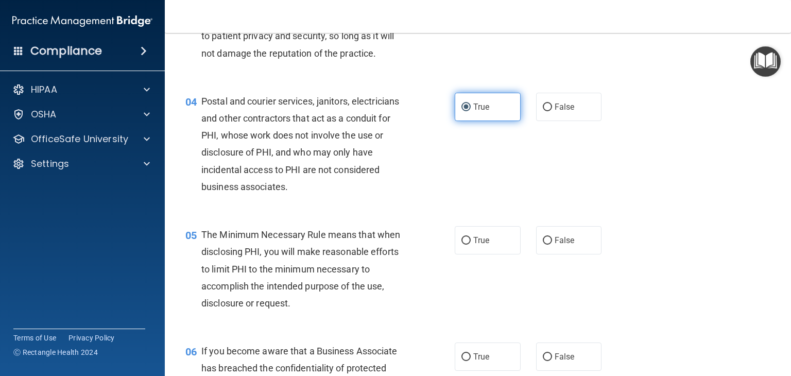
scroll to position [270, 0]
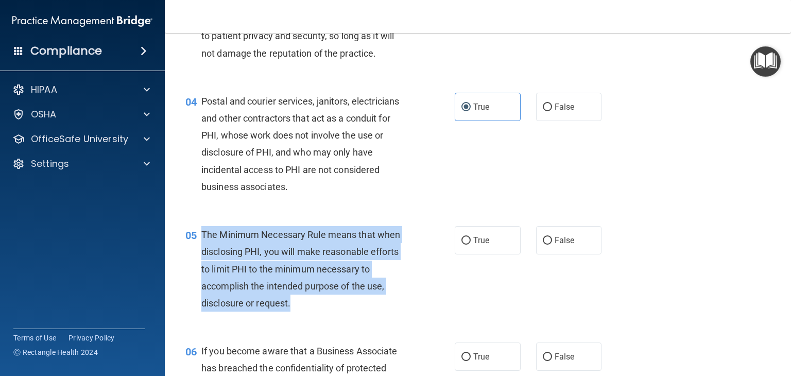
drag, startPoint x: 304, startPoint y: 322, endPoint x: 203, endPoint y: 252, distance: 122.5
click at [203, 252] on div "The Minimum Necessary Rule means that when disclosing PHI, you will make reason…" at bounding box center [308, 269] width 214 height 86
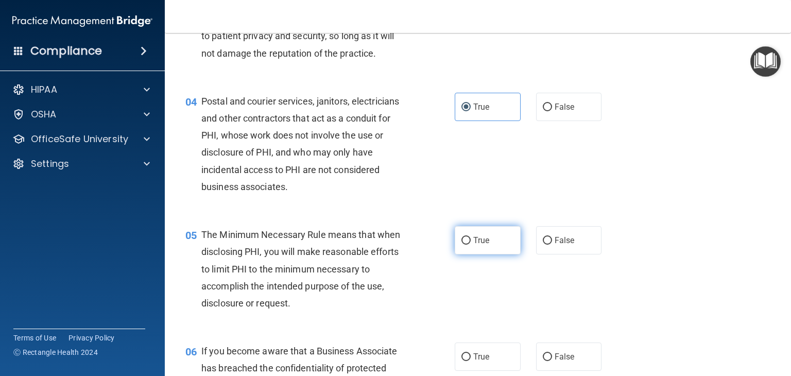
click at [485, 246] on label "True" at bounding box center [488, 240] width 66 height 28
click at [471, 245] on input "True" at bounding box center [466, 241] width 9 height 8
radio input "true"
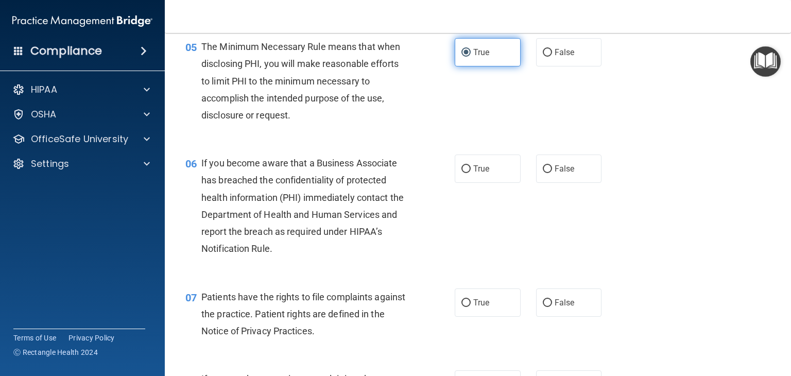
scroll to position [472, 0]
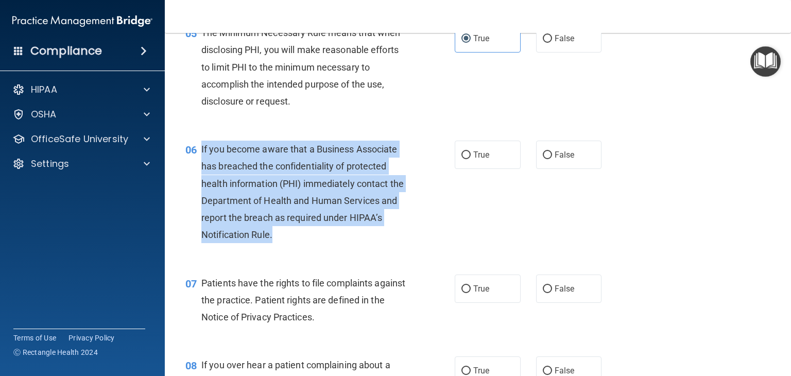
drag, startPoint x: 278, startPoint y: 257, endPoint x: 199, endPoint y: 158, distance: 126.1
click at [199, 158] on div "06 If you become aware that a Business Associate has breached the confidentiali…" at bounding box center [320, 195] width 300 height 108
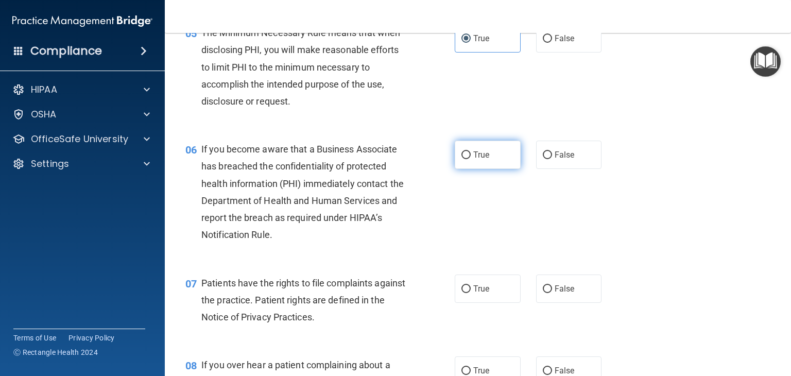
click at [485, 169] on label "True" at bounding box center [488, 155] width 66 height 28
click at [471, 159] on input "True" at bounding box center [466, 155] width 9 height 8
radio input "true"
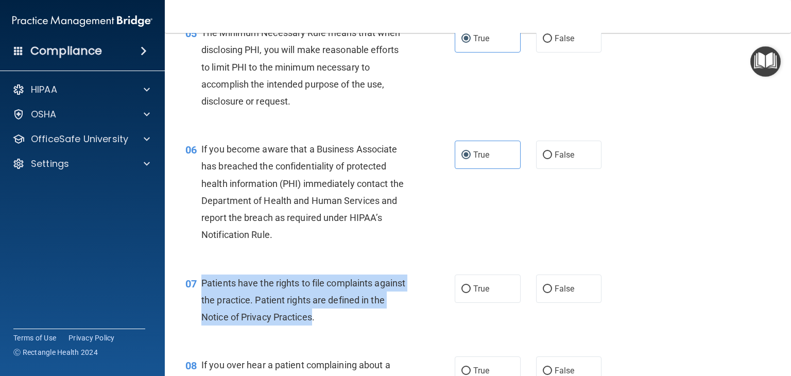
drag, startPoint x: 330, startPoint y: 331, endPoint x: 200, endPoint y: 293, distance: 135.4
click at [200, 293] on div "07 Patients have the rights to file complaints against the practice. Patient ri…" at bounding box center [320, 303] width 300 height 57
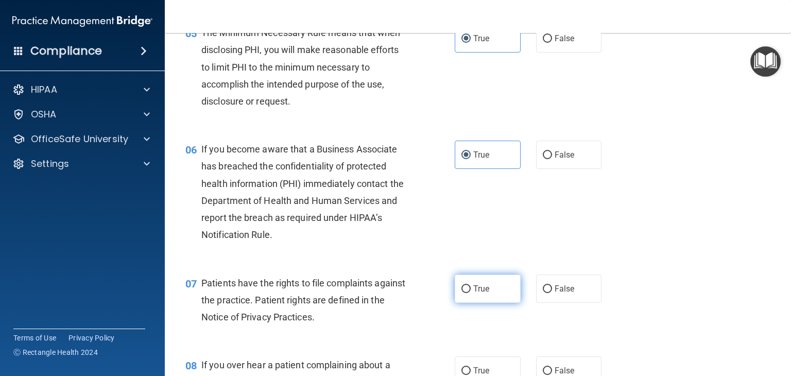
click at [484, 294] on span "True" at bounding box center [481, 289] width 16 height 10
click at [471, 293] on input "True" at bounding box center [466, 289] width 9 height 8
radio input "true"
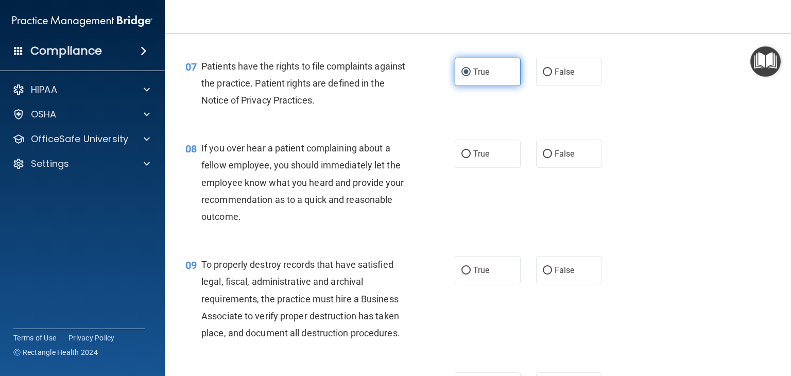
scroll to position [690, 0]
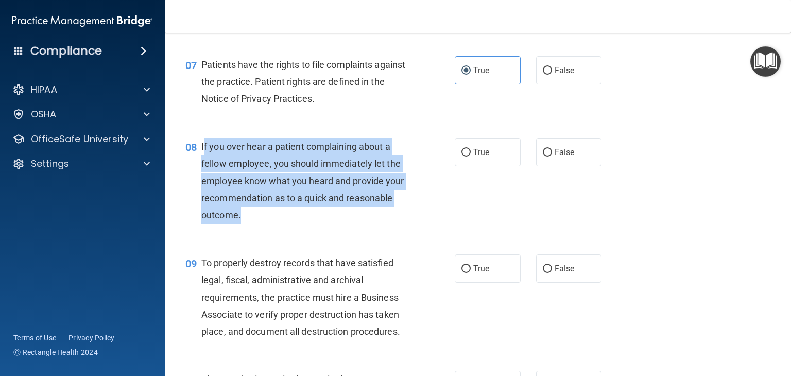
drag, startPoint x: 254, startPoint y: 233, endPoint x: 204, endPoint y: 162, distance: 87.3
click at [204, 162] on div "If you over hear a patient complaining about a fellow employee, you should imme…" at bounding box center [308, 181] width 214 height 86
click at [249, 224] on div "If you over hear a patient complaining about a fellow employee, you should imme…" at bounding box center [308, 181] width 214 height 86
drag, startPoint x: 249, startPoint y: 228, endPoint x: 202, endPoint y: 158, distance: 84.6
click at [202, 158] on div "If you over hear a patient complaining about a fellow employee, you should imme…" at bounding box center [308, 181] width 214 height 86
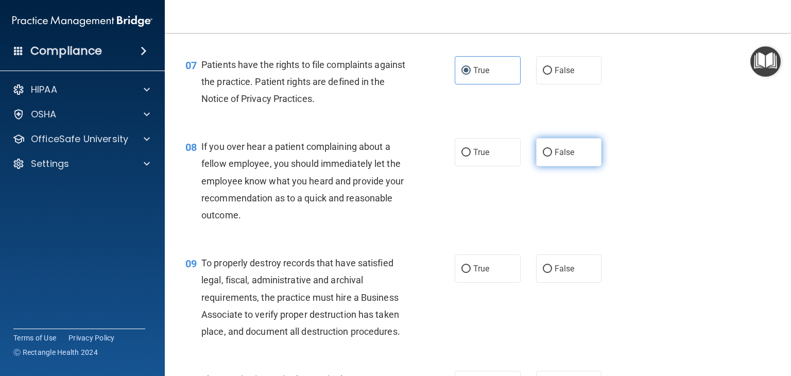
click at [556, 166] on label "False" at bounding box center [569, 152] width 66 height 28
click at [552, 157] on input "False" at bounding box center [547, 153] width 9 height 8
radio input "true"
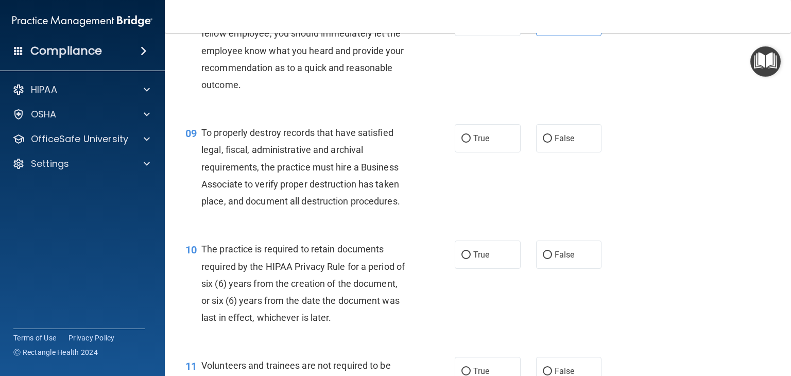
scroll to position [831, 0]
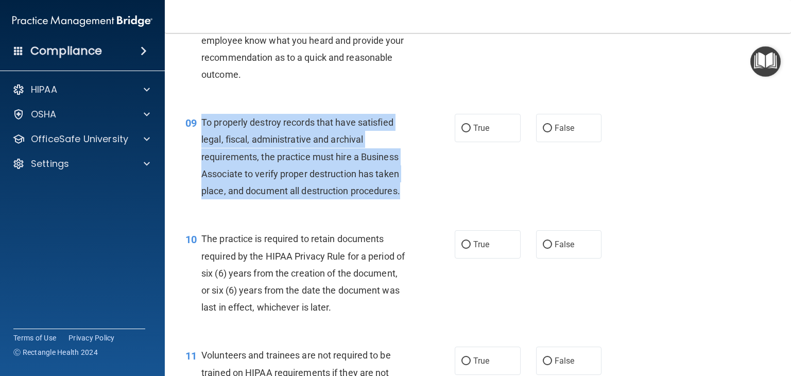
drag, startPoint x: 404, startPoint y: 208, endPoint x: 199, endPoint y: 141, distance: 215.7
click at [199, 141] on div "09 To properly destroy records that have satisfied legal, fiscal, administrativ…" at bounding box center [320, 159] width 300 height 91
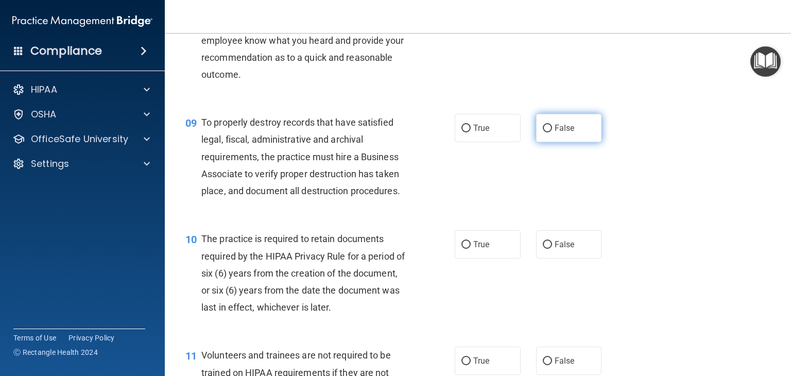
click at [551, 142] on label "False" at bounding box center [569, 128] width 66 height 28
click at [551, 132] on input "False" at bounding box center [547, 129] width 9 height 8
radio input "true"
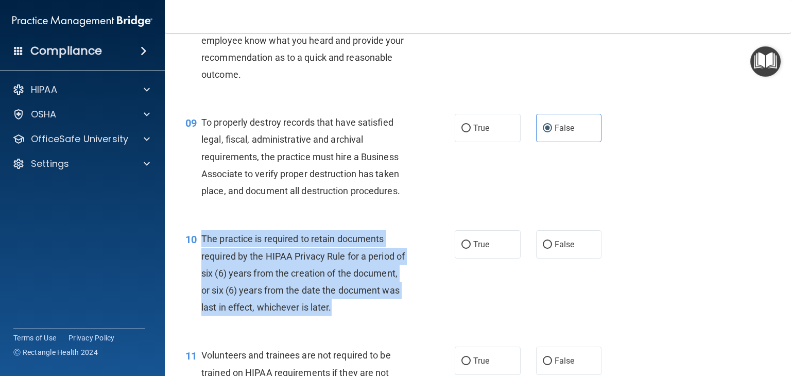
drag, startPoint x: 398, startPoint y: 322, endPoint x: 202, endPoint y: 251, distance: 207.7
click at [202, 251] on div "The practice is required to retain documents required by the HIPAA Privacy Rule…" at bounding box center [308, 273] width 214 height 86
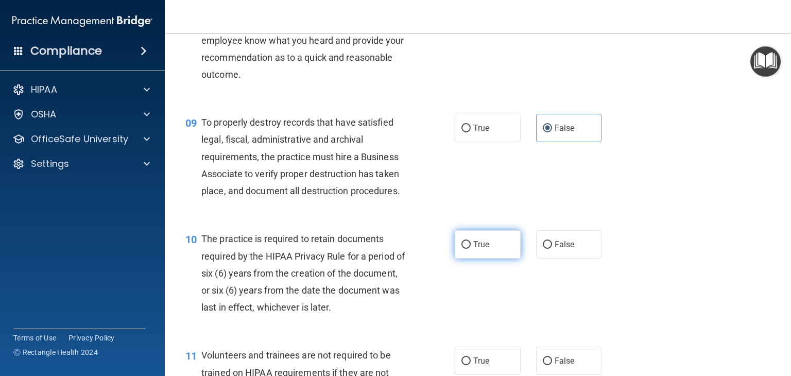
click at [468, 259] on label "True" at bounding box center [488, 244] width 66 height 28
click at [468, 249] on input "True" at bounding box center [466, 245] width 9 height 8
radio input "true"
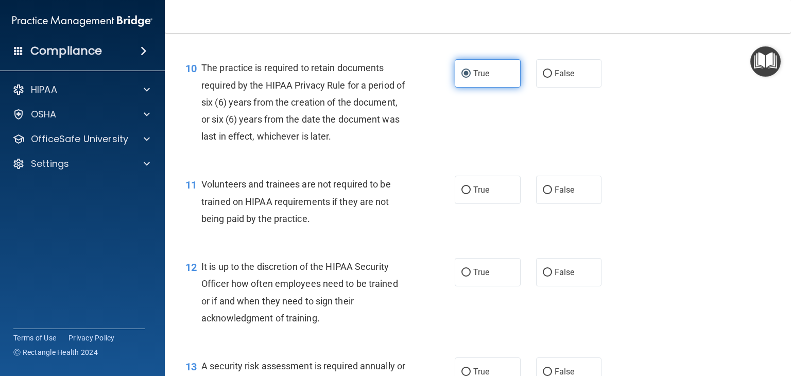
scroll to position [1014, 0]
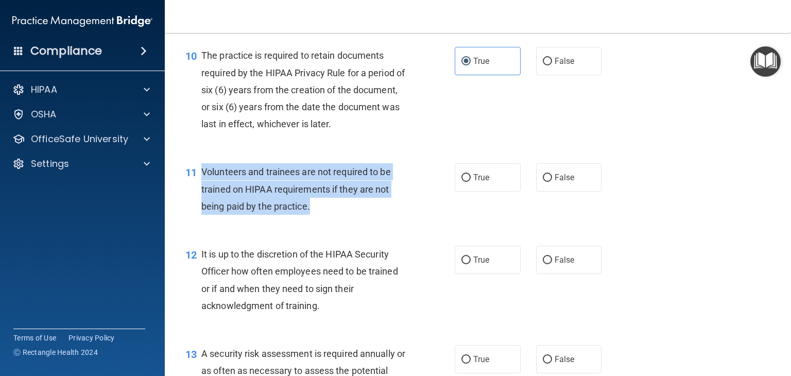
drag, startPoint x: 313, startPoint y: 221, endPoint x: 199, endPoint y: 191, distance: 117.8
click at [199, 191] on div "11 Volunteers and trainees are not required to be trained on HIPAA requirements…" at bounding box center [320, 191] width 300 height 57
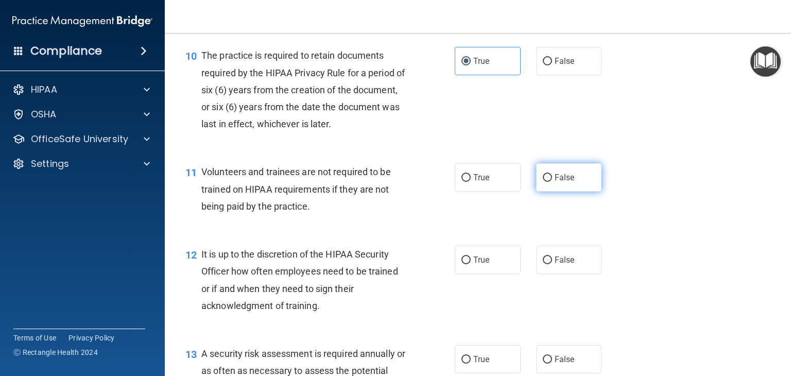
click at [558, 182] on span "False" at bounding box center [565, 178] width 20 height 10
click at [552, 182] on input "False" at bounding box center [547, 178] width 9 height 8
radio input "true"
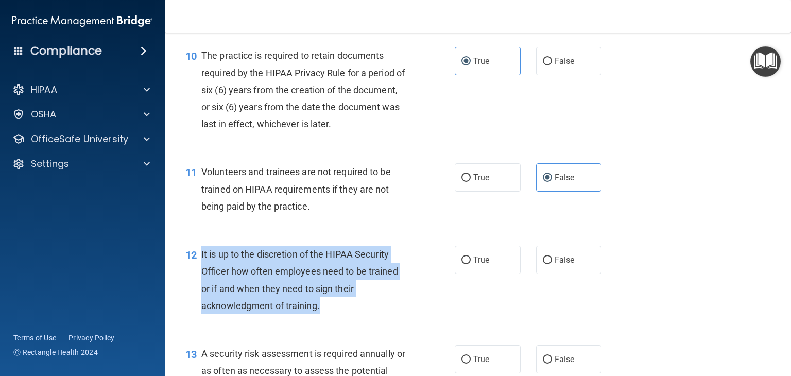
drag, startPoint x: 322, startPoint y: 324, endPoint x: 200, endPoint y: 268, distance: 134.1
click at [200, 268] on div "12 It is up to the discretion of the HIPAA Security Officer how often employees…" at bounding box center [320, 283] width 300 height 74
click at [543, 264] on input "False" at bounding box center [547, 261] width 9 height 8
radio input "true"
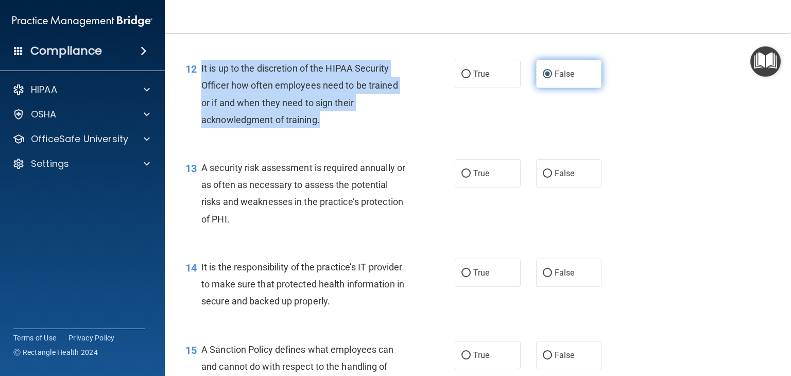
scroll to position [1220, 0]
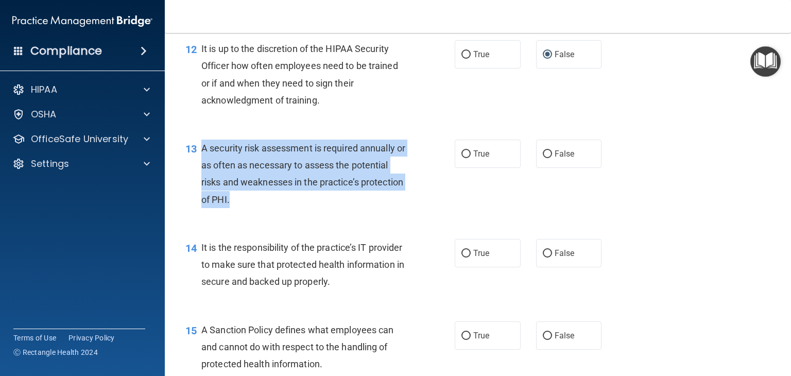
drag, startPoint x: 280, startPoint y: 213, endPoint x: 198, endPoint y: 165, distance: 95.6
click at [198, 165] on div "13 A security risk assessment is required annually or as often as necessary to …" at bounding box center [320, 177] width 300 height 74
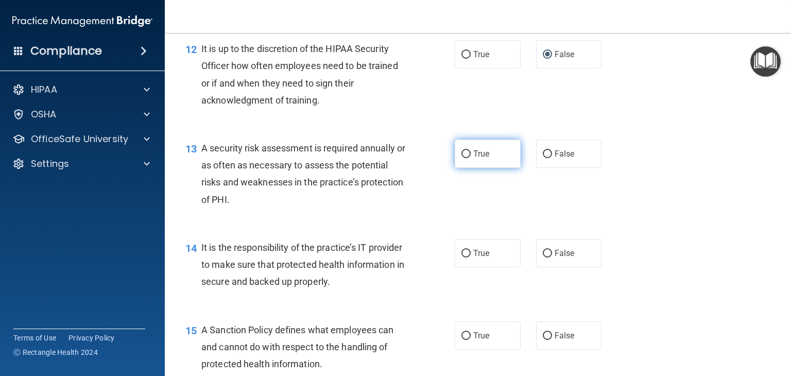
click at [484, 165] on label "True" at bounding box center [488, 154] width 66 height 28
click at [471, 158] on input "True" at bounding box center [466, 154] width 9 height 8
radio input "true"
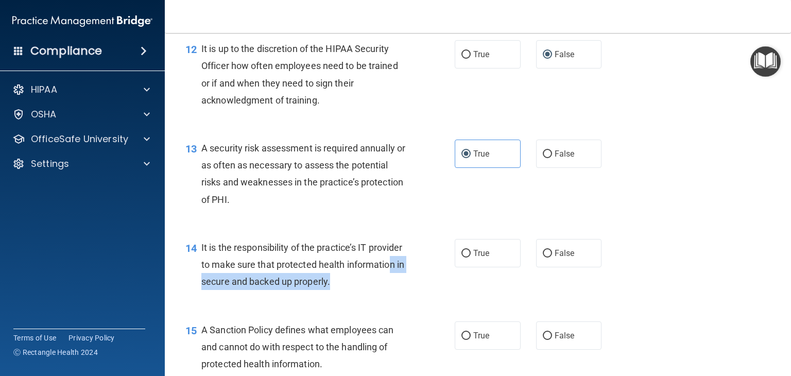
drag, startPoint x: 392, startPoint y: 298, endPoint x: 241, endPoint y: 297, distance: 151.4
click at [241, 290] on div "It is the responsibility of the practice’s IT provider to make sure that protec…" at bounding box center [308, 265] width 214 height 52
click at [387, 287] on span "It is the responsibility of the practice’s IT provider to make sure that protec…" at bounding box center [302, 264] width 203 height 45
click at [389, 287] on span "It is the responsibility of the practice’s IT provider to make sure that protec…" at bounding box center [302, 264] width 203 height 45
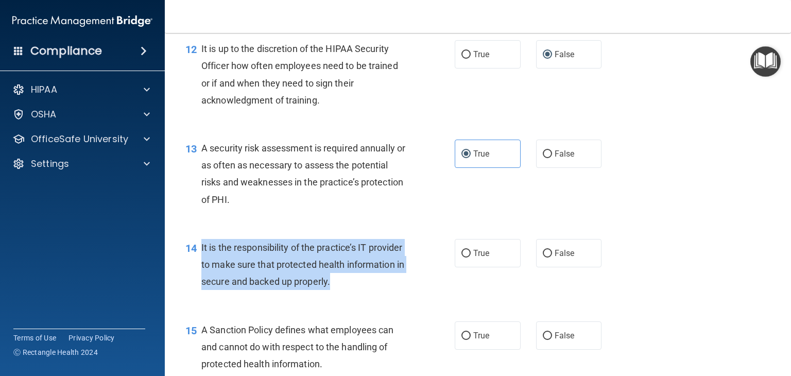
drag, startPoint x: 389, startPoint y: 297, endPoint x: 201, endPoint y: 266, distance: 190.0
click at [201, 266] on span "It is the responsibility of the practice’s IT provider to make sure that protec…" at bounding box center [302, 264] width 203 height 45
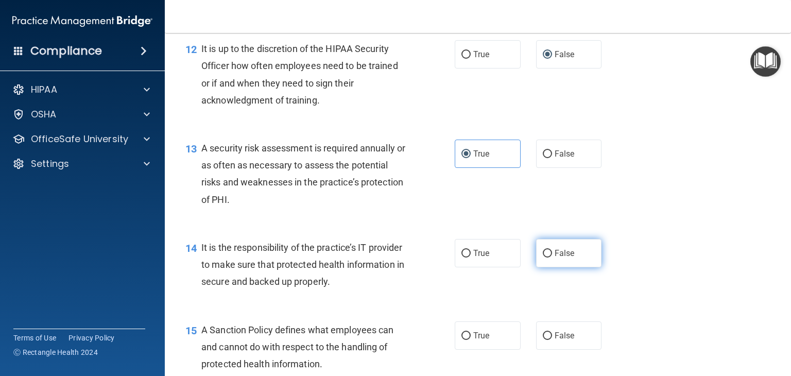
click at [579, 267] on label "False" at bounding box center [569, 253] width 66 height 28
click at [552, 258] on input "False" at bounding box center [547, 254] width 9 height 8
radio input "true"
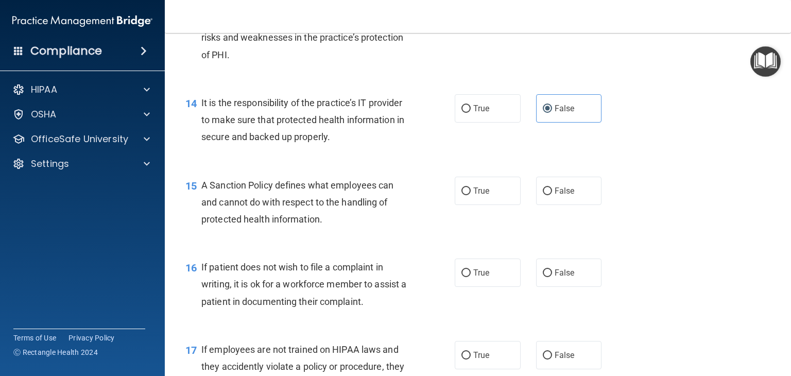
scroll to position [1365, 0]
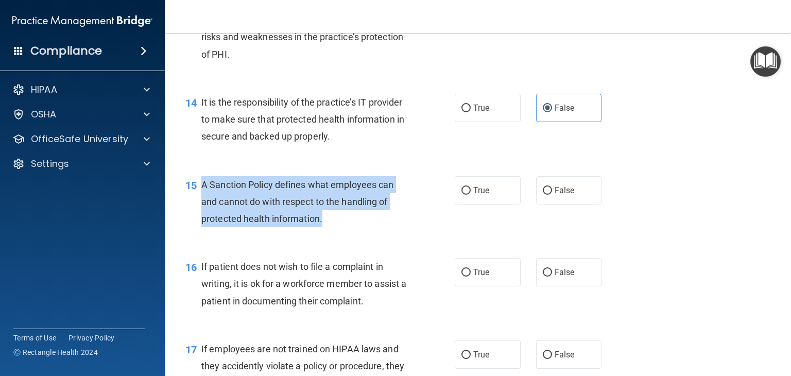
drag, startPoint x: 326, startPoint y: 234, endPoint x: 198, endPoint y: 197, distance: 132.9
click at [198, 197] on div "15 A Sanction Policy defines what employees can and cannot do with respect to t…" at bounding box center [320, 204] width 300 height 57
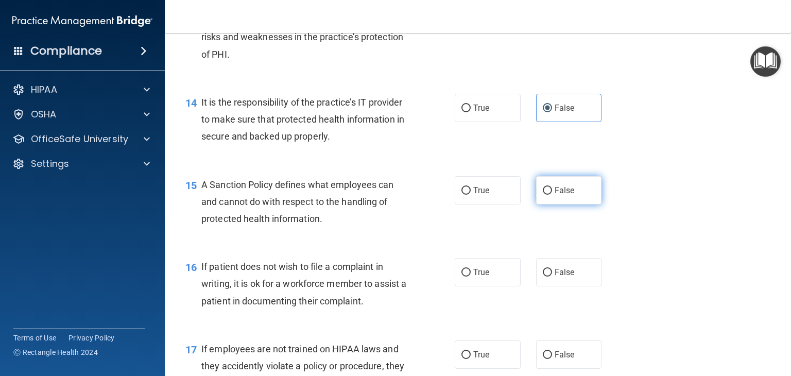
click at [557, 204] on label "False" at bounding box center [569, 190] width 66 height 28
click at [552, 195] on input "False" at bounding box center [547, 191] width 9 height 8
radio input "true"
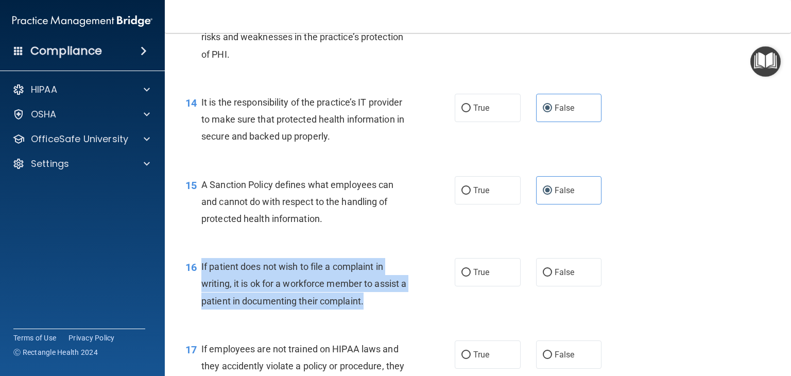
drag, startPoint x: 373, startPoint y: 317, endPoint x: 200, endPoint y: 280, distance: 177.0
click at [200, 280] on div "16 If patient does not wish to file a complaint in writing, it is ok for a work…" at bounding box center [320, 286] width 300 height 57
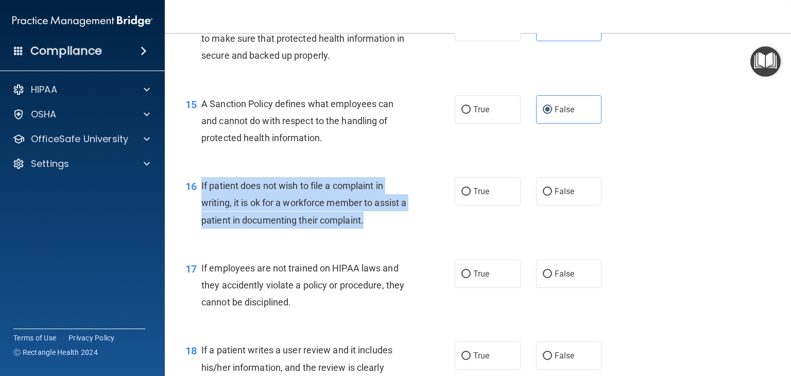
scroll to position [1446, 0]
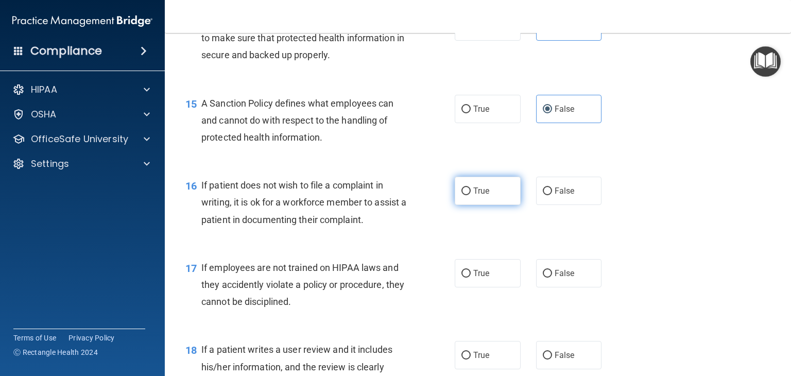
click at [473, 196] on span "True" at bounding box center [481, 191] width 16 height 10
click at [470, 195] on input "True" at bounding box center [466, 191] width 9 height 8
radio input "true"
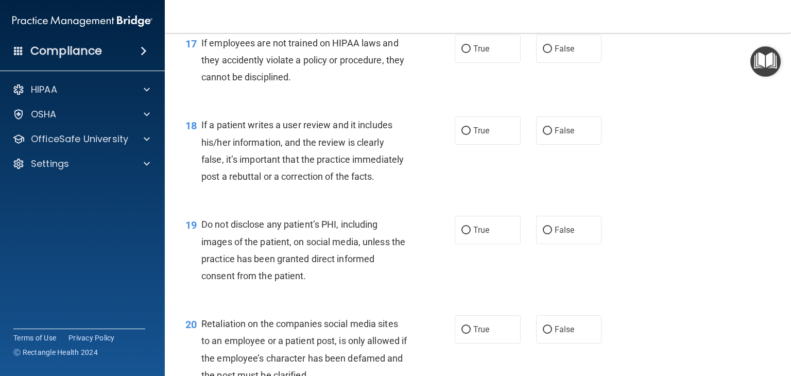
scroll to position [1671, 0]
click at [558, 54] on span "False" at bounding box center [565, 49] width 20 height 10
click at [552, 53] on input "False" at bounding box center [547, 49] width 9 height 8
radio input "true"
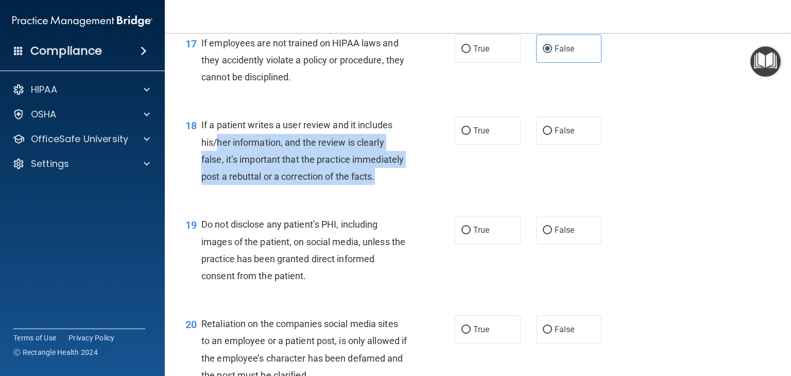
drag, startPoint x: 249, startPoint y: 210, endPoint x: 218, endPoint y: 157, distance: 61.6
click at [218, 157] on div "If a patient writes a user review and it includes his/her information, and the …" at bounding box center [308, 150] width 214 height 69
click at [261, 185] on div "If a patient writes a user review and it includes his/her information, and the …" at bounding box center [308, 150] width 214 height 69
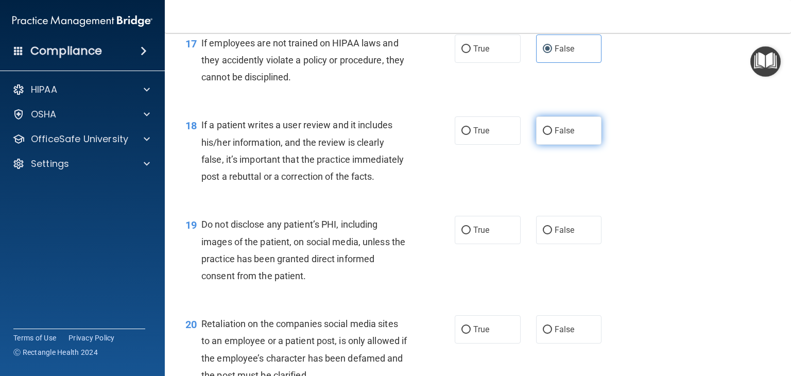
click at [547, 141] on label "False" at bounding box center [569, 130] width 66 height 28
click at [547, 135] on input "False" at bounding box center [547, 131] width 9 height 8
radio input "true"
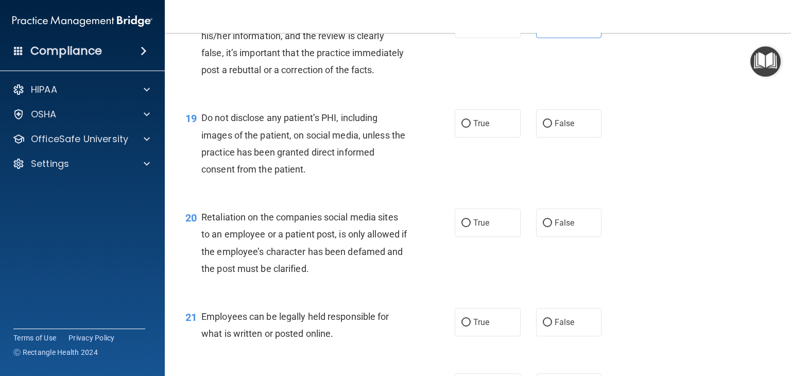
scroll to position [1782, 0]
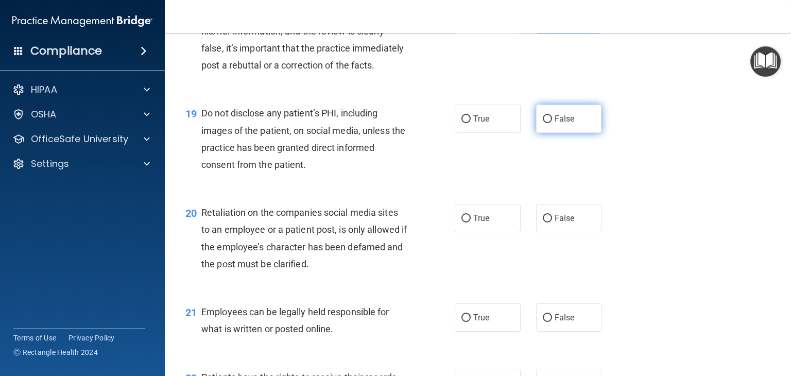
click at [573, 133] on label "False" at bounding box center [569, 119] width 66 height 28
click at [552, 123] on input "False" at bounding box center [547, 119] width 9 height 8
radio input "true"
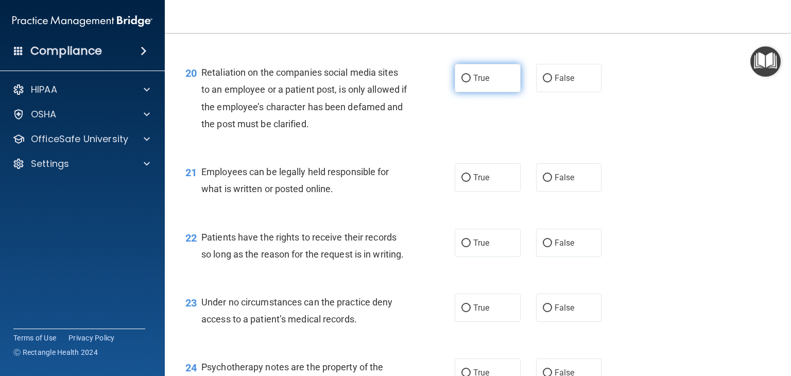
scroll to position [1962, 0]
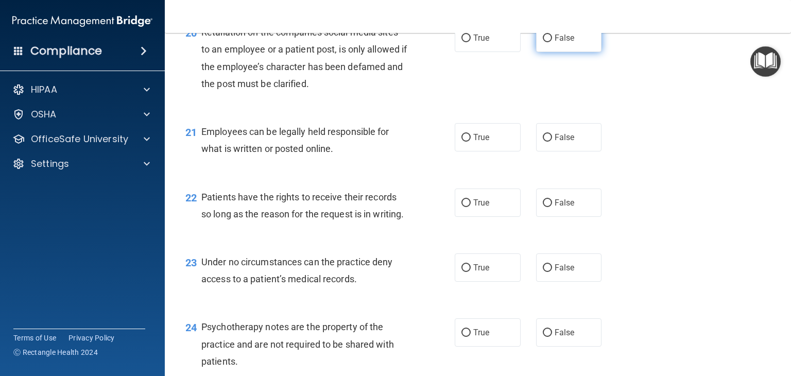
click at [536, 52] on label "False" at bounding box center [569, 38] width 66 height 28
click at [543, 42] on input "False" at bounding box center [547, 39] width 9 height 8
radio input "true"
click at [473, 142] on span "True" at bounding box center [481, 137] width 16 height 10
click at [471, 142] on input "True" at bounding box center [466, 138] width 9 height 8
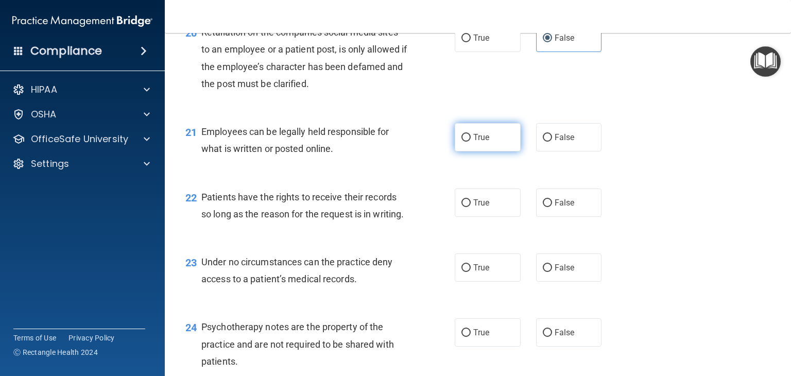
radio input "true"
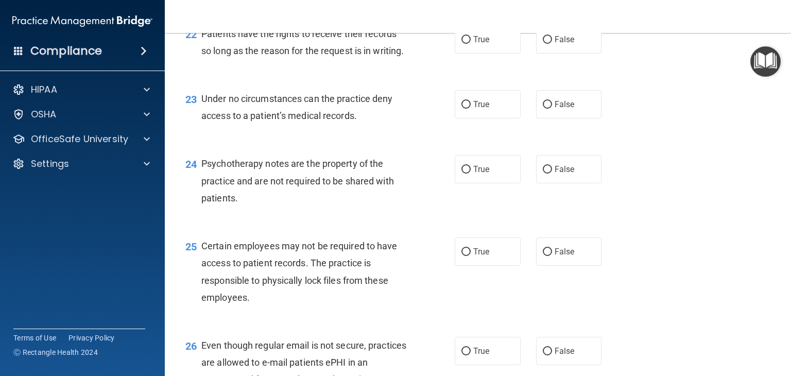
scroll to position [2126, 0]
click at [574, 53] on label "False" at bounding box center [569, 39] width 66 height 28
click at [552, 43] on input "False" at bounding box center [547, 40] width 9 height 8
radio input "true"
click at [551, 118] on label "False" at bounding box center [569, 104] width 66 height 28
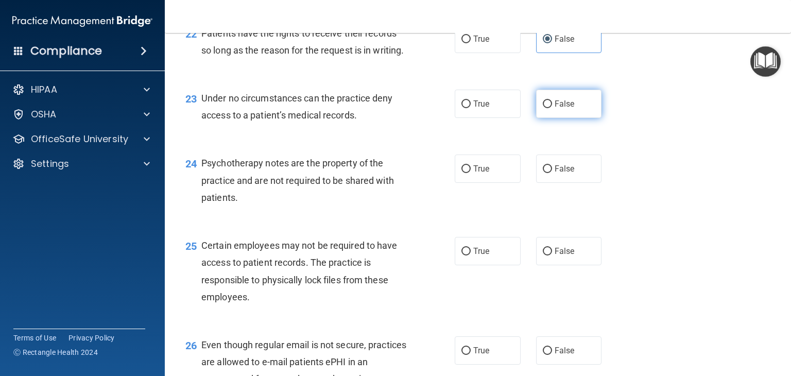
click at [551, 108] on input "False" at bounding box center [547, 104] width 9 height 8
radio input "true"
click at [467, 183] on label "True" at bounding box center [488, 169] width 66 height 28
click at [467, 173] on input "True" at bounding box center [466, 169] width 9 height 8
radio input "true"
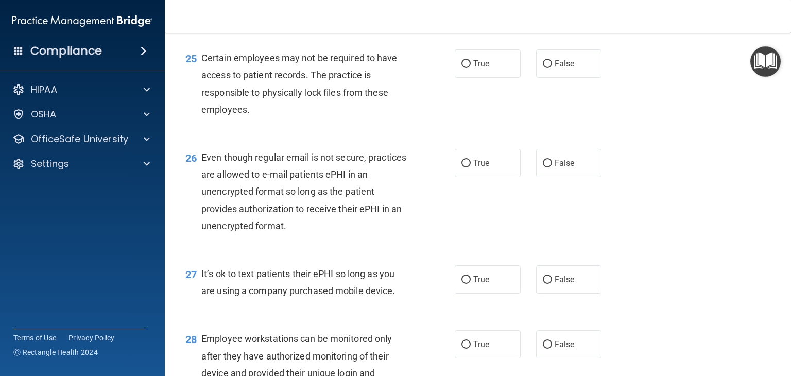
scroll to position [2320, 0]
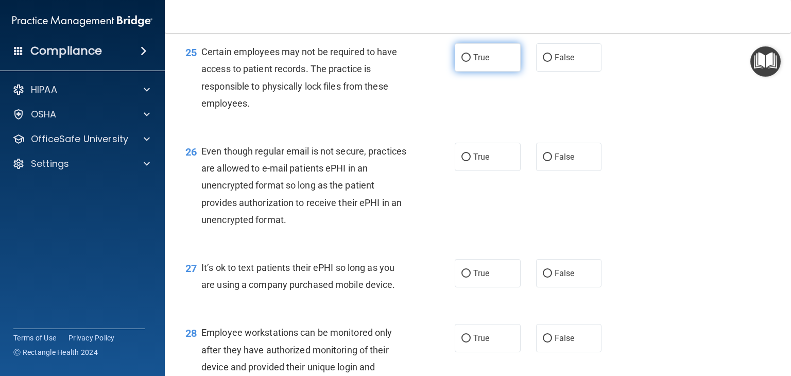
click at [473, 62] on span "True" at bounding box center [481, 58] width 16 height 10
click at [471, 62] on input "True" at bounding box center [466, 58] width 9 height 8
radio input "true"
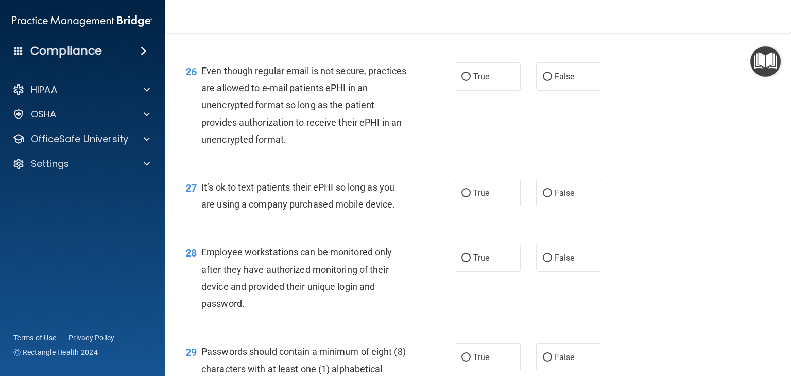
scroll to position [2421, 0]
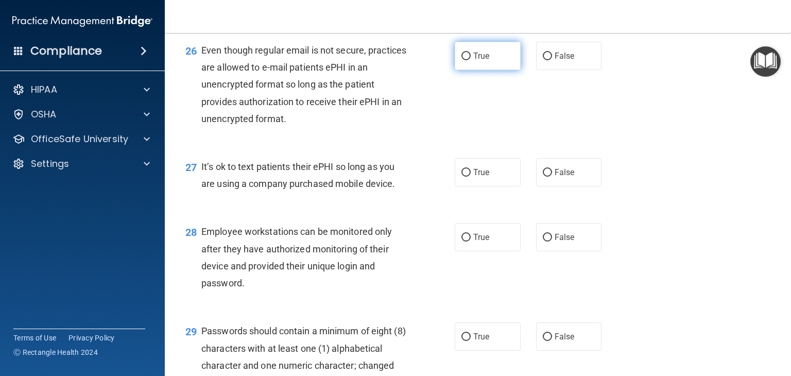
click at [458, 70] on label "True" at bounding box center [488, 56] width 66 height 28
click at [462, 60] on input "True" at bounding box center [466, 57] width 9 height 8
radio input "true"
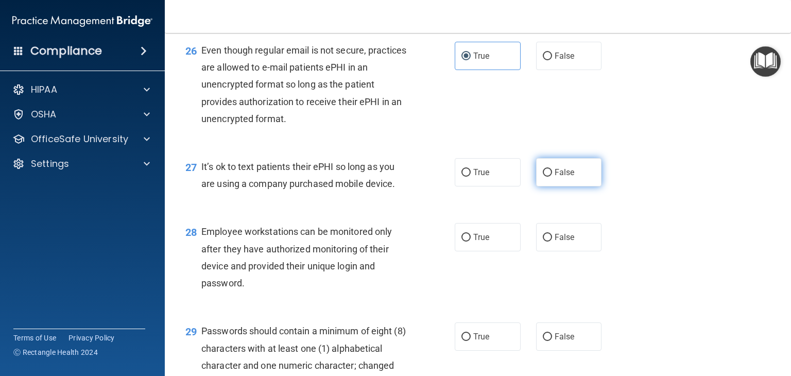
click at [555, 177] on span "False" at bounding box center [565, 172] width 20 height 10
click at [552, 177] on input "False" at bounding box center [547, 173] width 9 height 8
radio input "true"
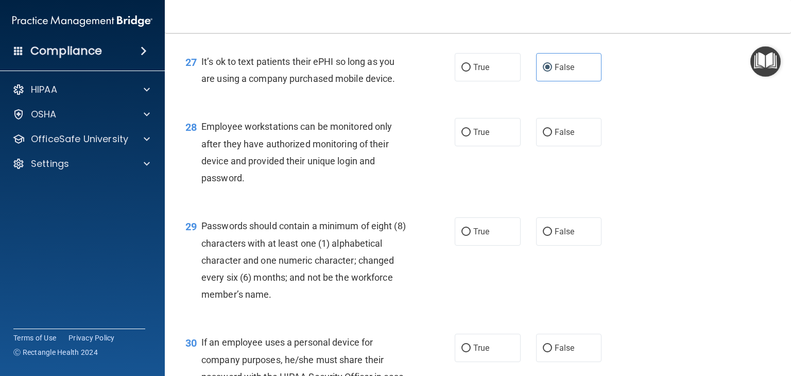
scroll to position [2532, 0]
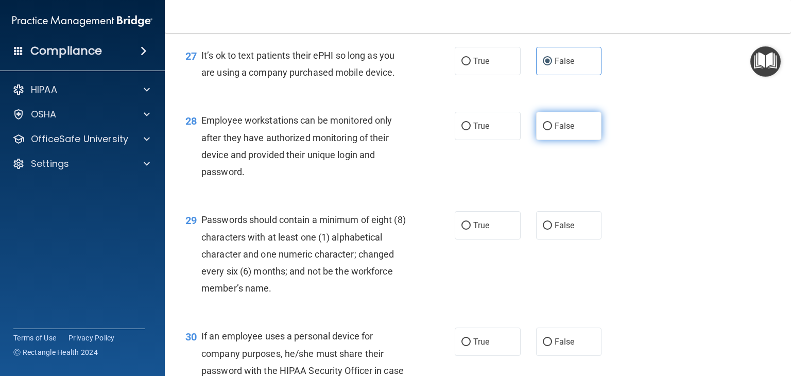
click at [555, 140] on label "False" at bounding box center [569, 126] width 66 height 28
click at [552, 130] on input "False" at bounding box center [547, 127] width 9 height 8
radio input "true"
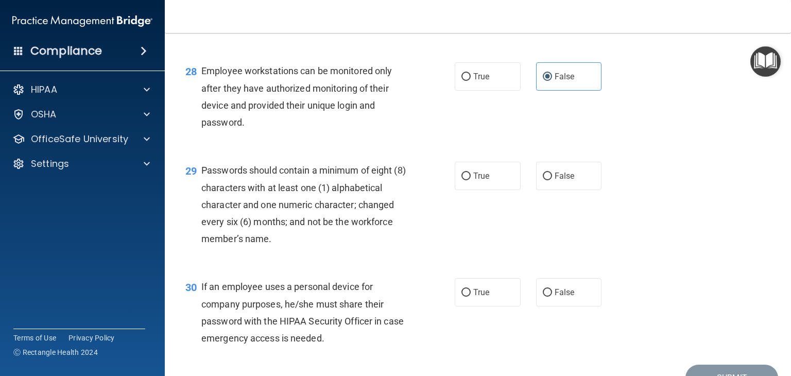
scroll to position [2604, 0]
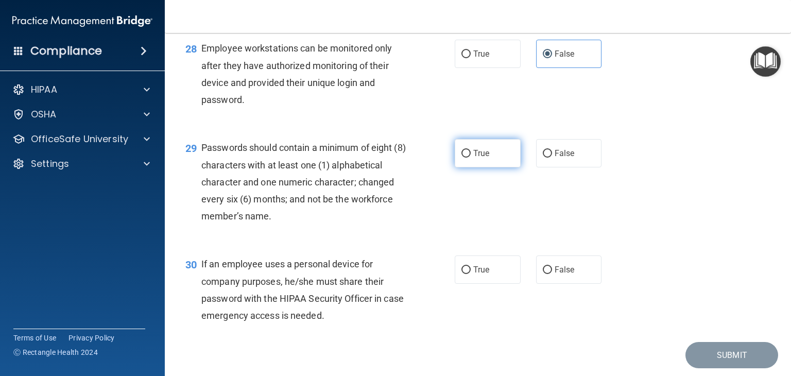
click at [480, 158] on span "True" at bounding box center [481, 153] width 16 height 10
click at [471, 158] on input "True" at bounding box center [466, 154] width 9 height 8
radio input "true"
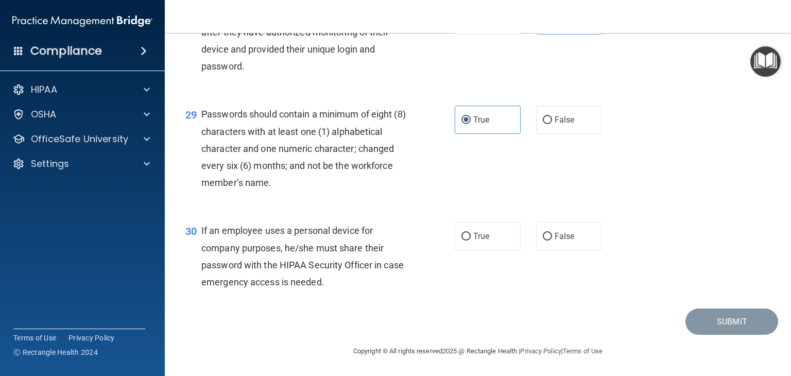
scroll to position [2689, 0]
click at [585, 233] on label "False" at bounding box center [569, 236] width 66 height 28
click at [552, 233] on input "False" at bounding box center [547, 237] width 9 height 8
radio input "true"
click at [712, 330] on button "Submit" at bounding box center [732, 322] width 93 height 26
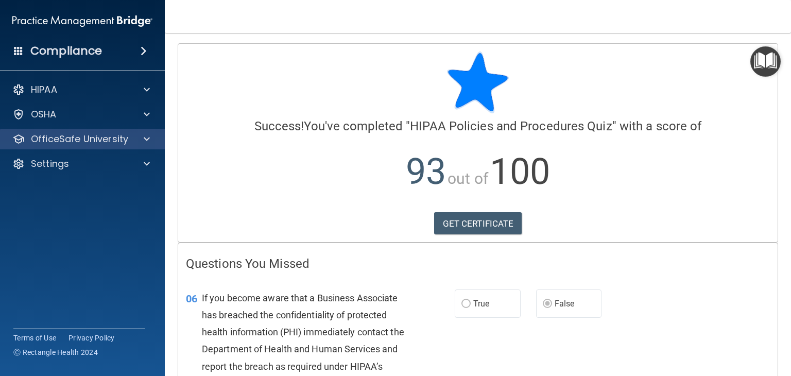
click at [111, 146] on div "OfficeSafe University" at bounding box center [82, 139] width 165 height 21
click at [147, 137] on span at bounding box center [147, 139] width 6 height 12
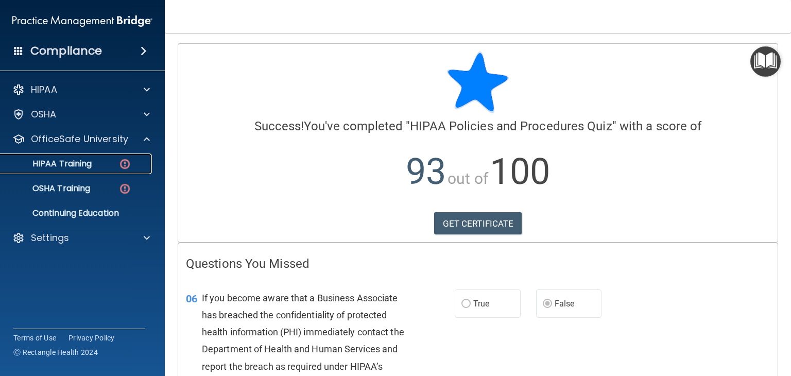
click at [121, 166] on img at bounding box center [124, 164] width 13 height 13
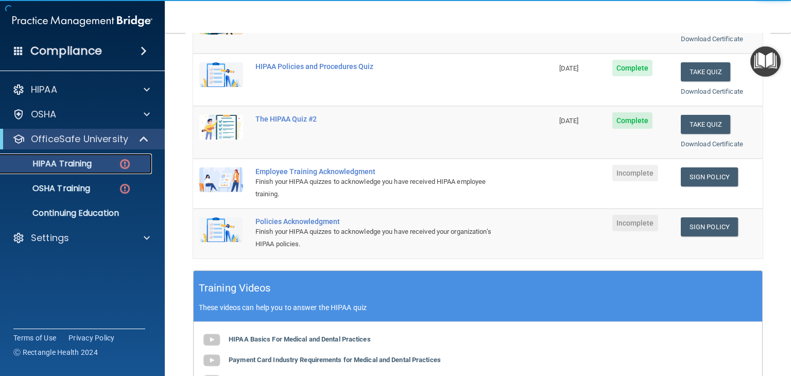
scroll to position [207, 0]
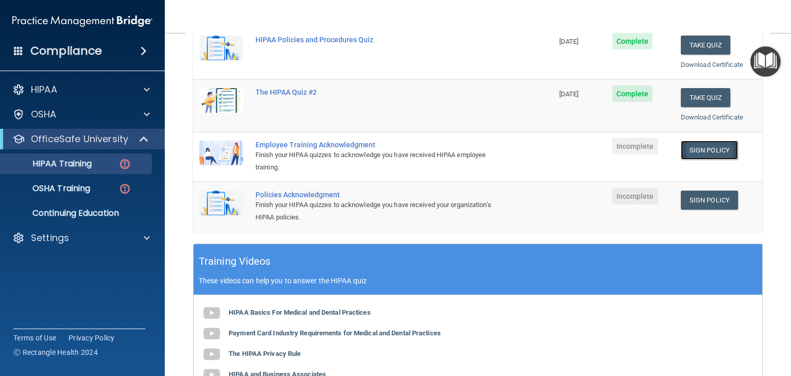
click at [702, 151] on link "Sign Policy" at bounding box center [709, 150] width 57 height 19
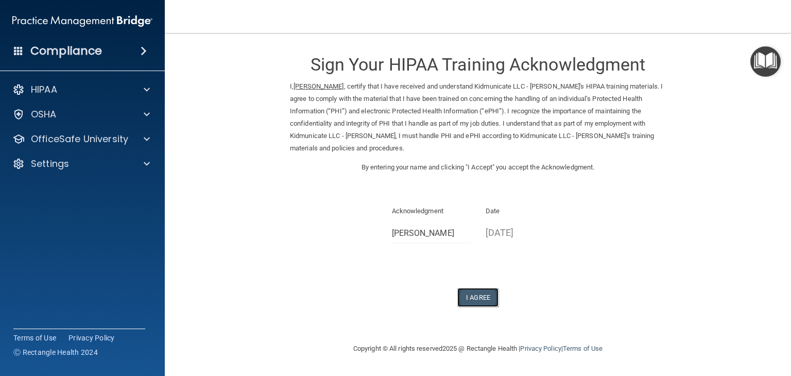
click at [469, 288] on button "I Agree" at bounding box center [477, 297] width 41 height 19
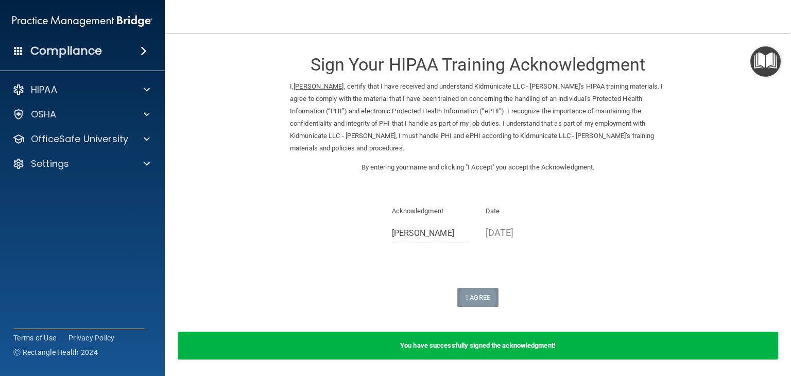
scroll to position [25, 0]
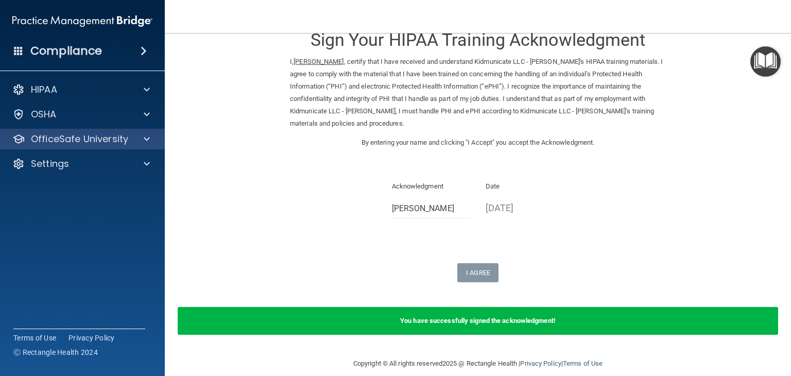
click at [45, 147] on div "OfficeSafe University" at bounding box center [82, 139] width 165 height 21
click at [150, 131] on div "OfficeSafe University" at bounding box center [82, 139] width 165 height 21
click at [150, 147] on div "OfficeSafe University" at bounding box center [82, 139] width 165 height 21
click at [148, 135] on span at bounding box center [147, 139] width 6 height 12
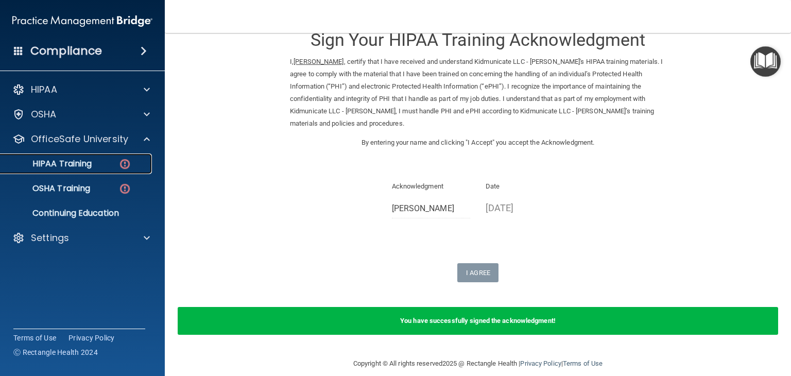
click at [118, 154] on link "HIPAA Training" at bounding box center [71, 163] width 162 height 21
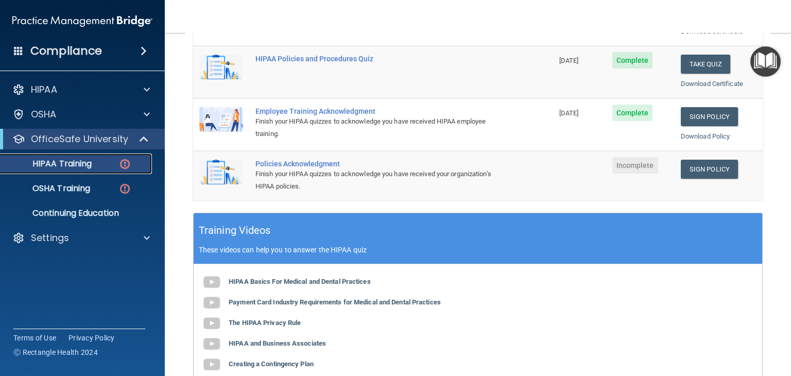
scroll to position [240, 0]
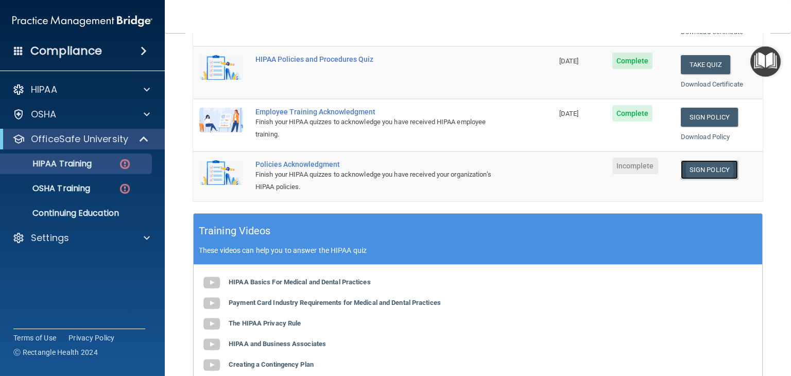
click at [693, 170] on link "Sign Policy" at bounding box center [709, 169] width 57 height 19
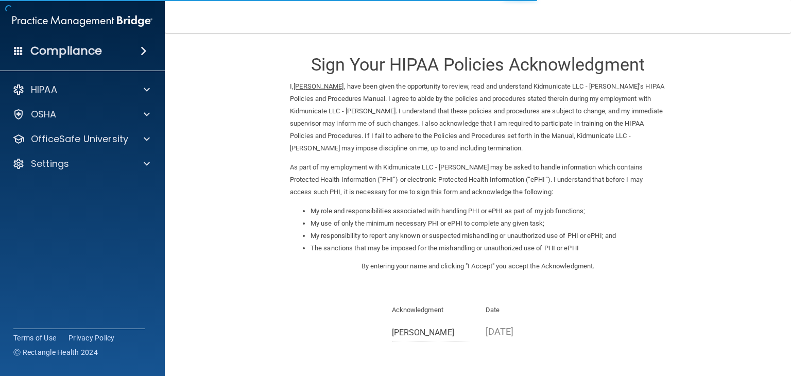
scroll to position [96, 0]
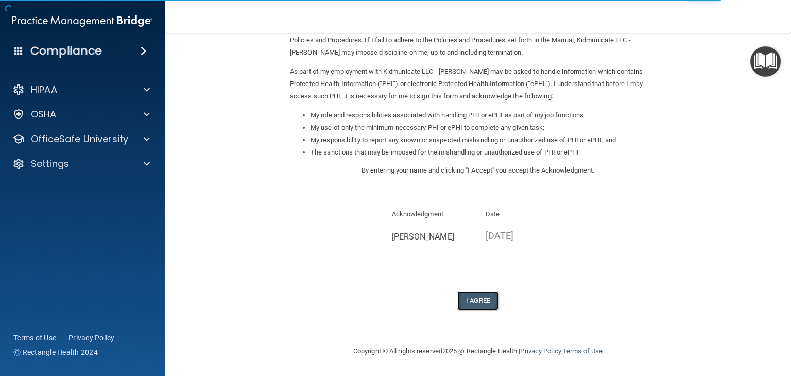
click at [472, 293] on button "I Agree" at bounding box center [477, 300] width 41 height 19
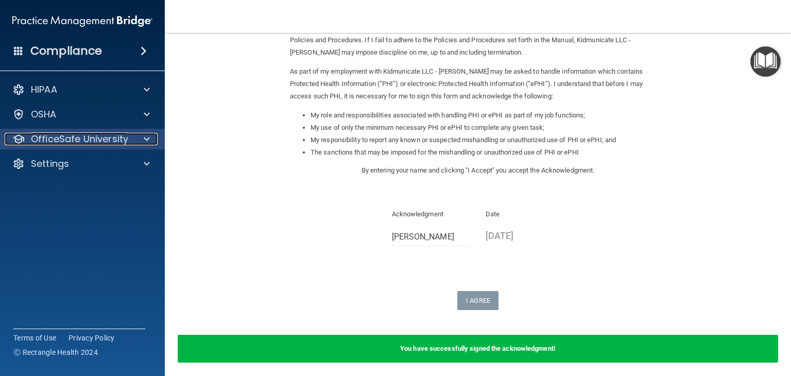
click at [142, 139] on div at bounding box center [145, 139] width 26 height 12
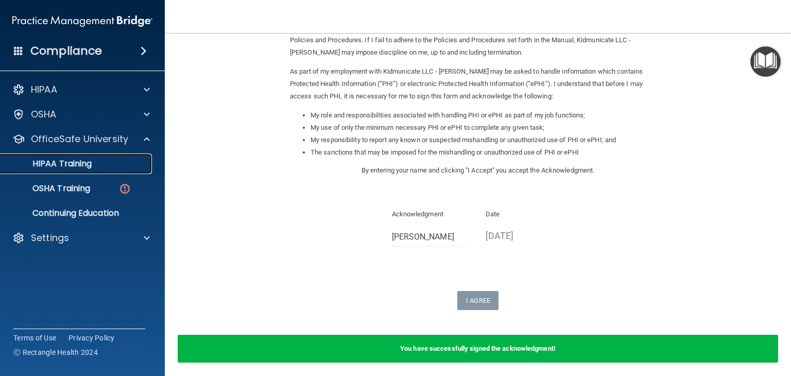
click at [97, 165] on div "HIPAA Training" at bounding box center [77, 164] width 141 height 10
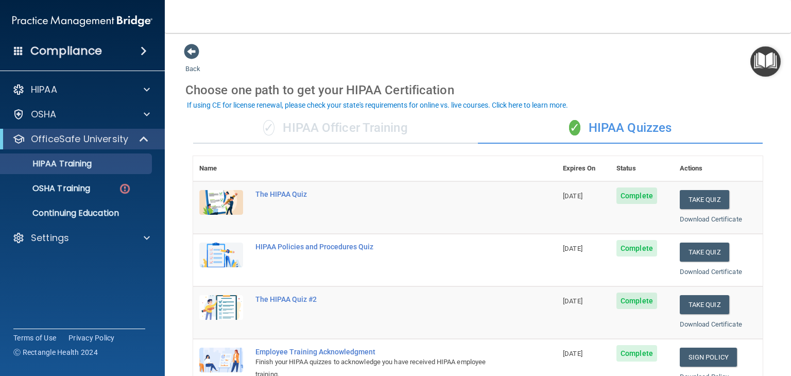
click at [322, 135] on div "✓ HIPAA Officer Training" at bounding box center [335, 128] width 285 height 31
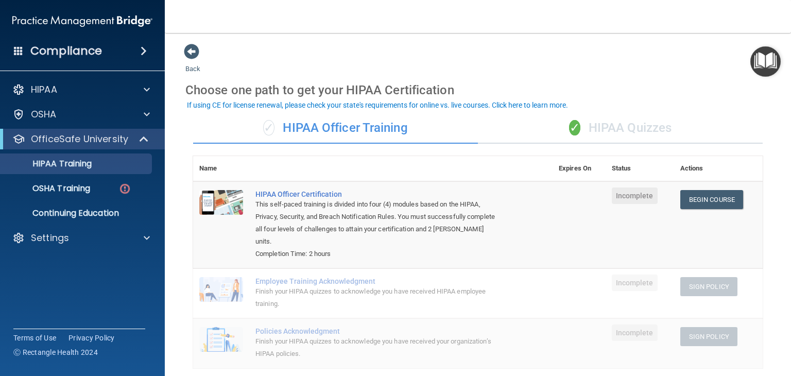
click at [551, 139] on div "✓ HIPAA Quizzes" at bounding box center [620, 128] width 285 height 31
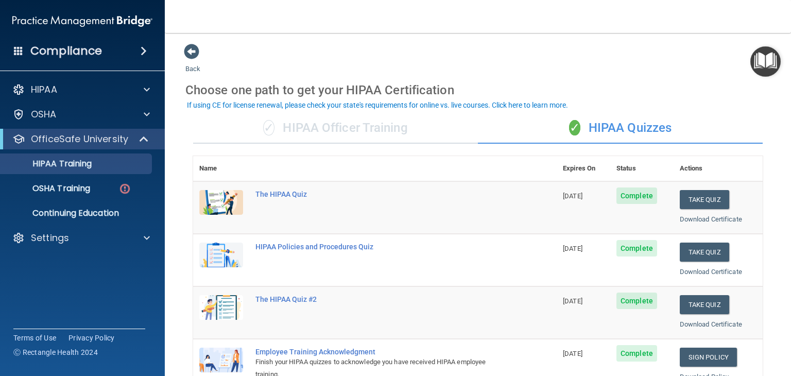
click at [331, 127] on div "✓ HIPAA Officer Training" at bounding box center [335, 128] width 285 height 31
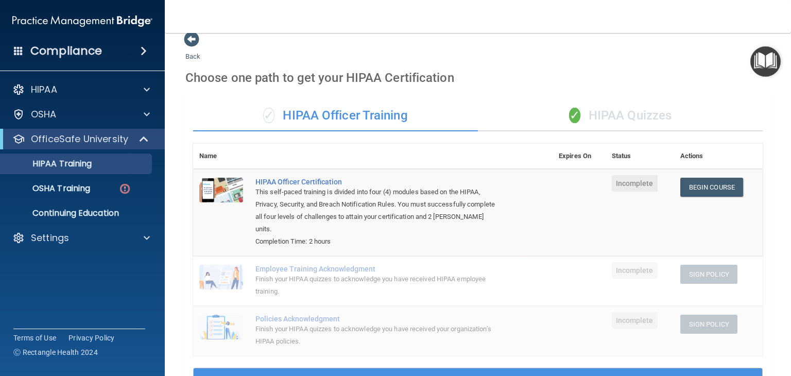
scroll to position [12, 0]
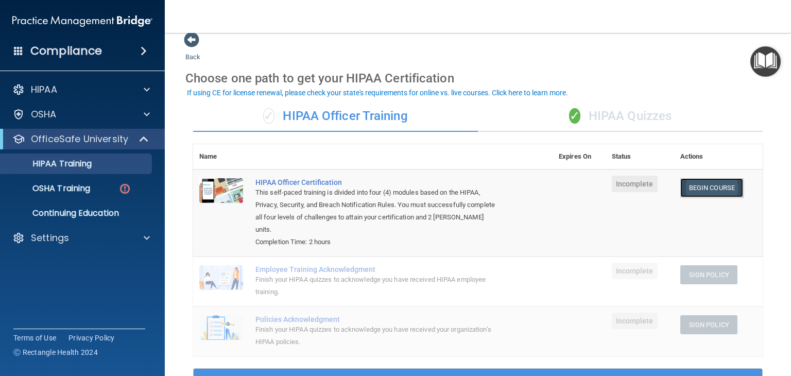
click at [724, 181] on link "Begin Course" at bounding box center [711, 187] width 63 height 19
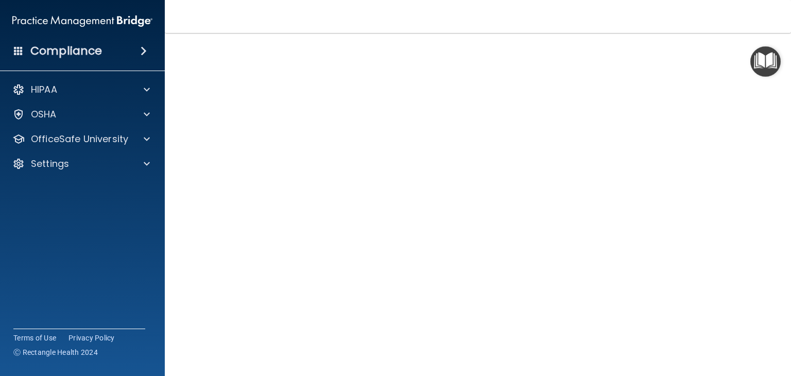
scroll to position [83, 0]
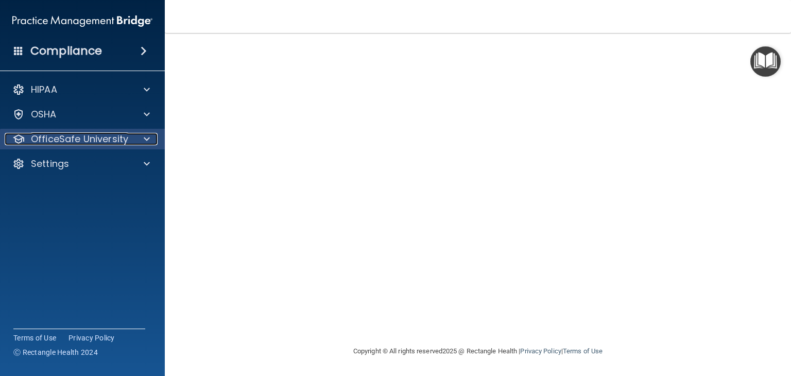
click at [99, 134] on p "OfficeSafe University" at bounding box center [79, 139] width 97 height 12
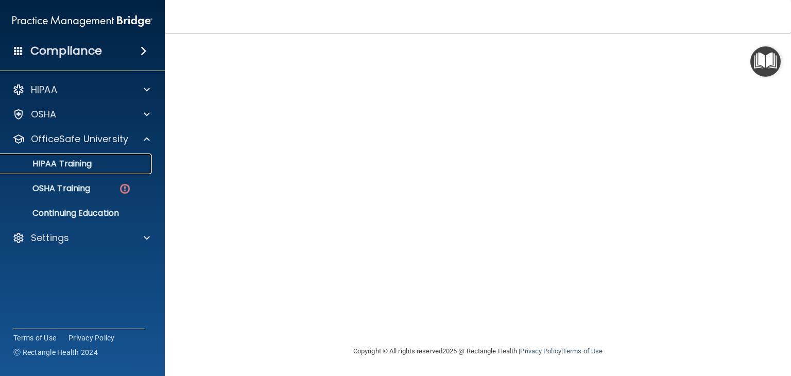
click at [102, 163] on div "HIPAA Training" at bounding box center [77, 164] width 141 height 10
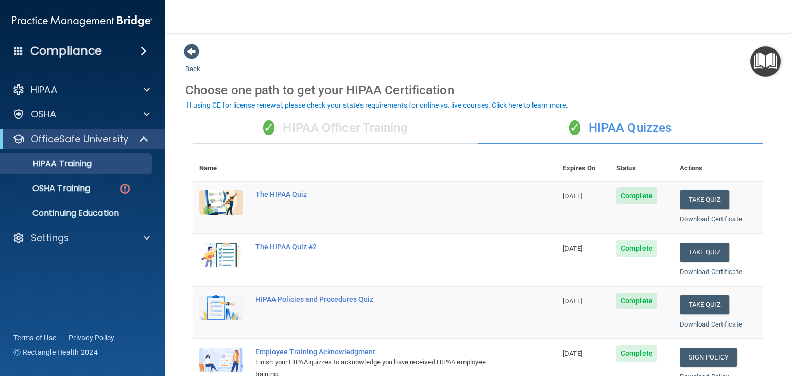
click at [308, 123] on div "✓ HIPAA Officer Training" at bounding box center [335, 128] width 285 height 31
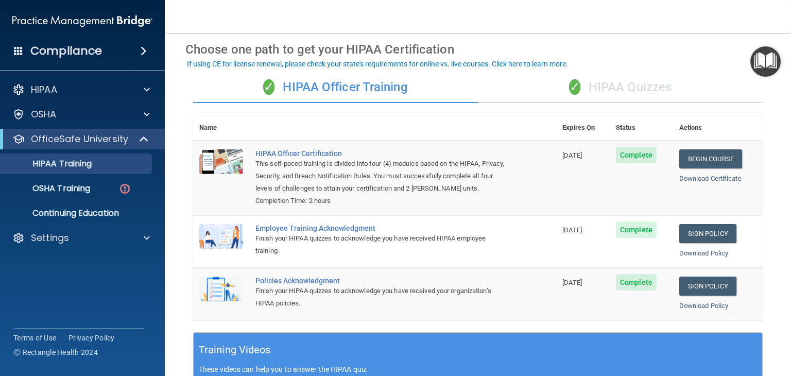
scroll to position [41, 0]
click at [599, 98] on div "✓ HIPAA Quizzes" at bounding box center [620, 87] width 285 height 31
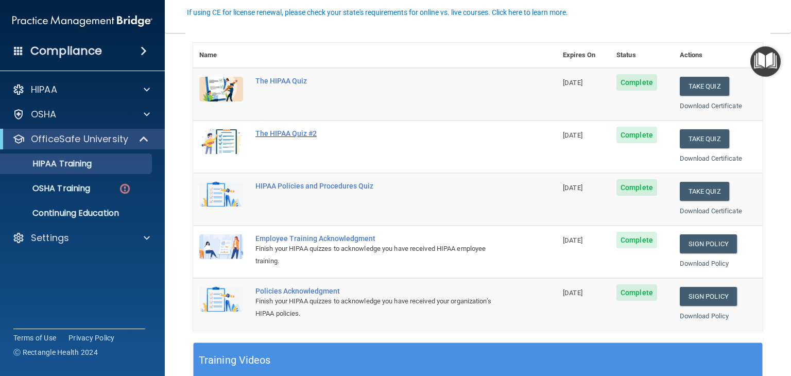
scroll to position [0, 0]
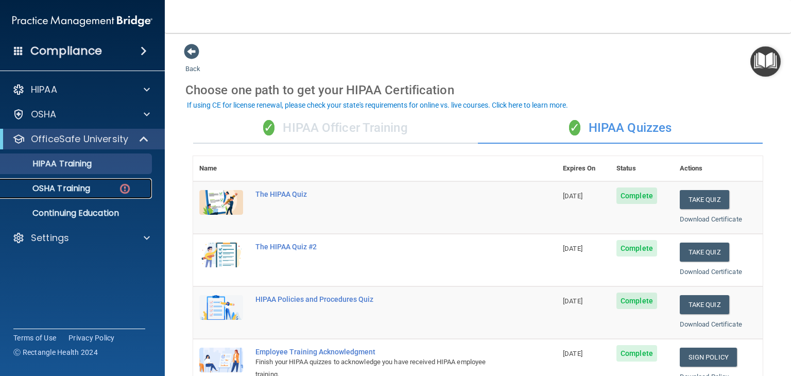
click at [82, 183] on p "OSHA Training" at bounding box center [48, 188] width 83 height 10
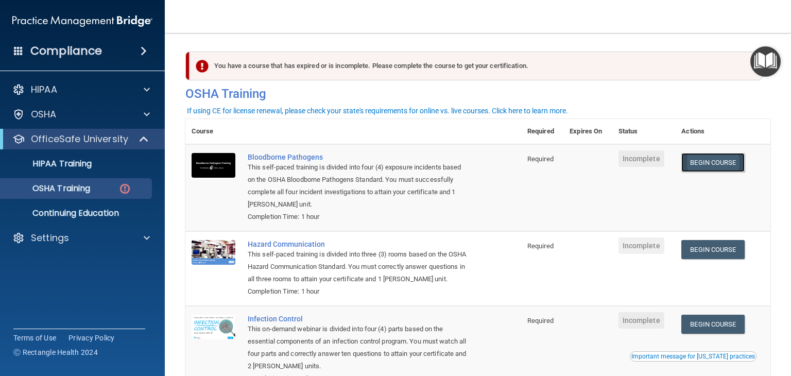
click at [734, 159] on link "Begin Course" at bounding box center [712, 162] width 63 height 19
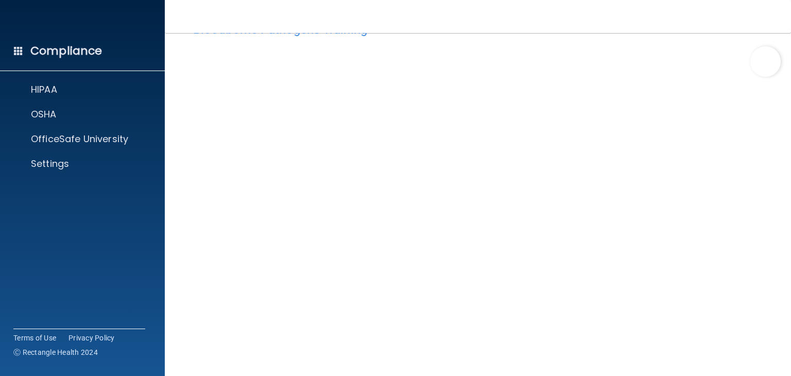
scroll to position [41, 0]
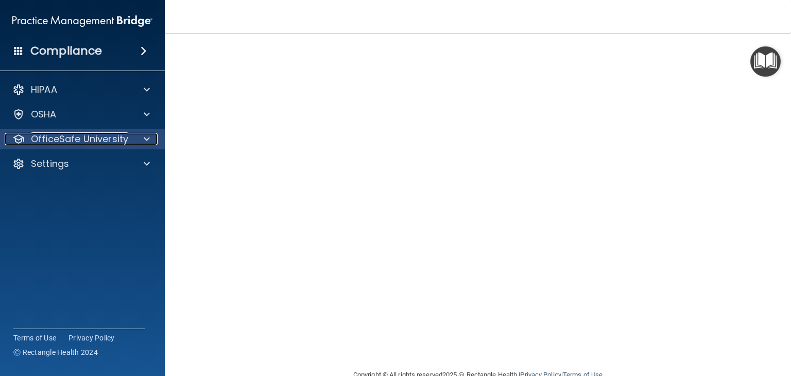
click at [69, 139] on p "OfficeSafe University" at bounding box center [79, 139] width 97 height 12
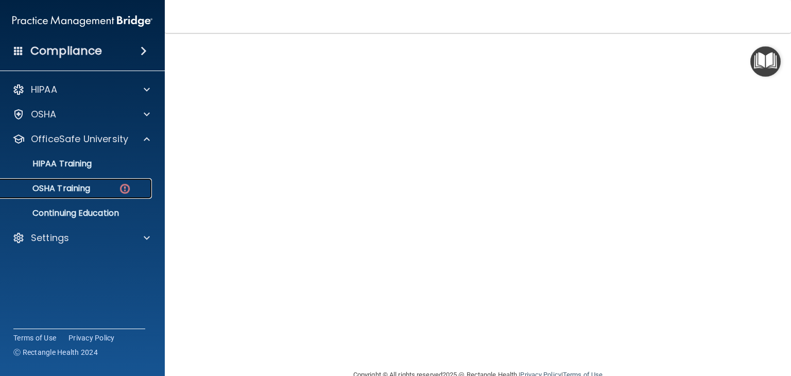
click at [87, 183] on p "OSHA Training" at bounding box center [48, 188] width 83 height 10
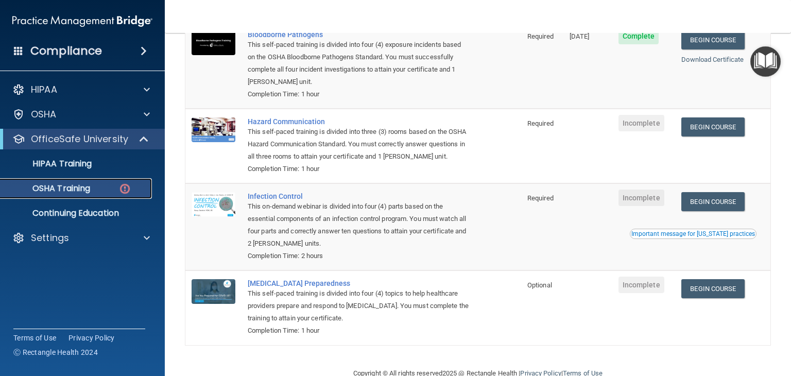
scroll to position [124, 0]
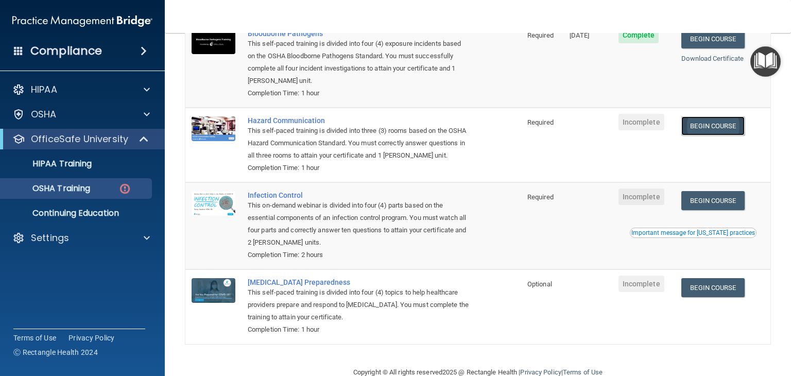
click at [713, 132] on link "Begin Course" at bounding box center [712, 125] width 63 height 19
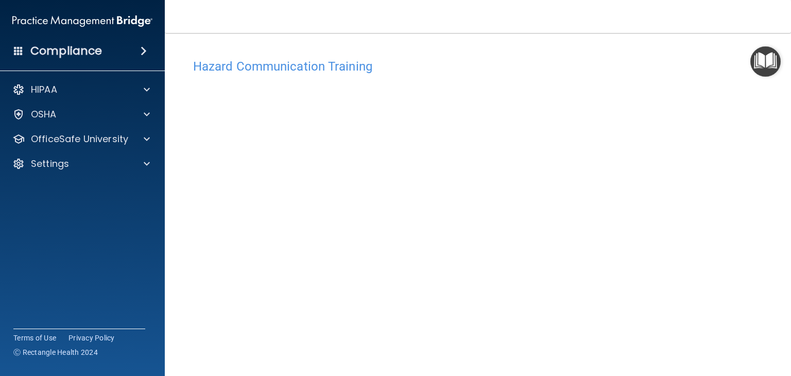
scroll to position [69, 0]
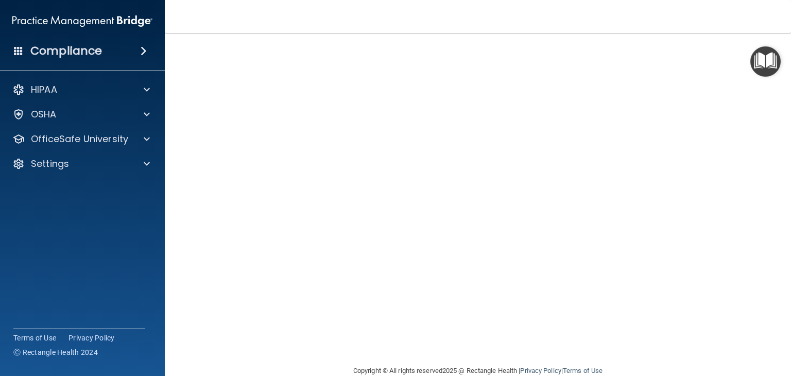
click at [124, 151] on div "HIPAA Documents and Policies Report an Incident Business Associates Emergency P…" at bounding box center [82, 128] width 165 height 107
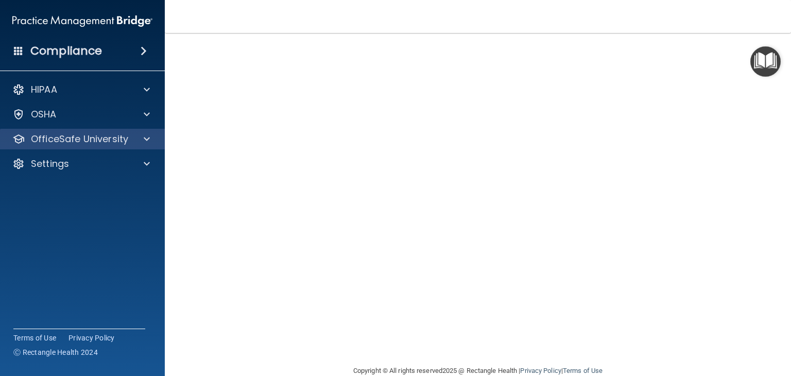
click at [117, 146] on div "OfficeSafe University" at bounding box center [82, 139] width 165 height 21
click at [97, 130] on div "OfficeSafe University" at bounding box center [82, 139] width 165 height 21
click at [95, 133] on p "OfficeSafe University" at bounding box center [79, 139] width 97 height 12
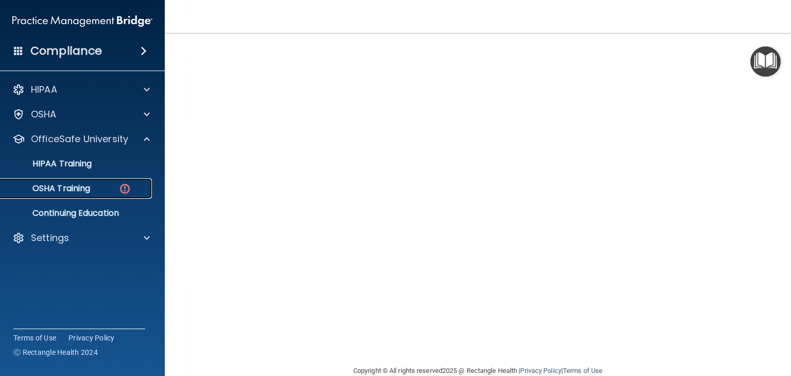
click at [67, 186] on p "OSHA Training" at bounding box center [48, 188] width 83 height 10
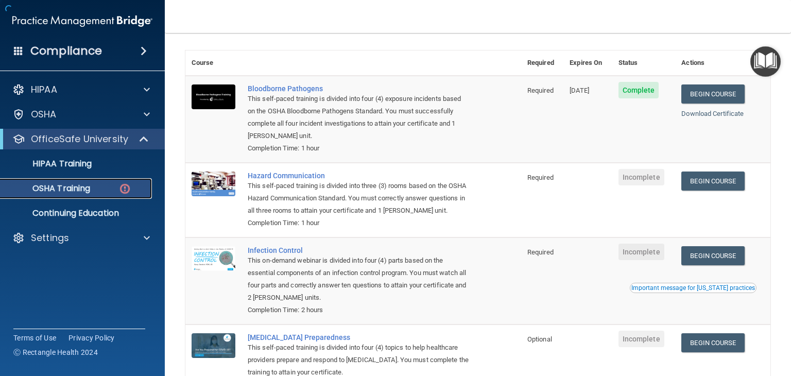
scroll to position [139, 0]
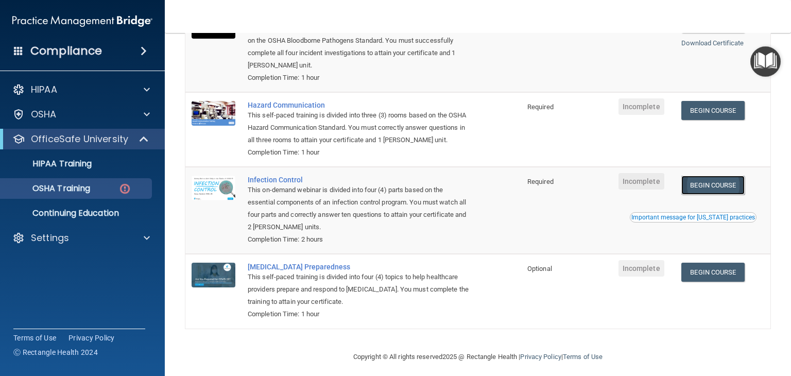
click at [723, 195] on link "Begin Course" at bounding box center [712, 185] width 63 height 19
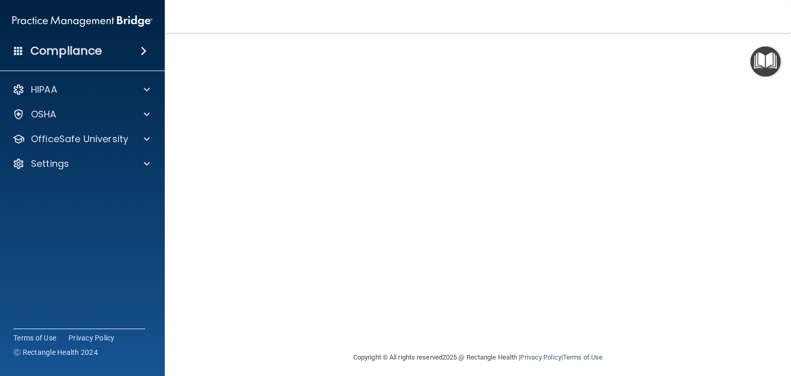
scroll to position [59, 0]
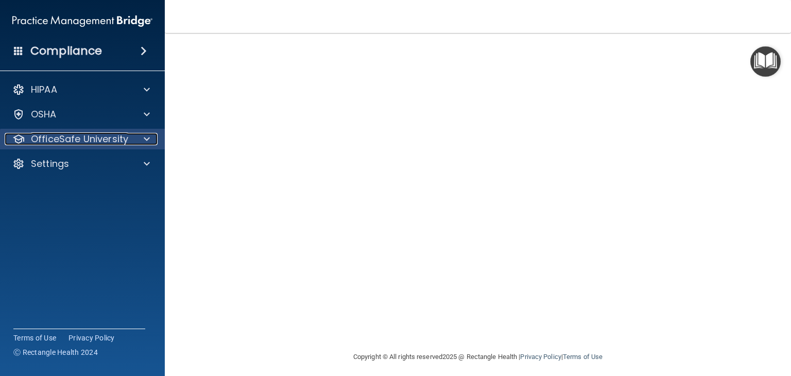
click at [62, 139] on p "OfficeSafe University" at bounding box center [79, 139] width 97 height 12
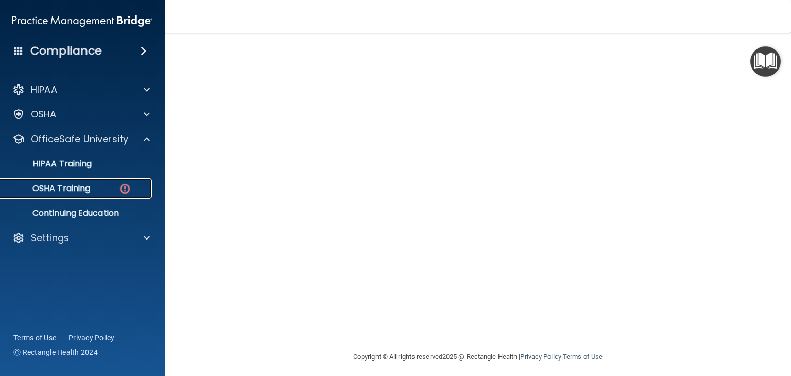
click at [70, 185] on p "OSHA Training" at bounding box center [48, 188] width 83 height 10
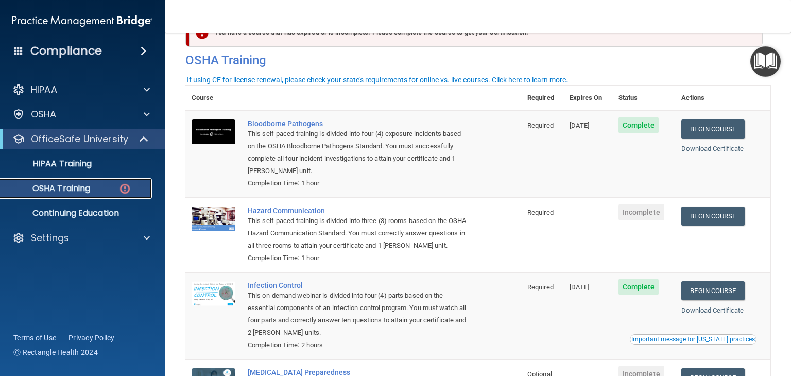
scroll to position [31, 0]
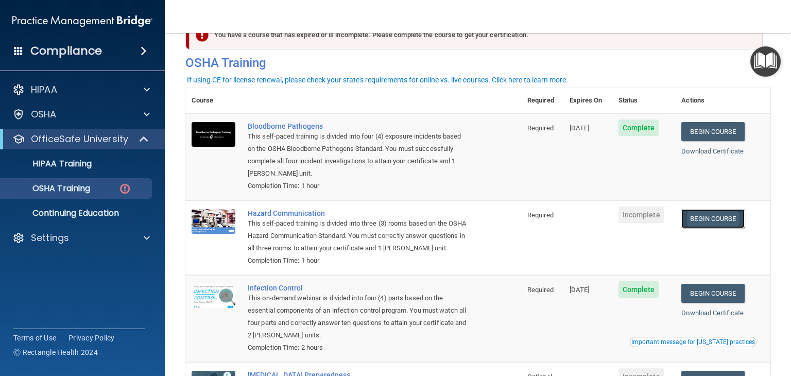
click at [722, 219] on link "Begin Course" at bounding box center [712, 218] width 63 height 19
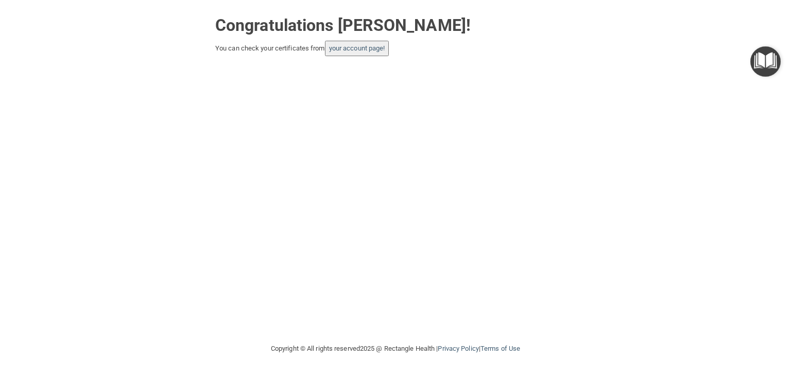
click at [356, 43] on button "your account page!" at bounding box center [357, 48] width 64 height 15
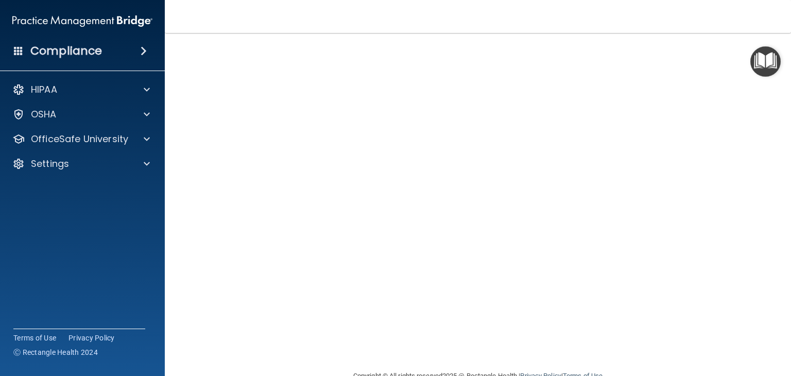
scroll to position [63, 0]
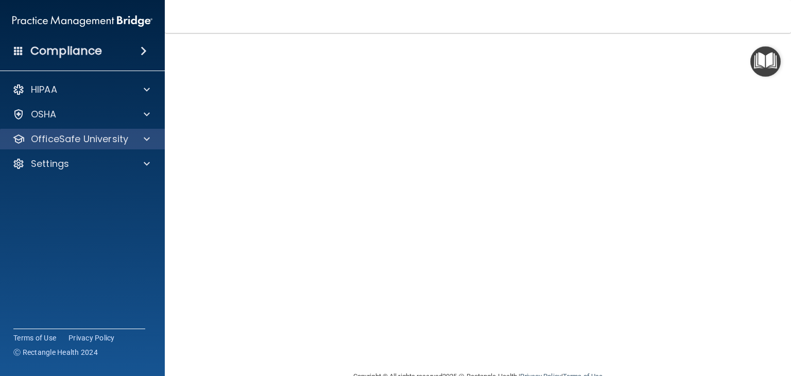
click at [151, 147] on div "OfficeSafe University" at bounding box center [82, 139] width 165 height 21
click at [134, 143] on div at bounding box center [145, 139] width 26 height 12
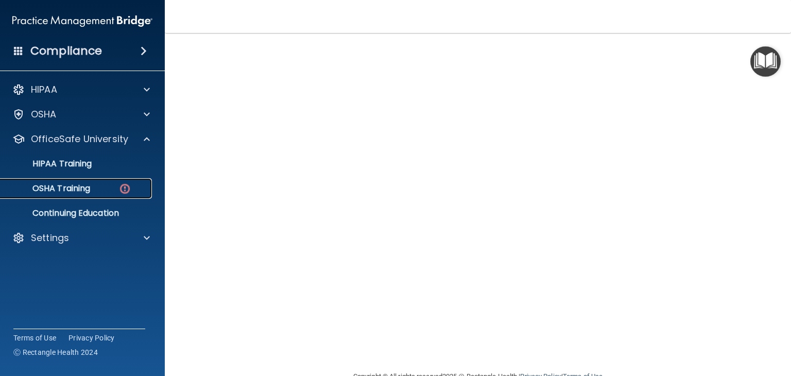
click at [86, 188] on p "OSHA Training" at bounding box center [48, 188] width 83 height 10
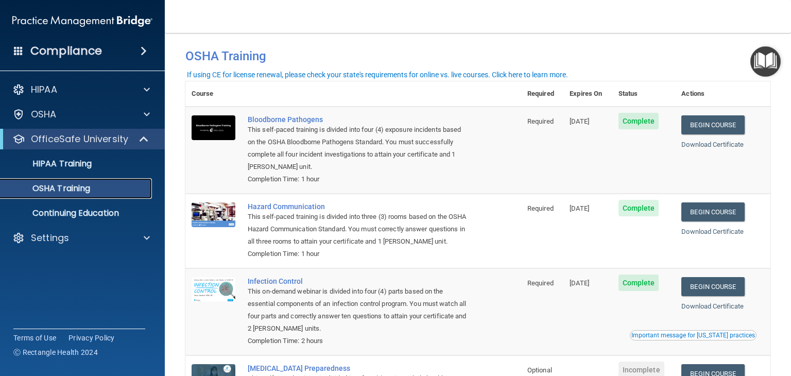
scroll to position [6, 0]
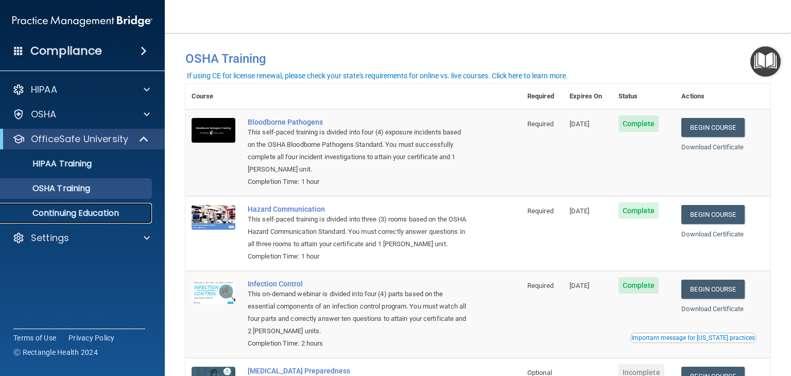
click at [81, 213] on p "Continuing Education" at bounding box center [77, 213] width 141 height 10
